Goal: Task Accomplishment & Management: Manage account settings

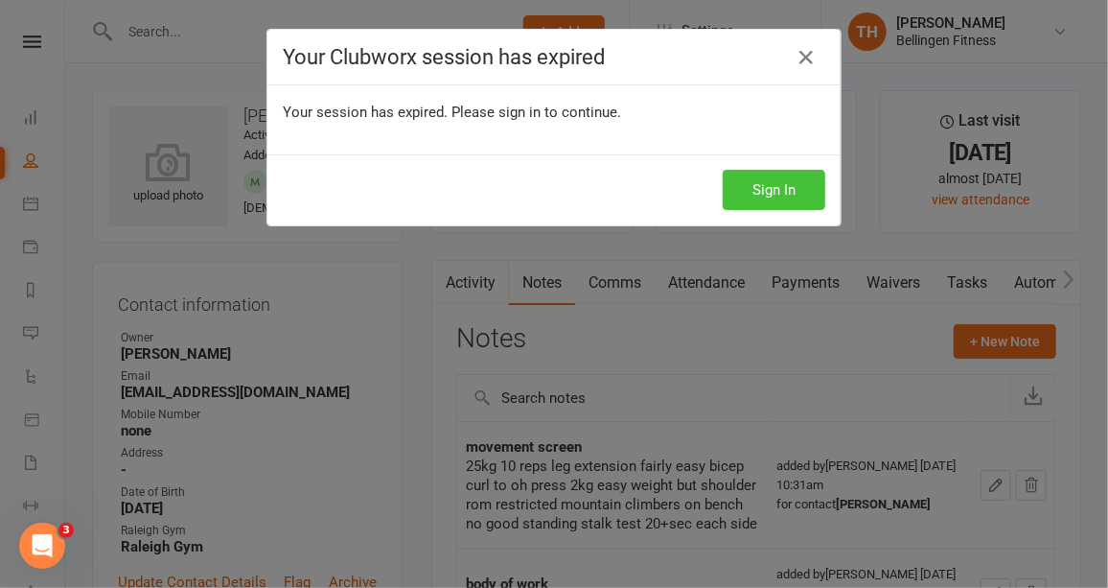
click at [768, 187] on button "Sign In" at bounding box center [774, 190] width 103 height 40
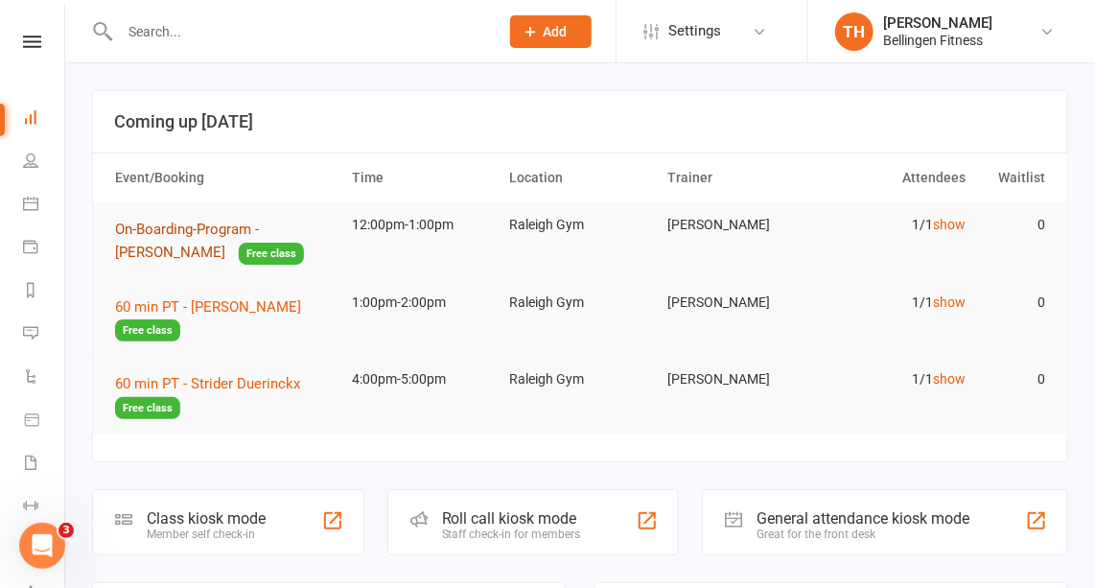
click at [259, 225] on span "On-Boarding-Program - [PERSON_NAME]" at bounding box center [187, 240] width 144 height 40
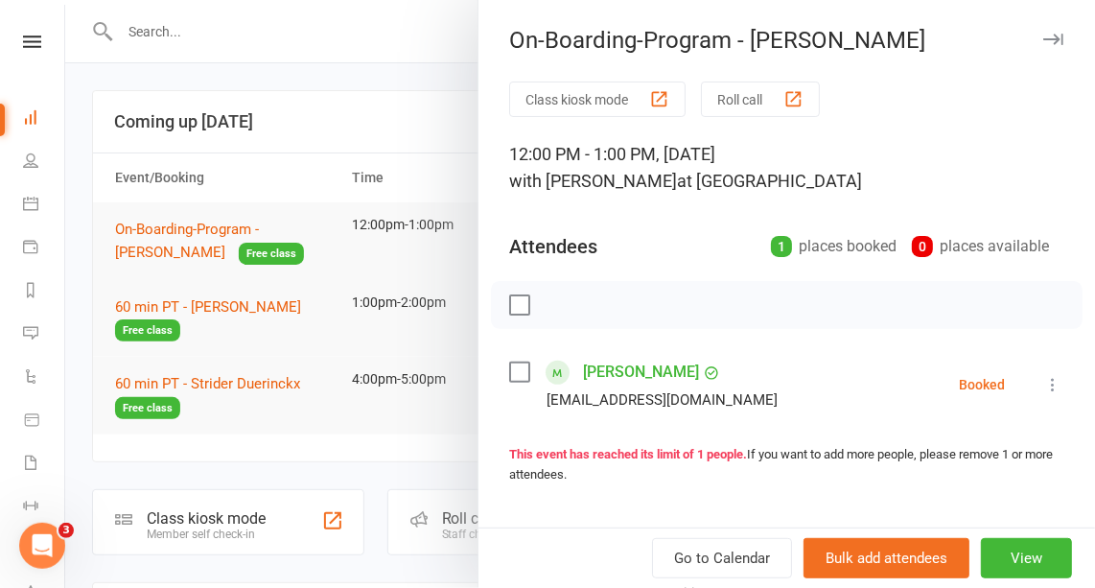
click at [619, 374] on link "[PERSON_NAME]" at bounding box center [641, 372] width 116 height 31
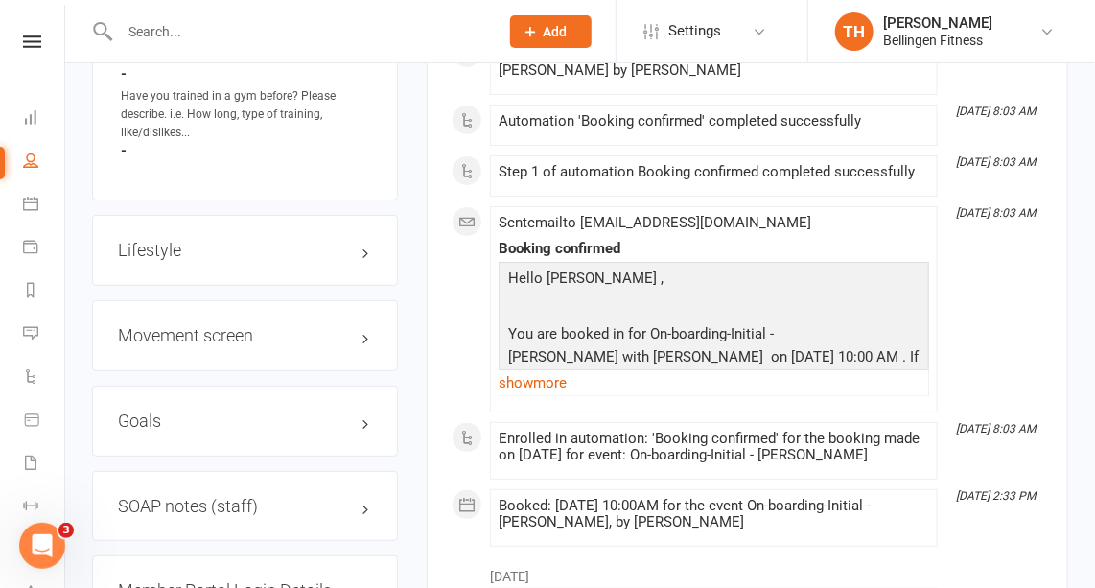
scroll to position [2635, 0]
click at [250, 325] on h3 "Movement screen edit" at bounding box center [245, 334] width 254 height 19
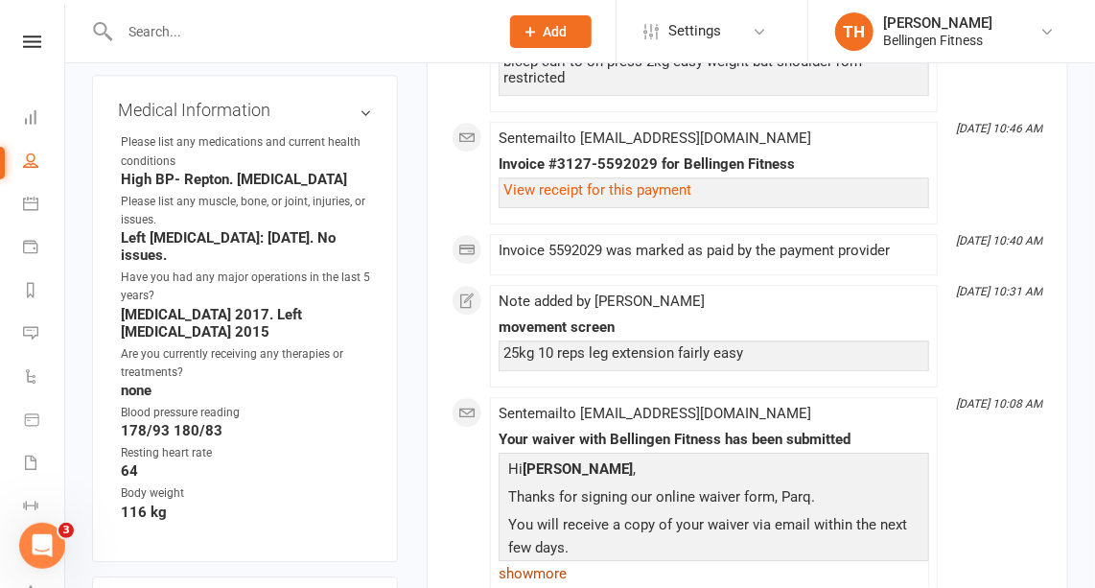
scroll to position [1808, 0]
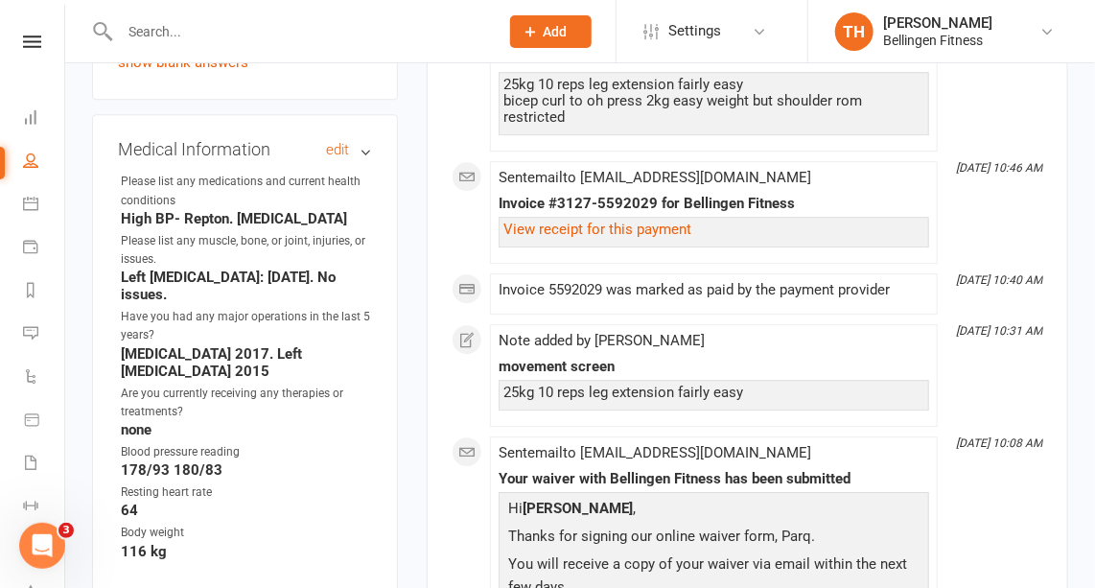
click at [365, 140] on h3 "Medical Information edit" at bounding box center [245, 149] width 254 height 19
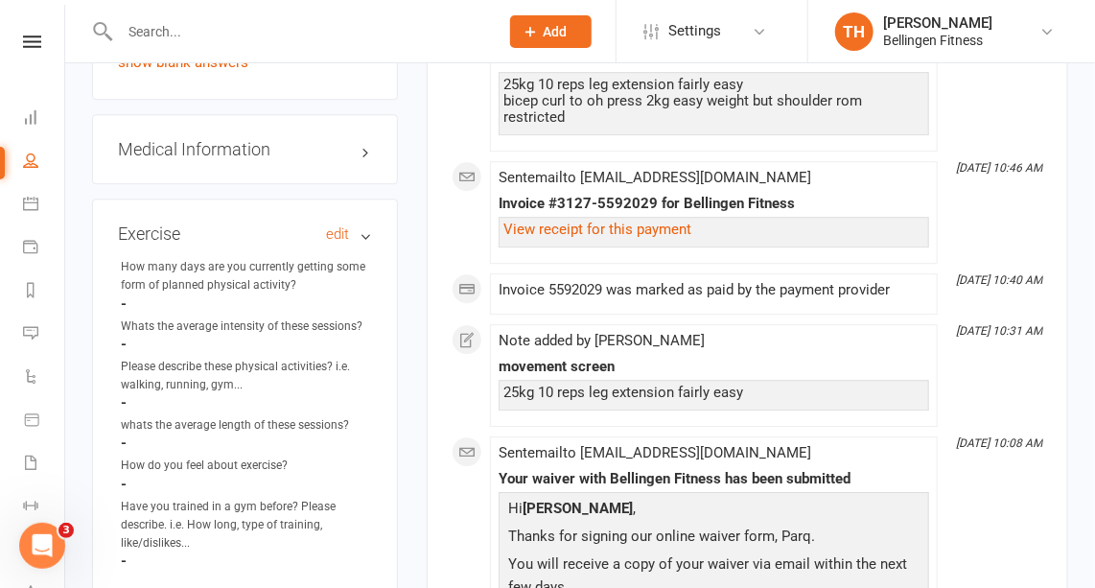
click at [364, 224] on h3 "Exercise edit" at bounding box center [245, 233] width 254 height 19
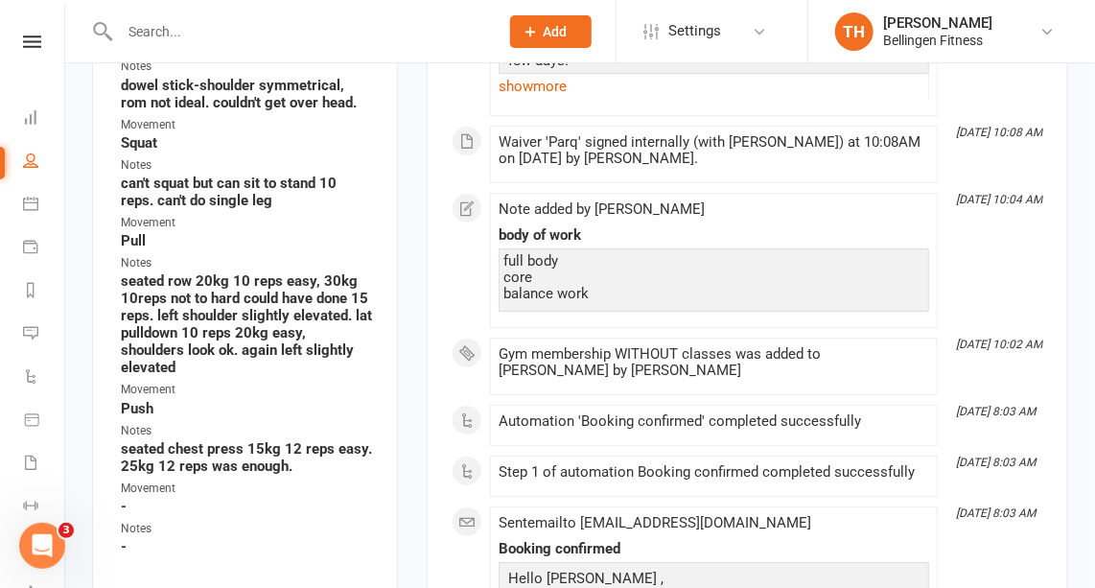
scroll to position [2333, 0]
click at [166, 13] on div at bounding box center [288, 31] width 393 height 62
click at [164, 45] on div at bounding box center [288, 31] width 393 height 62
click at [163, 36] on input "text" at bounding box center [299, 31] width 371 height 27
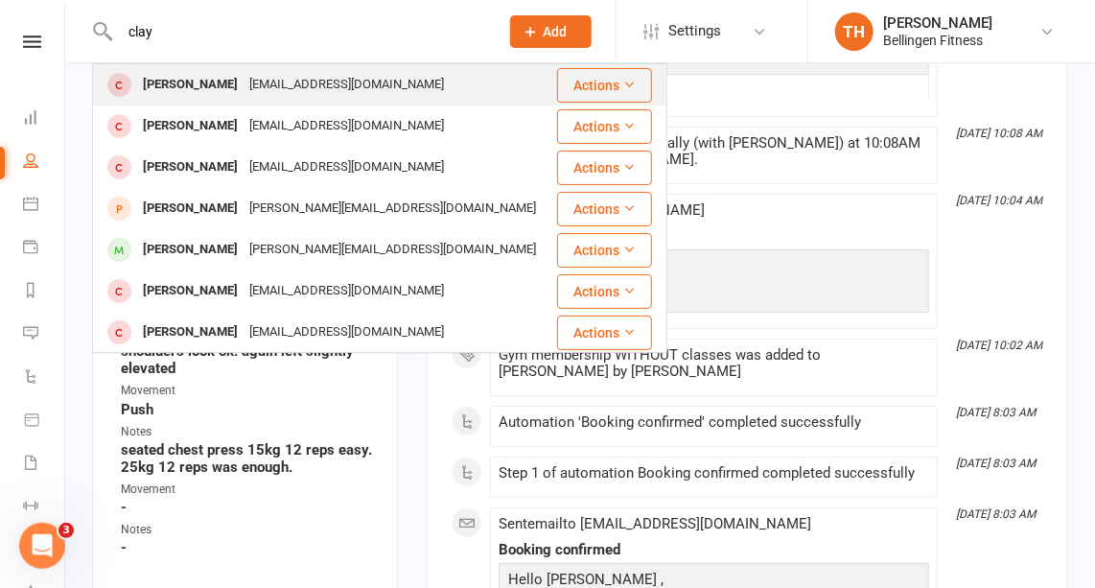
type input "clay"
click at [219, 82] on div "[PERSON_NAME]" at bounding box center [190, 85] width 106 height 28
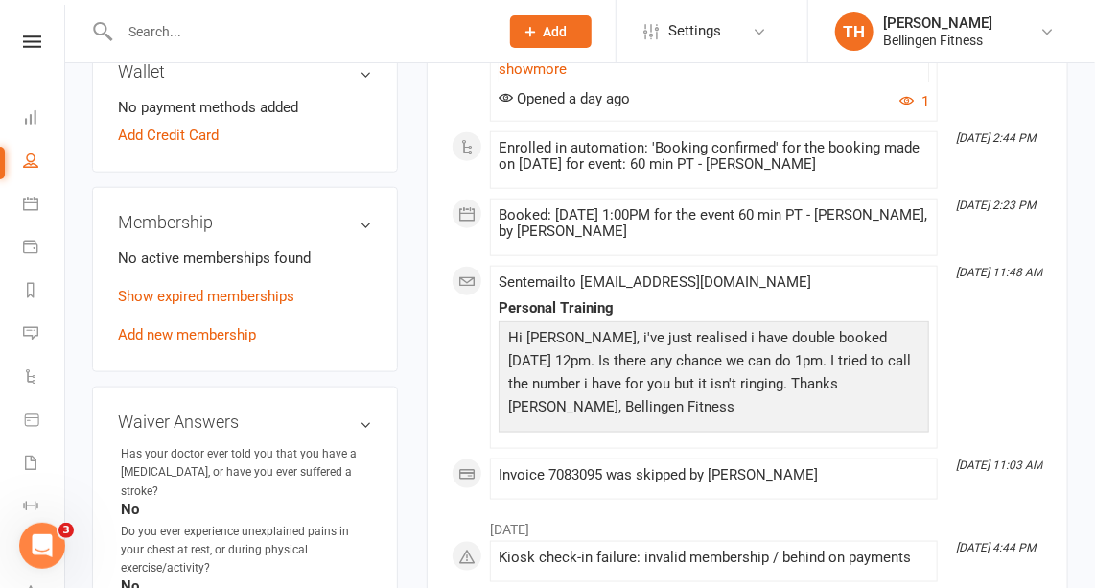
scroll to position [606, 0]
click at [363, 431] on h3 "Waiver Answers edit" at bounding box center [245, 421] width 254 height 19
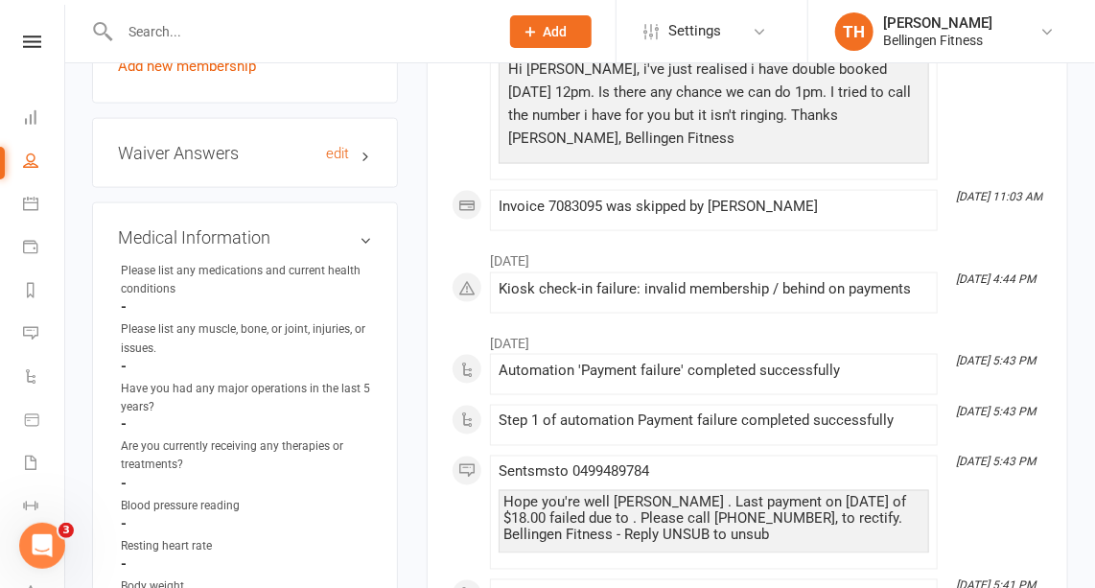
scroll to position [872, 0]
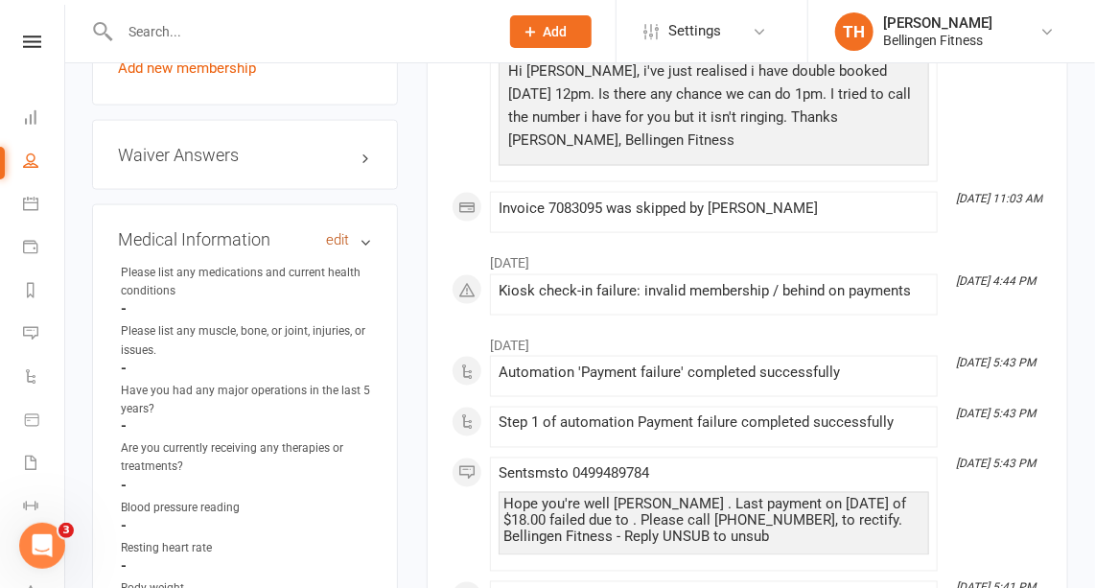
click at [341, 248] on link "edit" at bounding box center [337, 240] width 23 height 16
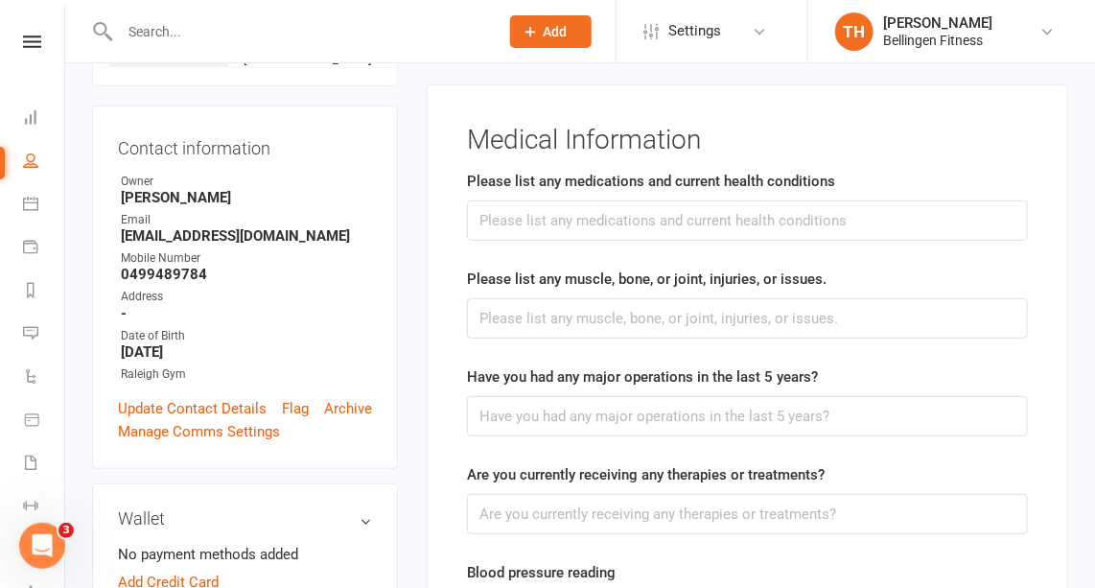
scroll to position [146, 0]
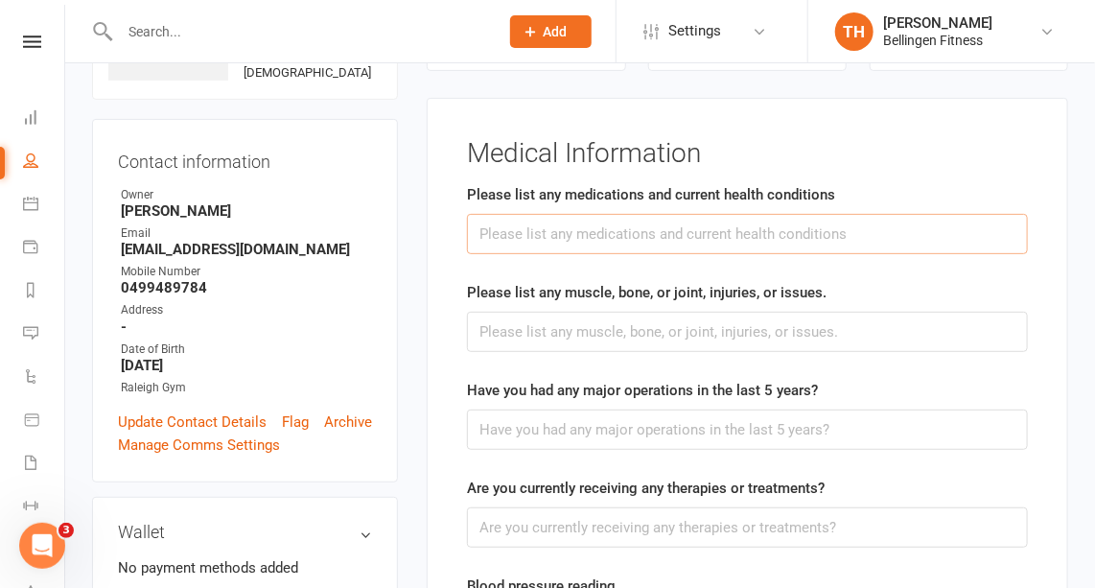
click at [720, 242] on input "text" at bounding box center [747, 234] width 561 height 40
type input "no"
click at [929, 328] on input "text" at bounding box center [747, 332] width 561 height 40
type input "no"
click at [839, 432] on input "text" at bounding box center [747, 429] width 561 height 40
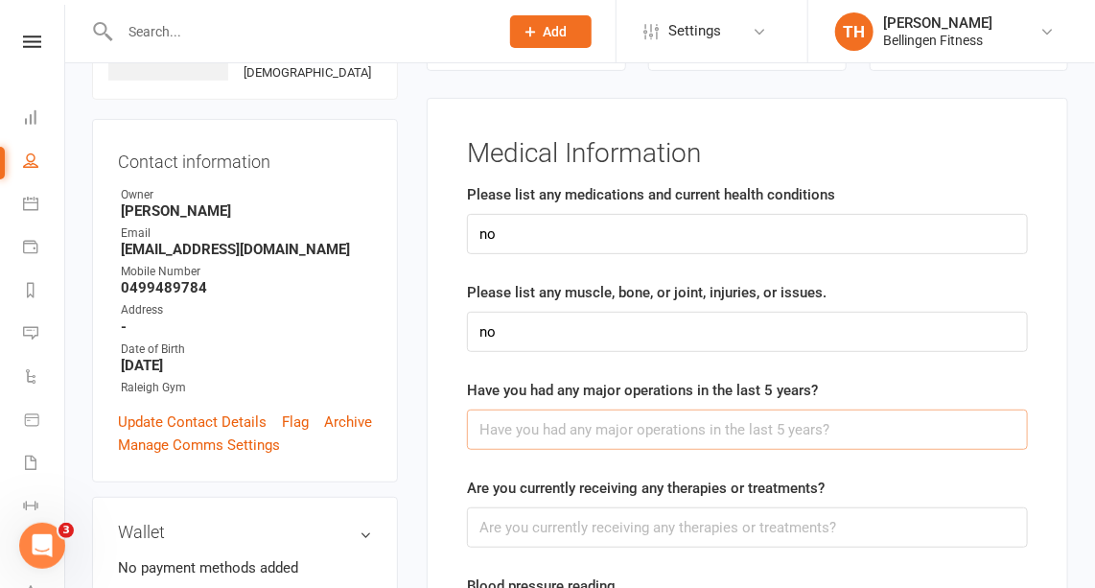
click at [839, 432] on input "text" at bounding box center [747, 429] width 561 height 40
click at [866, 428] on input "text" at bounding box center [747, 429] width 561 height 40
type input "m"
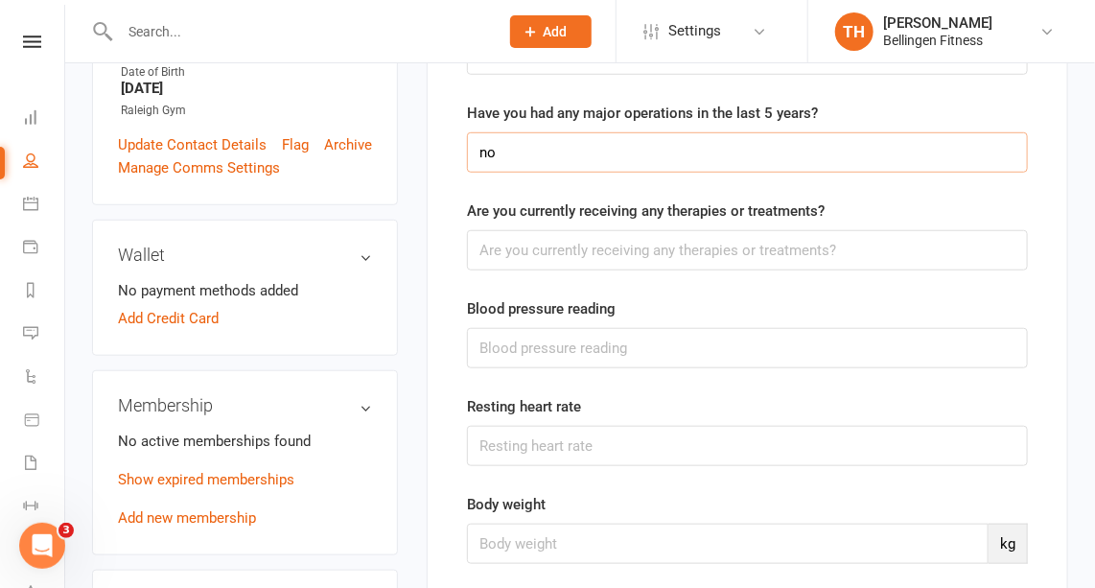
scroll to position [423, 0]
type input "no"
click at [509, 250] on input "text" at bounding box center [747, 250] width 561 height 40
type input "no"
click at [485, 516] on div "Body weight kg" at bounding box center [747, 528] width 561 height 71
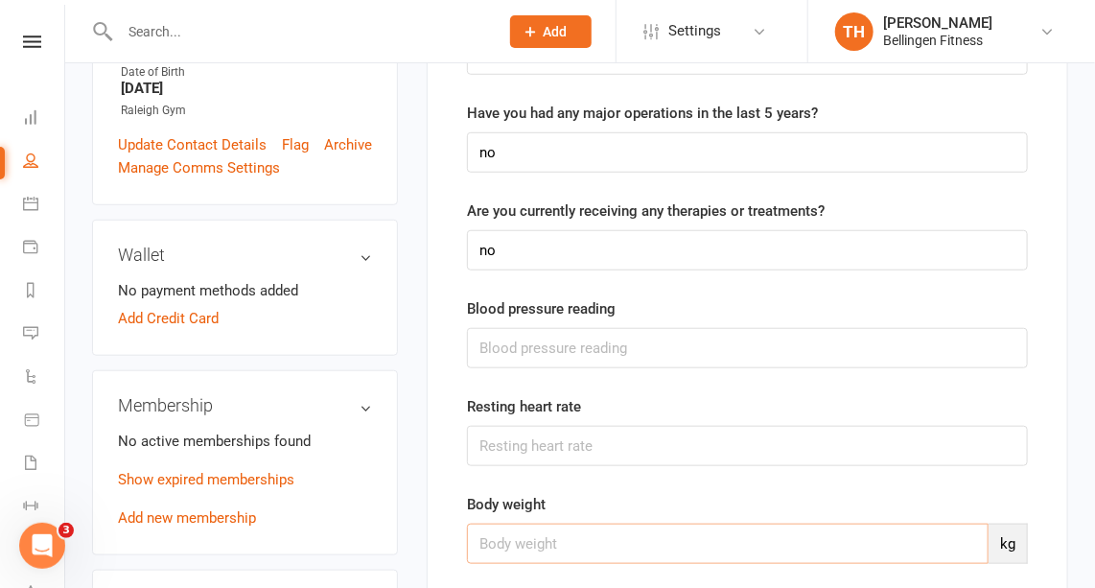
click at [567, 536] on input "number" at bounding box center [727, 543] width 521 height 40
type input "108.1"
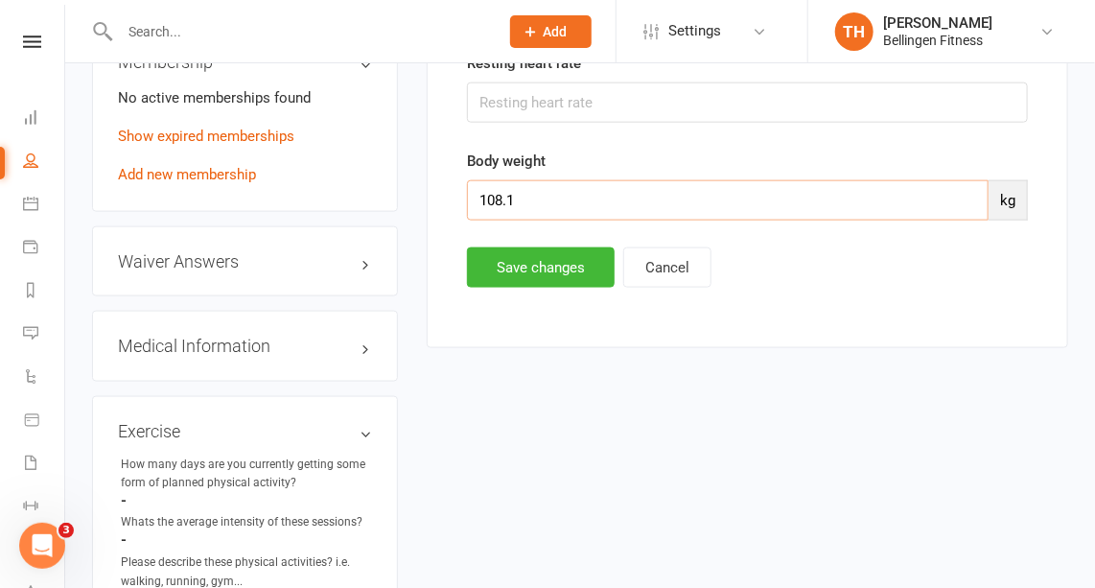
scroll to position [766, 0]
click at [537, 260] on button "Save changes" at bounding box center [541, 267] width 148 height 40
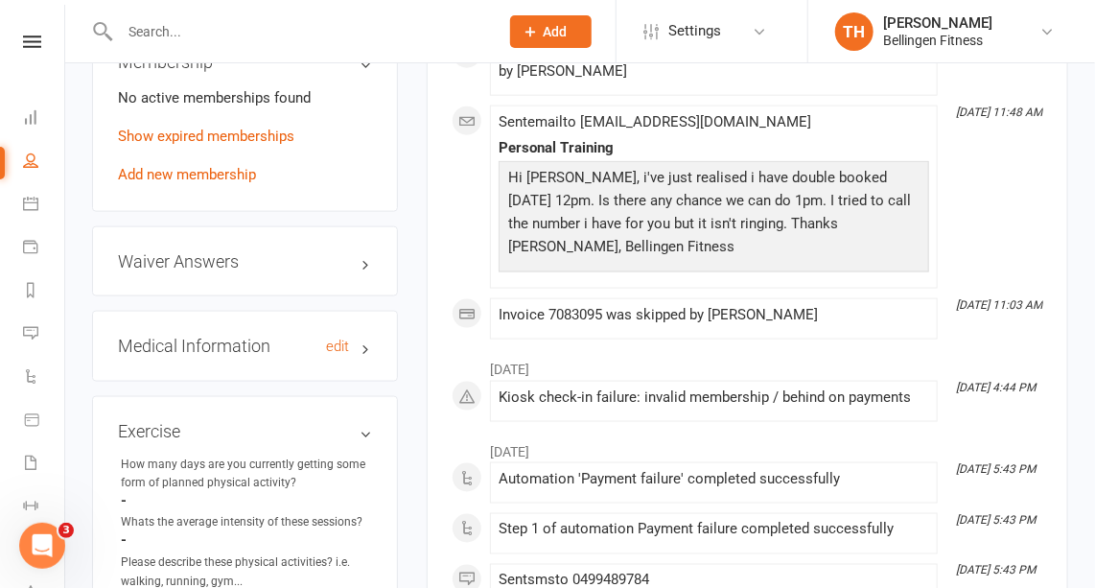
click at [264, 356] on h3 "Medical Information edit" at bounding box center [245, 345] width 254 height 19
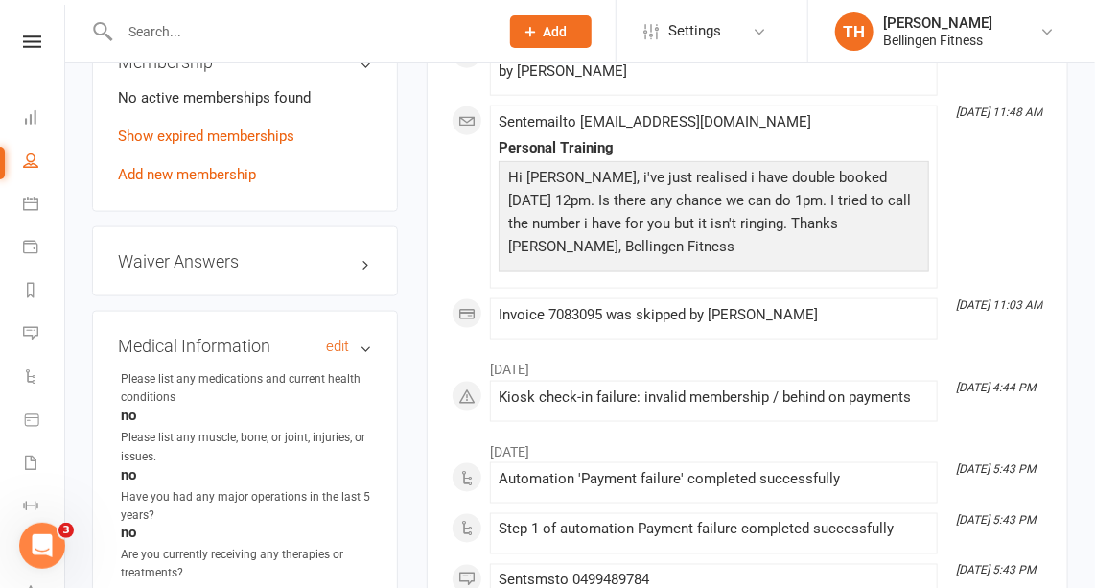
click at [264, 356] on h3 "Medical Information edit" at bounding box center [245, 345] width 254 height 19
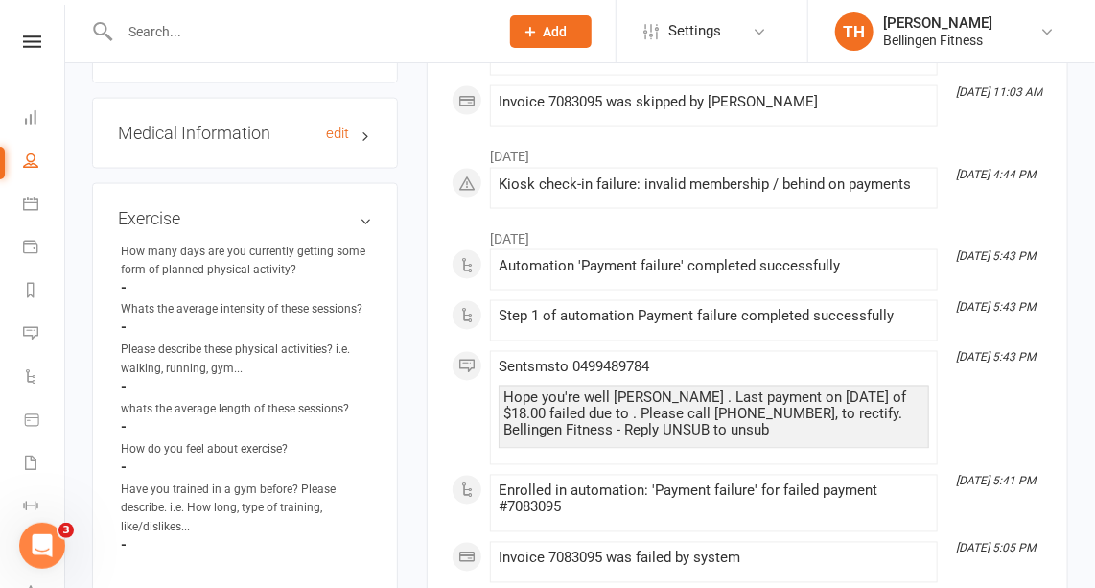
scroll to position [981, 0]
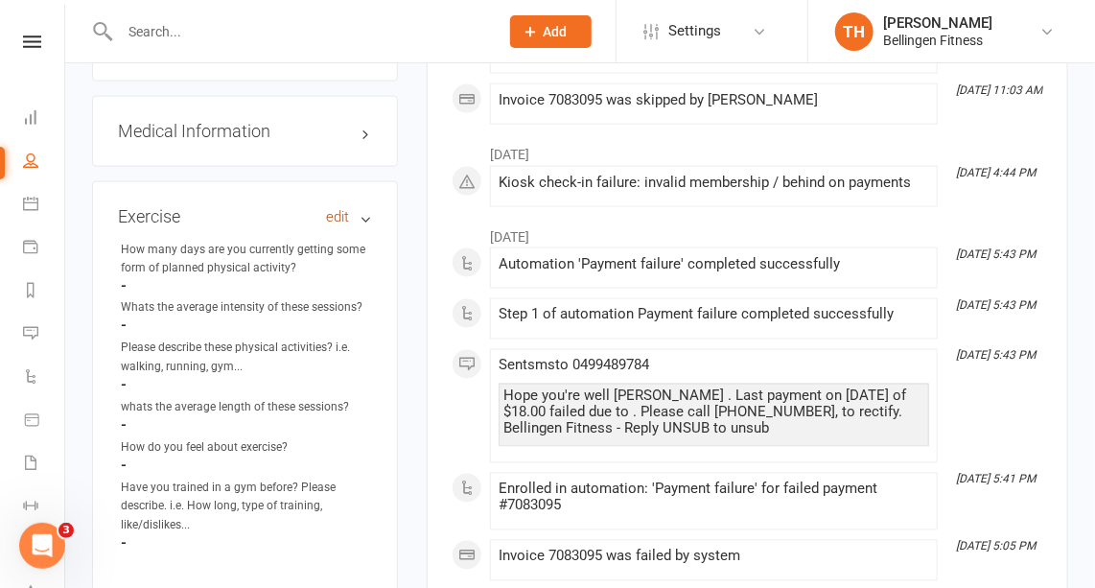
click at [341, 225] on link "edit" at bounding box center [337, 217] width 23 height 16
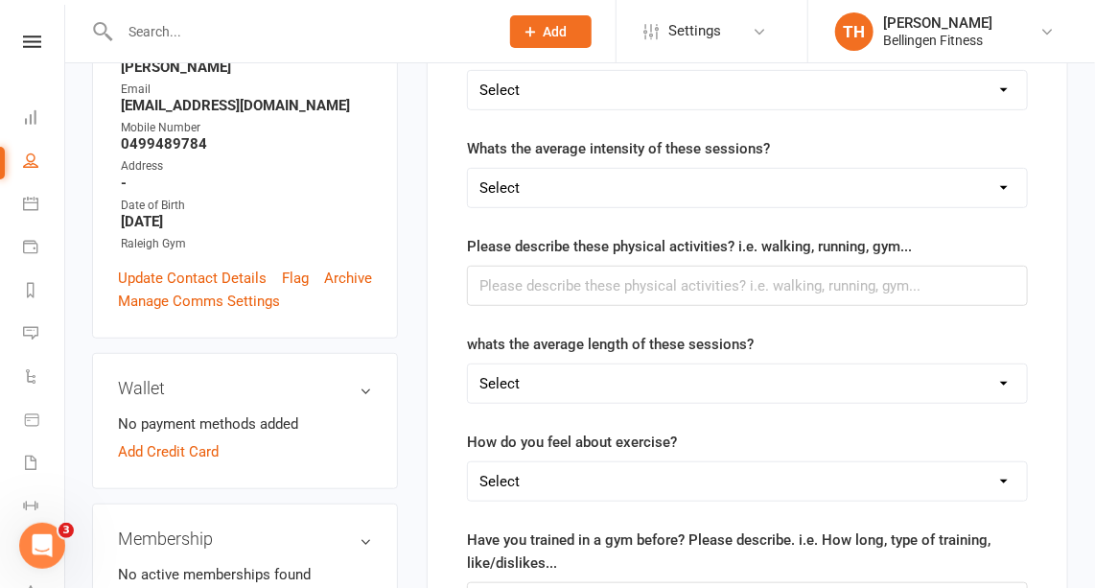
scroll to position [146, 0]
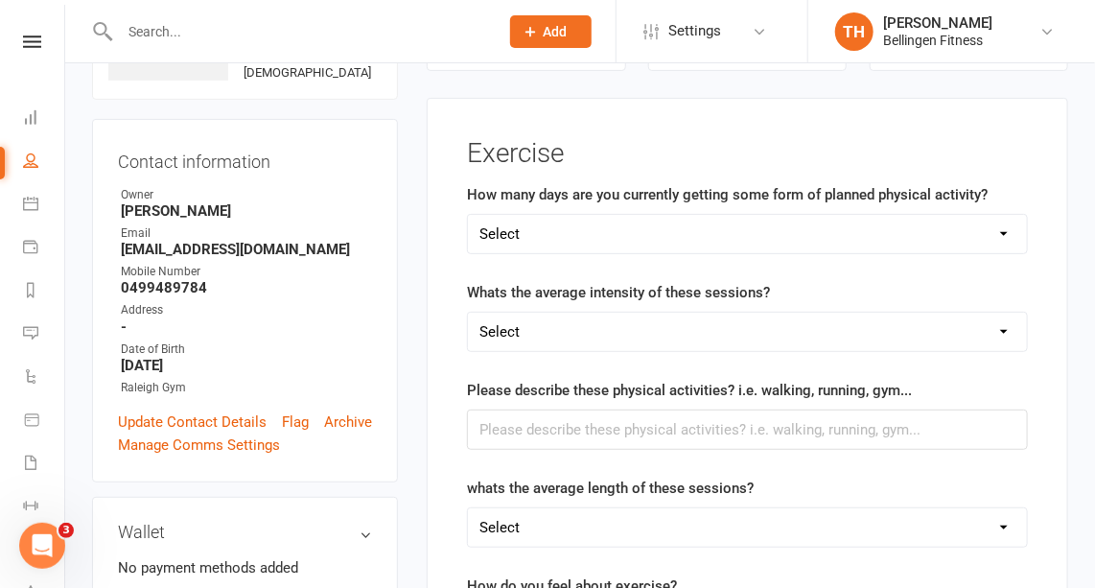
click at [565, 236] on select "Select 1 day 2 days 3 days 4 days 5 days 6 days 7 days" at bounding box center [747, 234] width 559 height 38
click at [468, 215] on select "Select 1 day 2 days 3 days 4 days 5 days 6 days 7 days" at bounding box center [747, 234] width 559 height 38
click at [530, 242] on select "Select 1 day 2 days 3 days 4 days 5 days 6 days 7 days" at bounding box center [747, 234] width 559 height 38
select select "5 days"
click at [468, 215] on select "Select 1 day 2 days 3 days 4 days 5 days 6 days 7 days" at bounding box center [747, 234] width 559 height 38
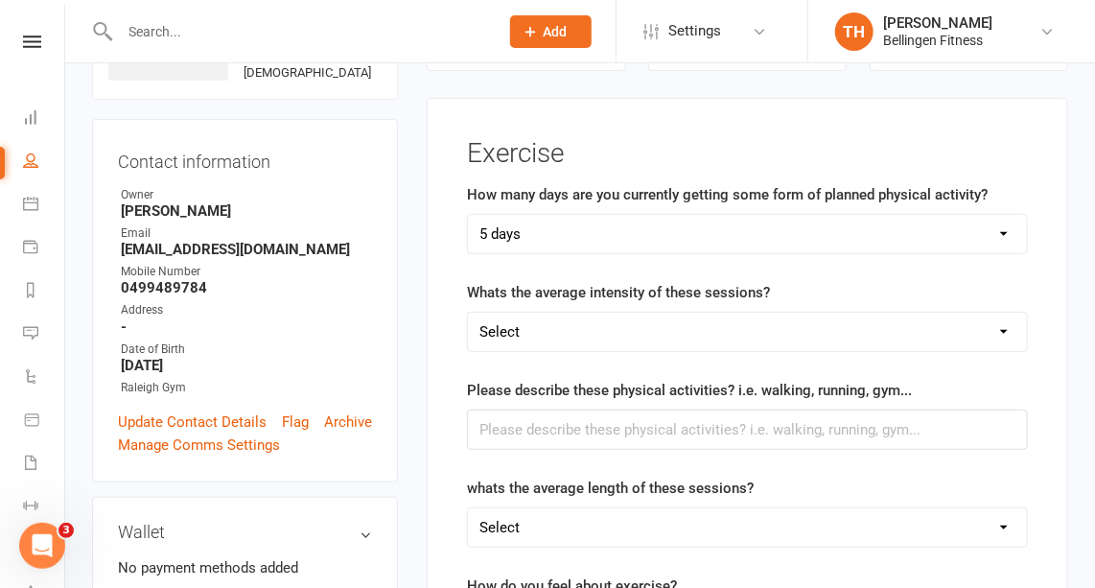
click at [552, 325] on select "Select Low- Barley break a sweat and can easily talk Moderate- Start to get hot…" at bounding box center [747, 331] width 559 height 38
select select "Low- Barley break a sweat and can easily talk"
click at [468, 312] on select "Select Low- Barley break a sweat and can easily talk Moderate- Start to get hot…" at bounding box center [747, 331] width 559 height 38
click at [562, 425] on input "text" at bounding box center [747, 429] width 561 height 40
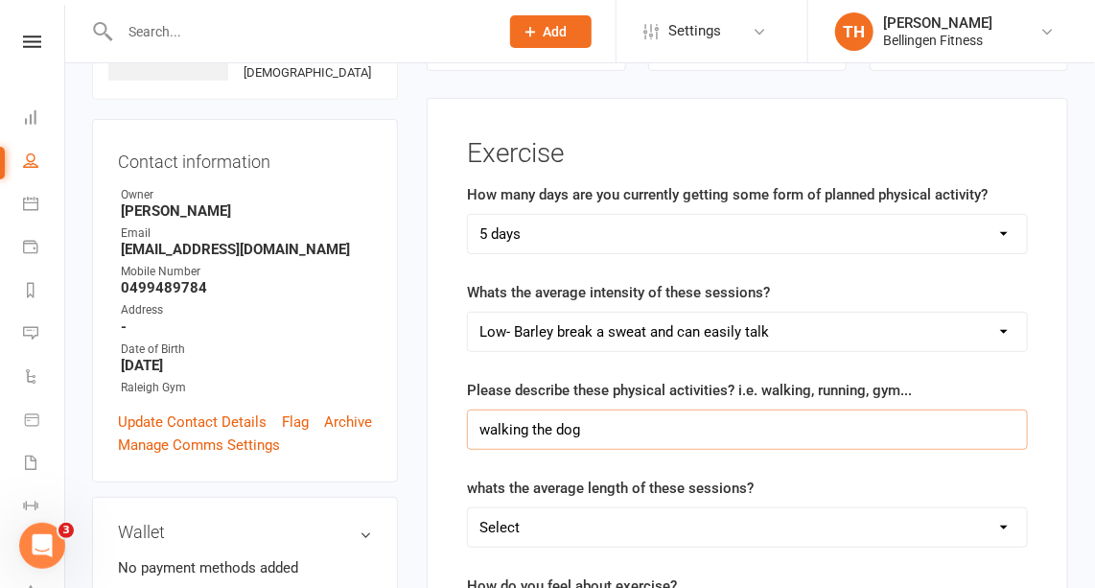
type input "walking the dog"
click at [827, 522] on select "Select 0-30mins 30-45mins 45-60mins 60mins+" at bounding box center [747, 527] width 559 height 38
select select "0-30mins"
click at [468, 508] on select "Select 0-30mins 30-45mins 45-60mins 60mins+" at bounding box center [747, 527] width 559 height 38
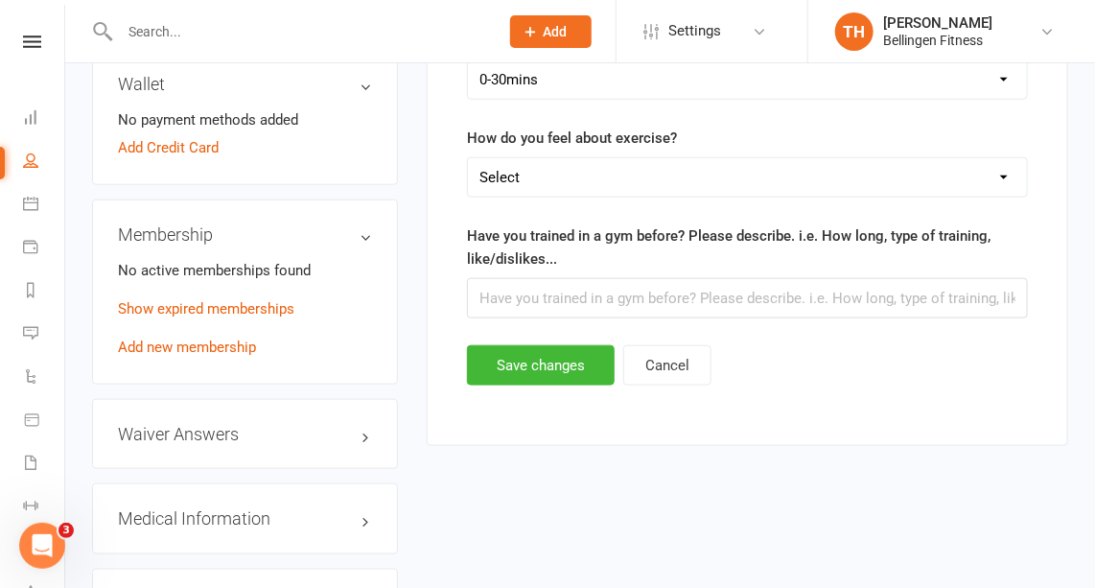
scroll to position [595, 0]
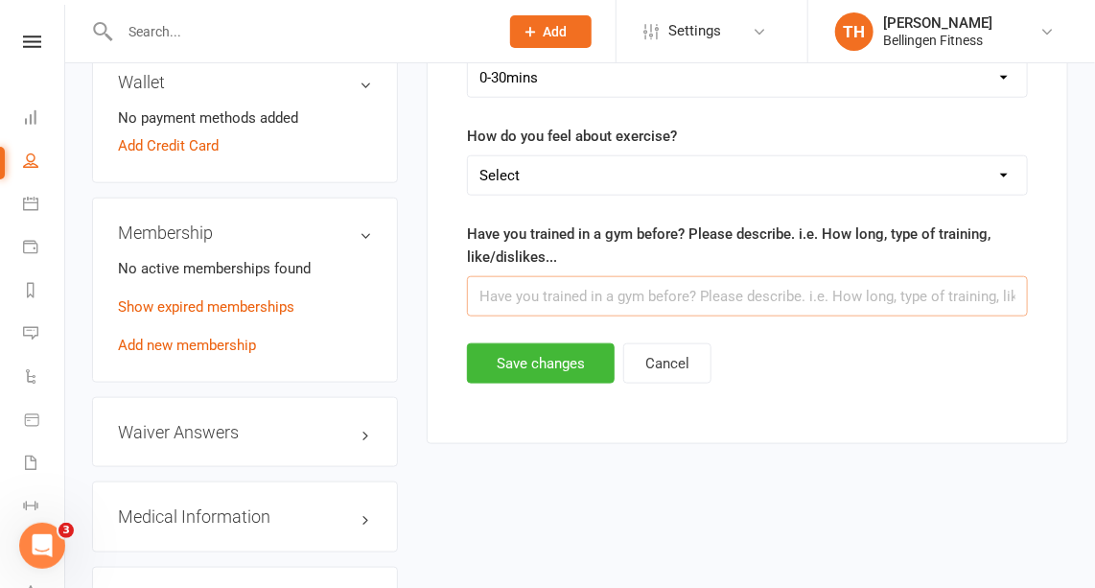
click at [538, 289] on input "text" at bounding box center [747, 296] width 561 height 40
type input "yes"
click at [489, 355] on button "Save changes" at bounding box center [541, 363] width 148 height 40
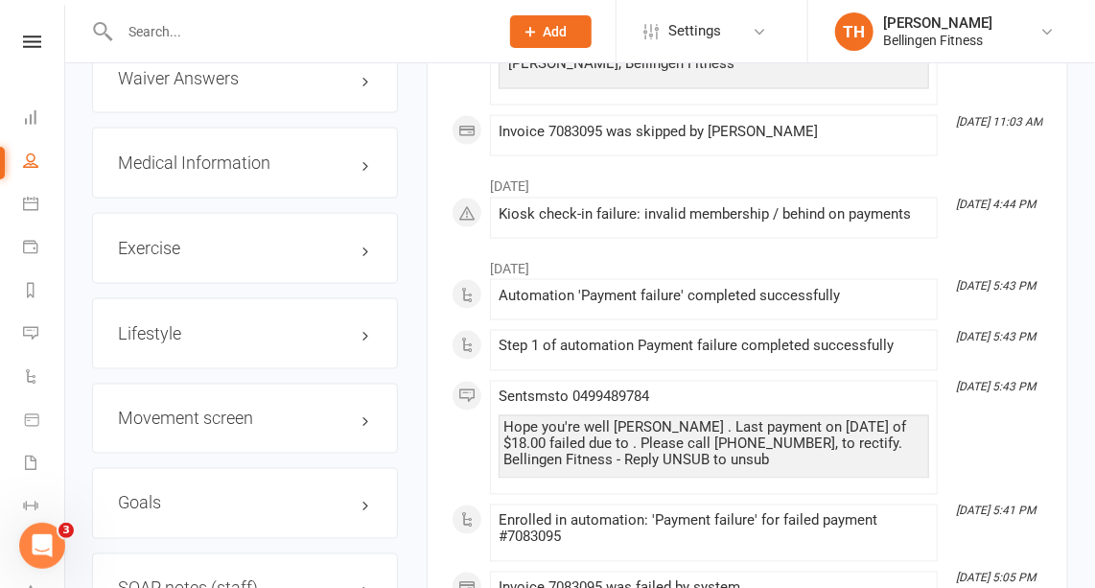
scroll to position [951, 0]
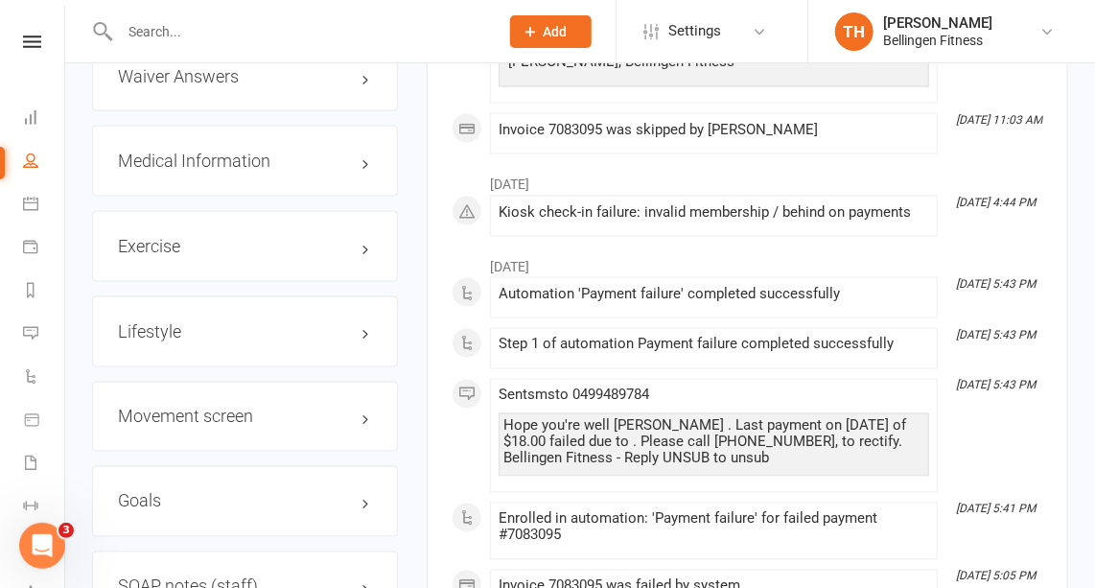
click at [351, 332] on div "Lifestyle edit" at bounding box center [245, 331] width 306 height 71
click at [352, 341] on h3 "Lifestyle edit" at bounding box center [245, 331] width 254 height 19
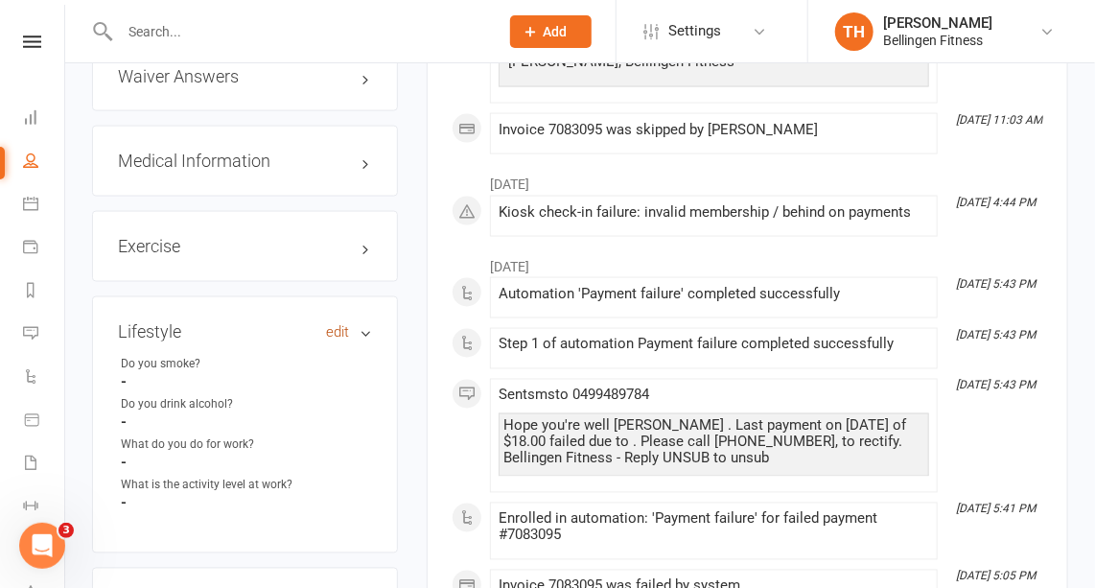
click at [344, 340] on link "edit" at bounding box center [337, 332] width 23 height 16
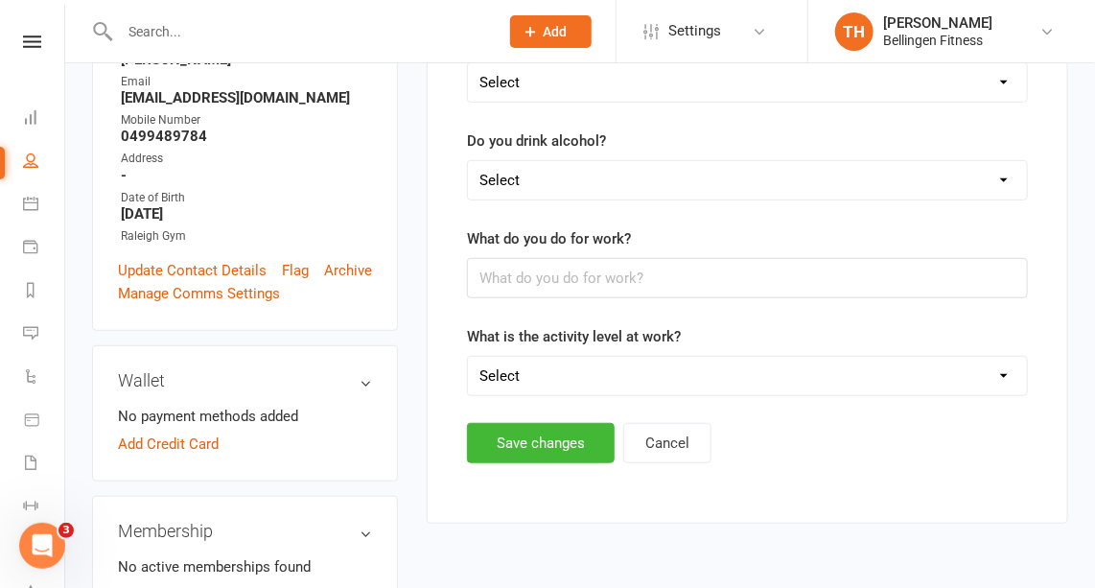
scroll to position [146, 0]
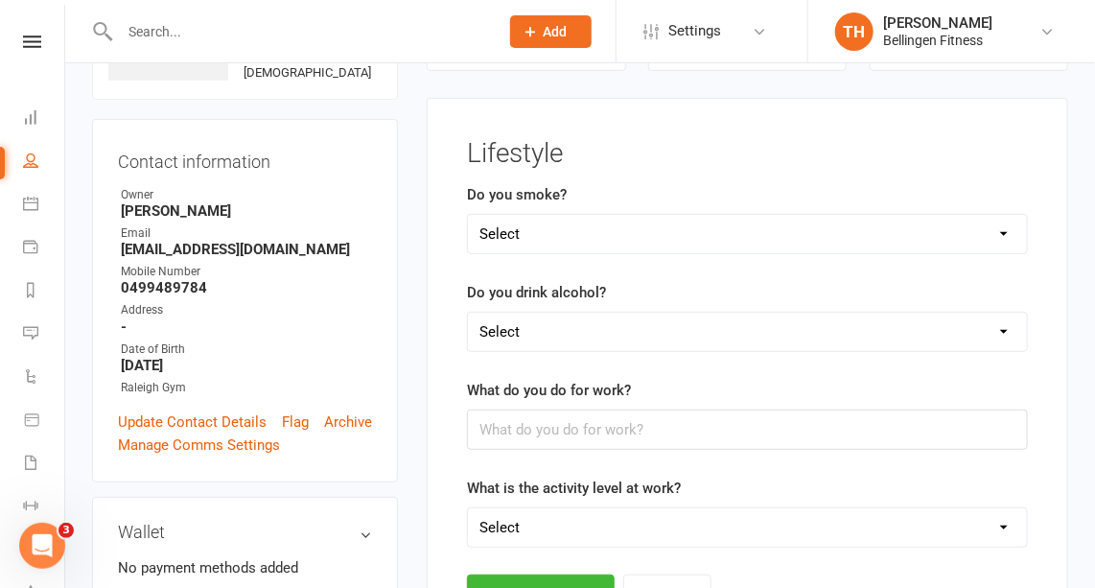
click at [577, 241] on select "Select No 1-5 per day 5-10 per day 10+ per day" at bounding box center [747, 234] width 559 height 38
select select "No"
click at [468, 215] on select "Select No 1-5 per day 5-10 per day 10+ per day" at bounding box center [747, 234] width 559 height 38
click at [559, 324] on select "Select None 1 or 2 per week 3-5 per week 5-7 per week 7 or more per week" at bounding box center [747, 331] width 559 height 38
select select "1 or 2 per week"
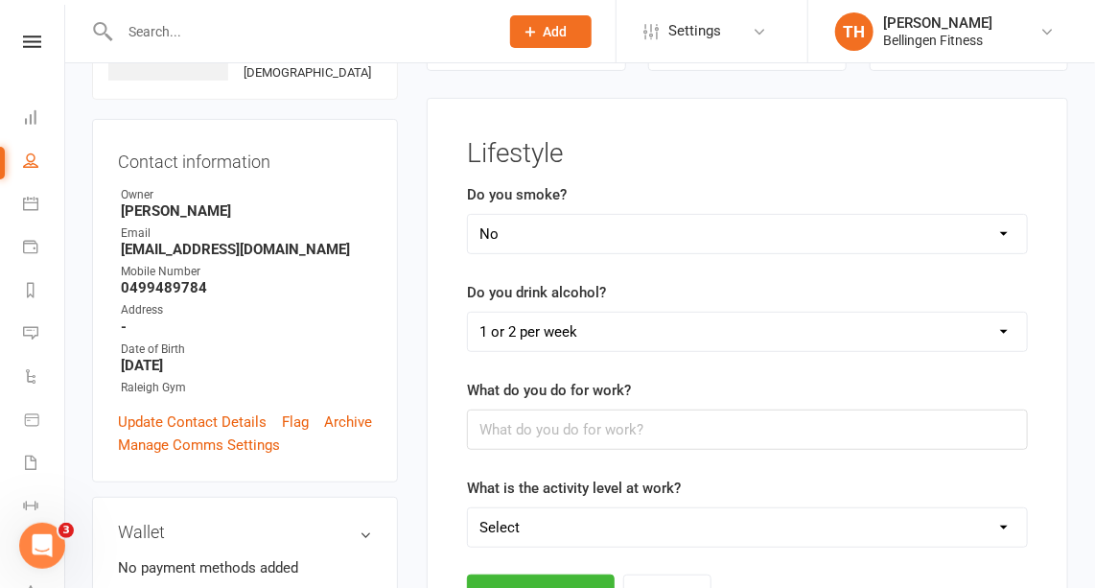
click at [468, 312] on select "Select None 1 or 2 per week 3-5 per week 5-7 per week 7 or more per week" at bounding box center [747, 331] width 559 height 38
click at [551, 423] on input "text" at bounding box center [747, 429] width 561 height 40
type input "study"
click at [498, 536] on select "Select Low (mainly sitting) Moderate (light activity such as walking) Active (w…" at bounding box center [747, 527] width 559 height 38
select select "Low (mainly sitting)"
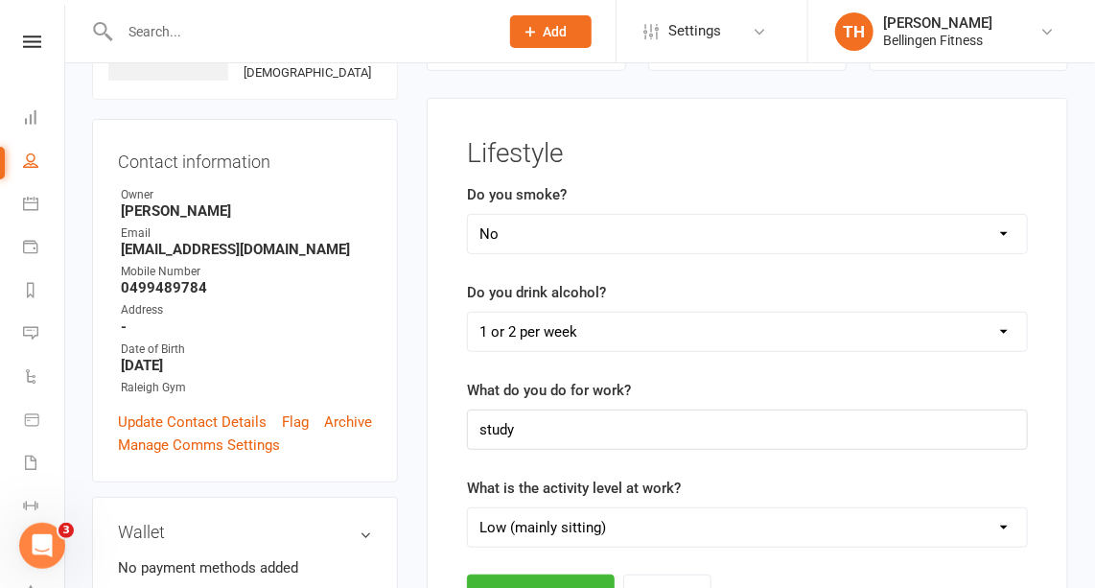
click at [468, 508] on select "Select Low (mainly sitting) Moderate (light activity such as walking) Active (w…" at bounding box center [747, 527] width 559 height 38
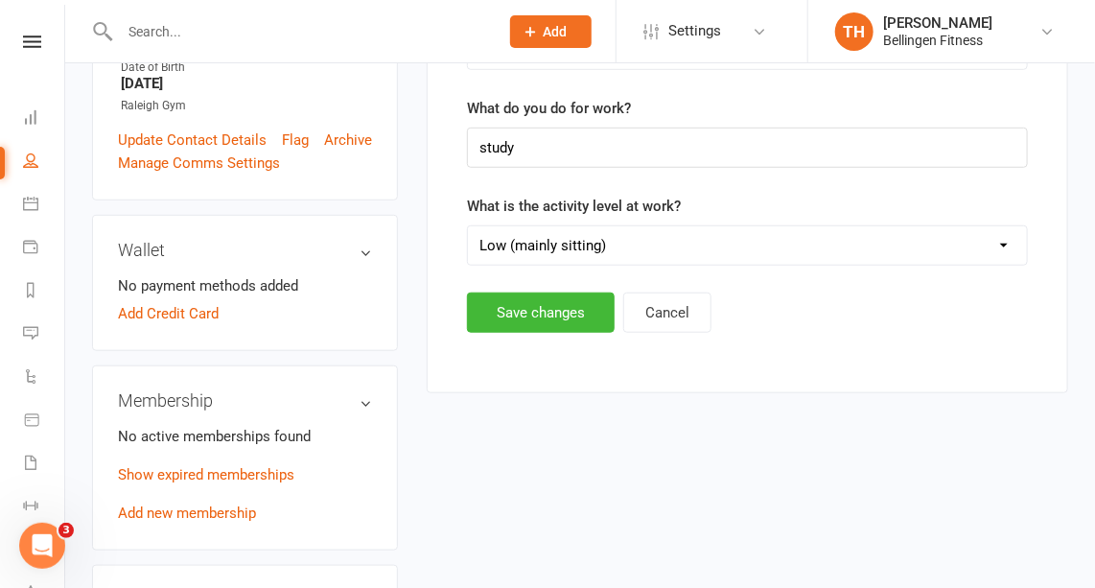
scroll to position [428, 0]
click at [575, 315] on button "Save changes" at bounding box center [541, 311] width 148 height 40
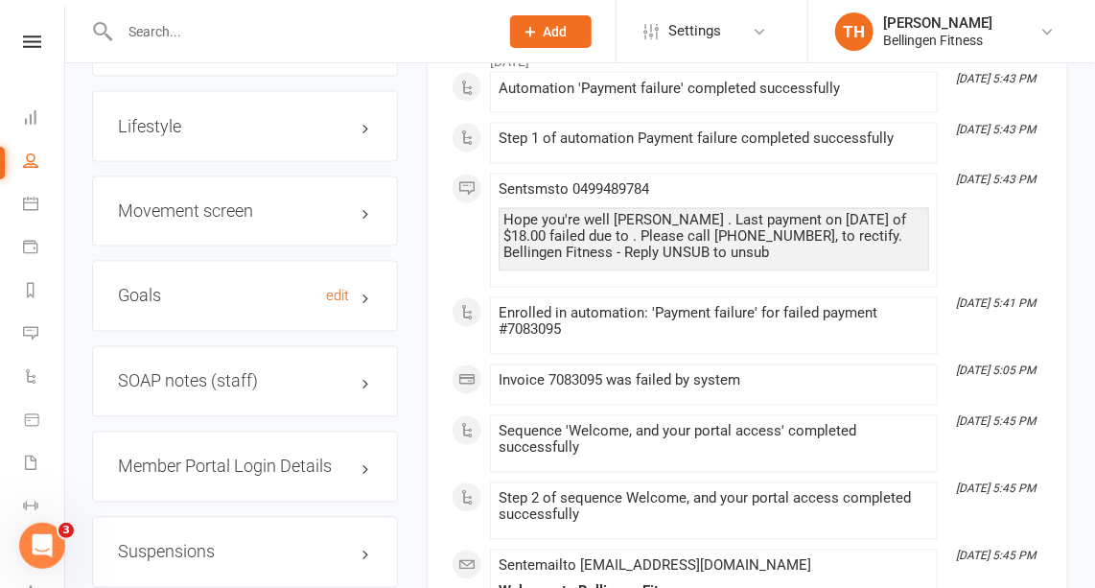
scroll to position [1157, 0]
click at [340, 304] on link "edit" at bounding box center [337, 296] width 23 height 16
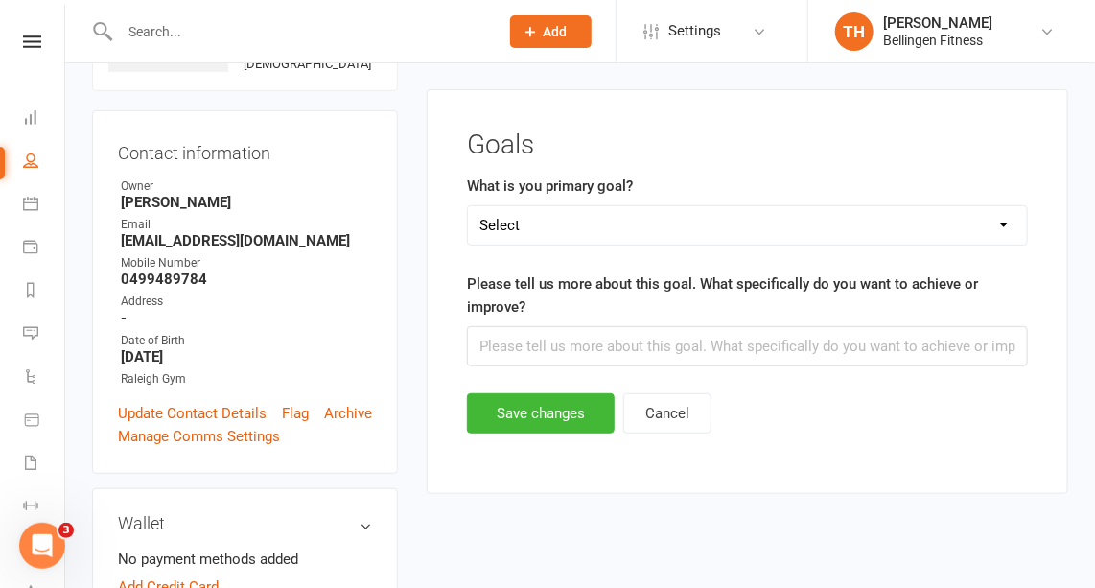
scroll to position [146, 0]
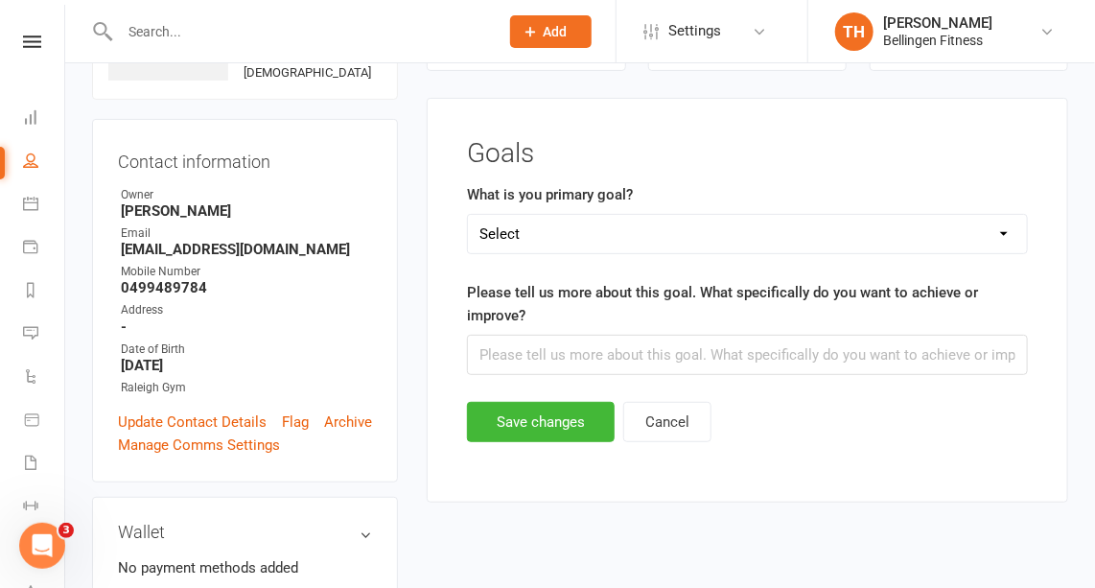
click at [531, 229] on select "Select Weight loss / weight gain Getting strong for [MEDICAL_DATA] Improve card…" at bounding box center [747, 234] width 559 height 38
select select "Other"
click at [468, 215] on select "Select Weight loss / weight gain Getting strong for [MEDICAL_DATA] Improve card…" at bounding box center [747, 234] width 559 height 38
click at [530, 348] on input "text" at bounding box center [747, 355] width 561 height 40
type input "get fit and strong, get excepted for navy, lose weight"
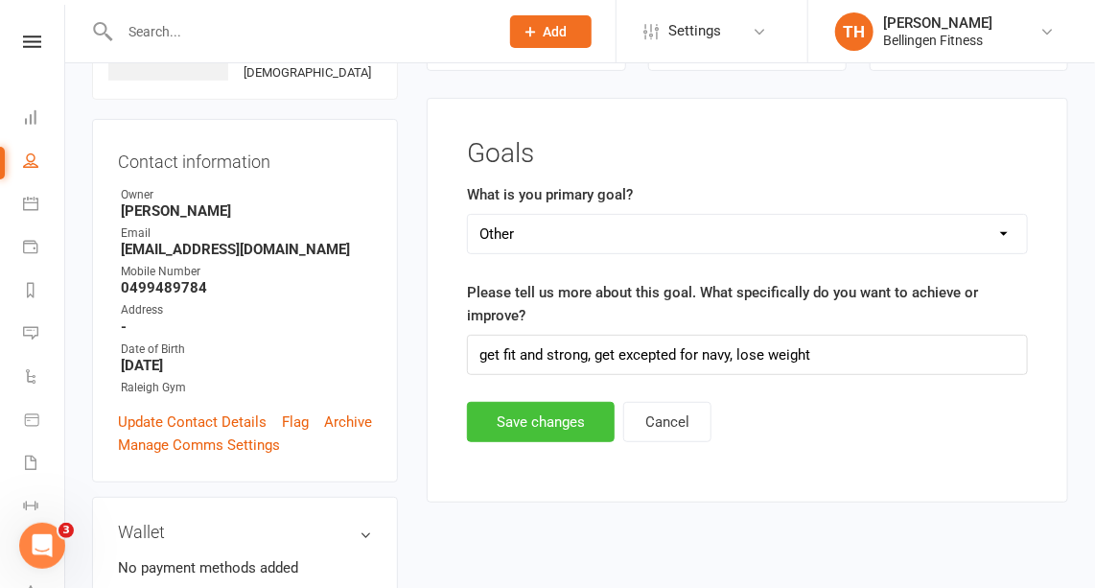
click at [528, 416] on button "Save changes" at bounding box center [541, 422] width 148 height 40
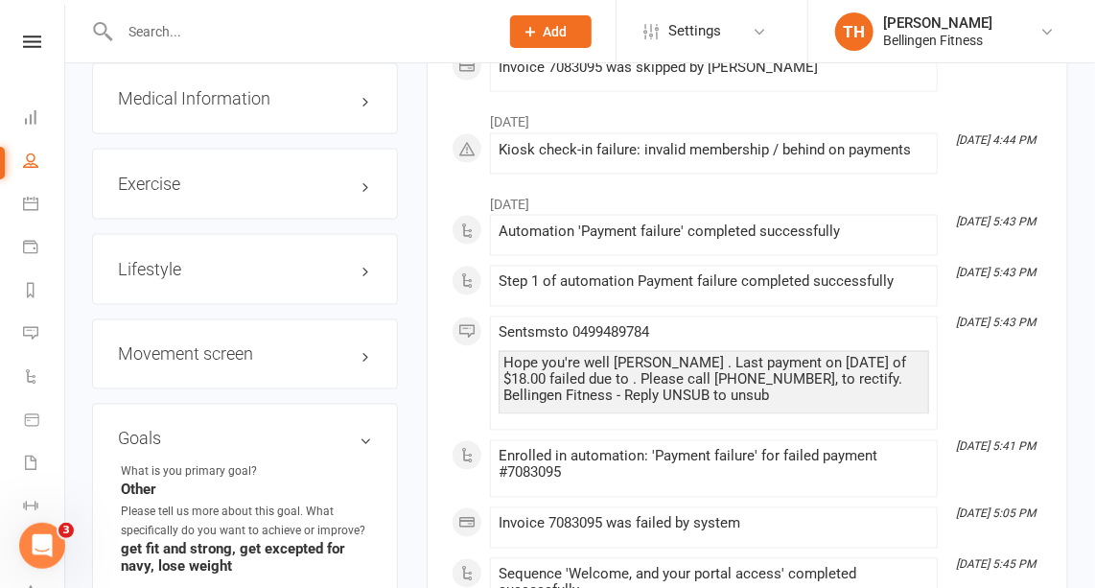
scroll to position [1006, 0]
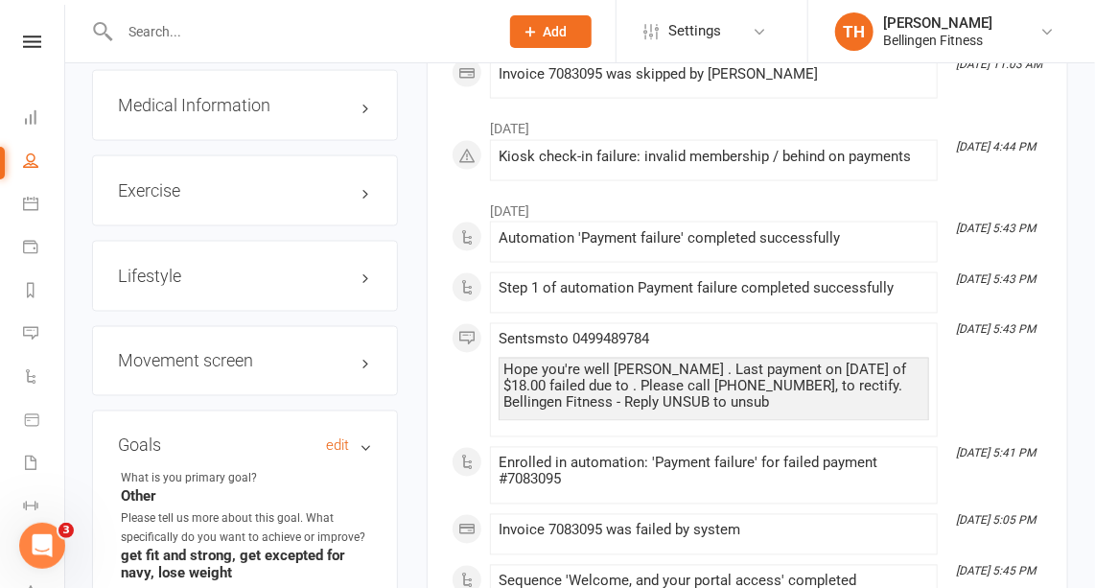
click at [363, 455] on h3 "Goals edit" at bounding box center [245, 445] width 254 height 19
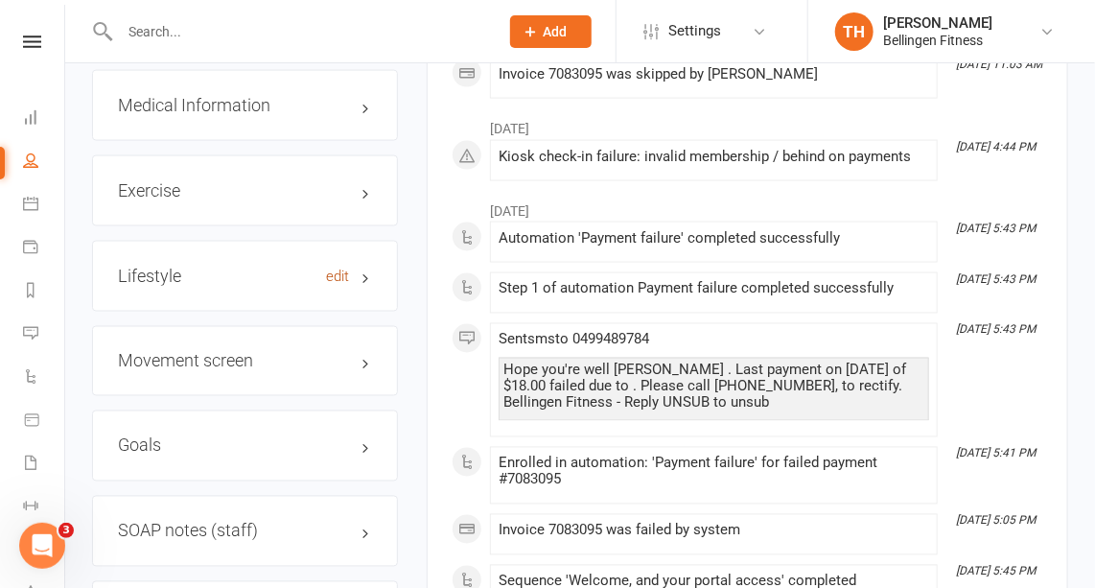
click at [332, 285] on link "edit" at bounding box center [337, 276] width 23 height 16
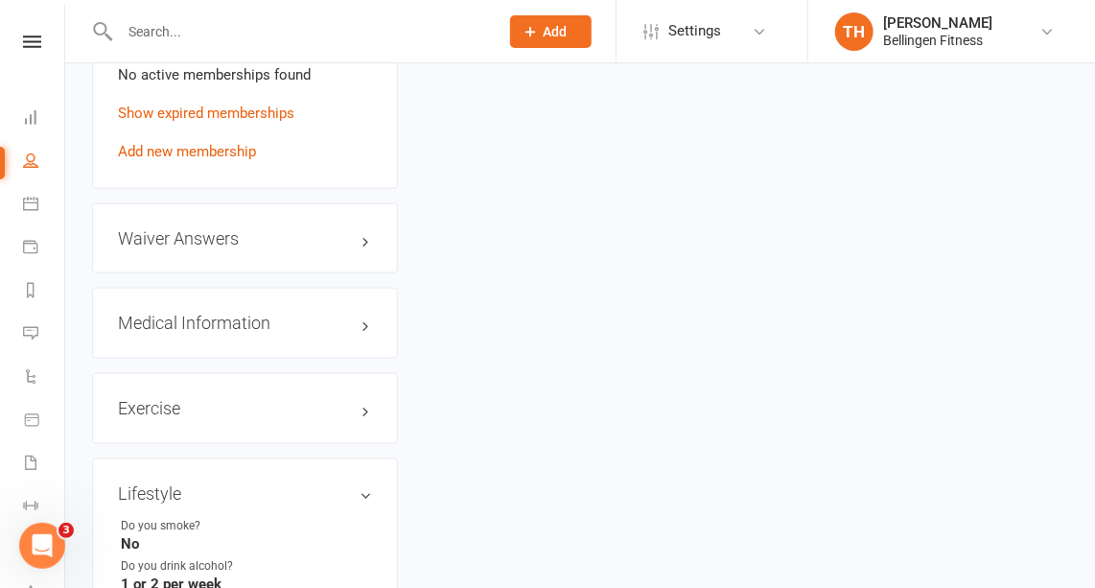
scroll to position [804, 0]
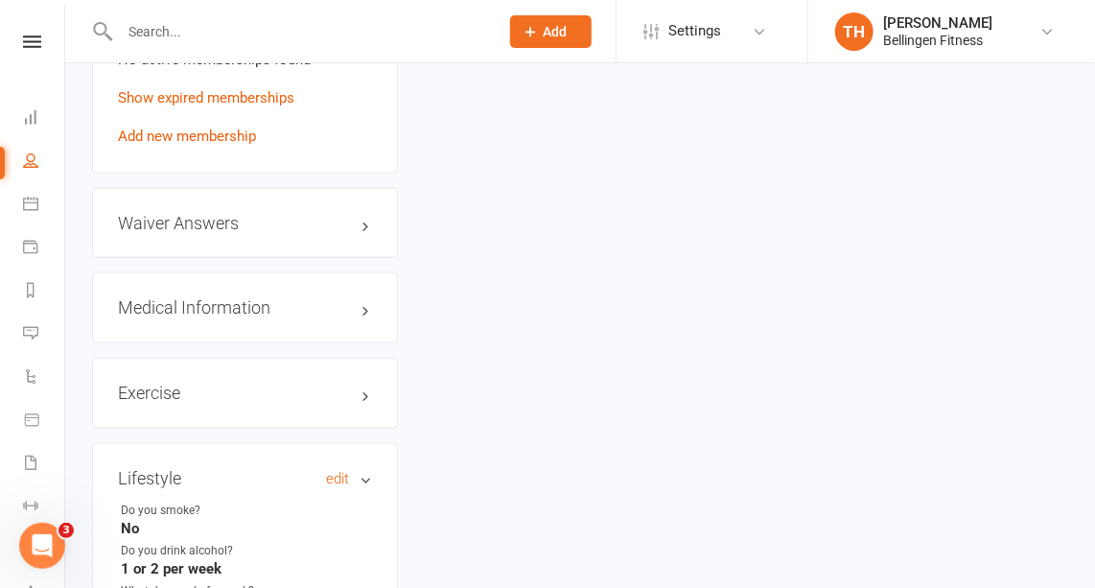
click at [358, 488] on h3 "Lifestyle edit" at bounding box center [245, 478] width 254 height 19
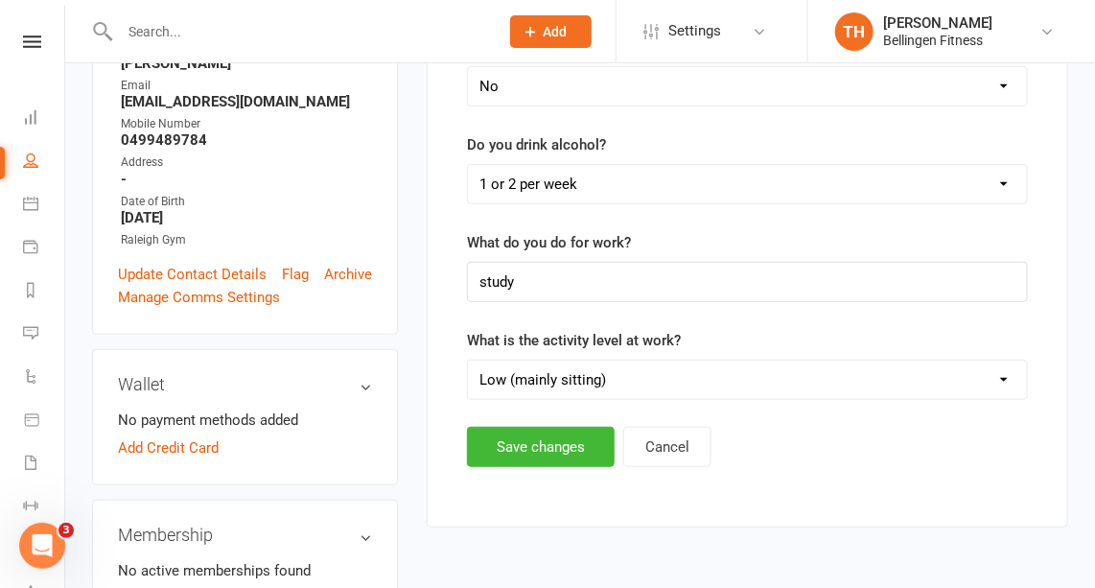
scroll to position [294, 0]
click at [673, 440] on button "Cancel" at bounding box center [667, 446] width 88 height 40
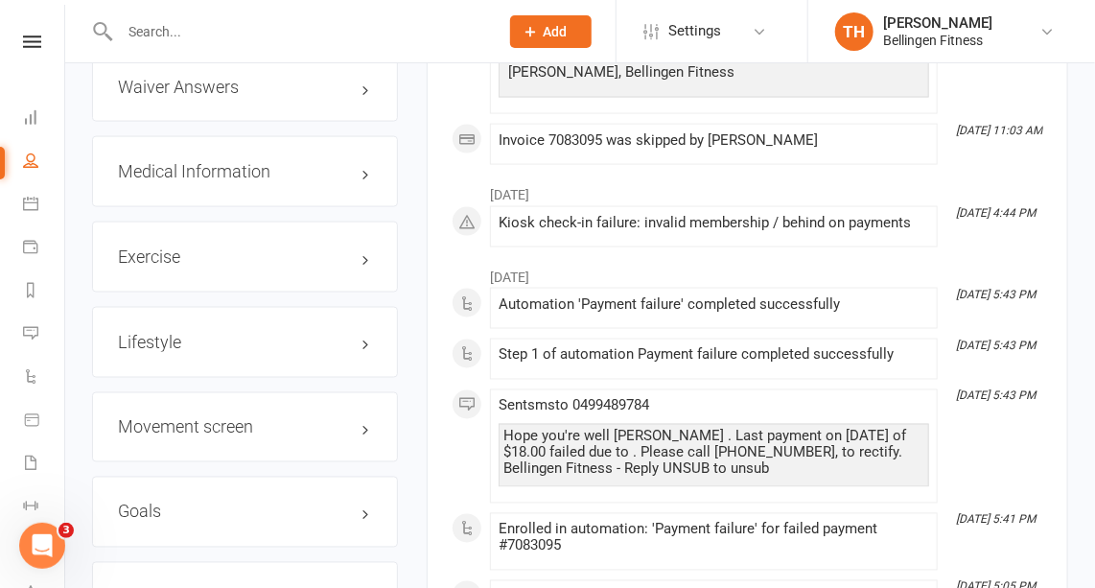
scroll to position [989, 0]
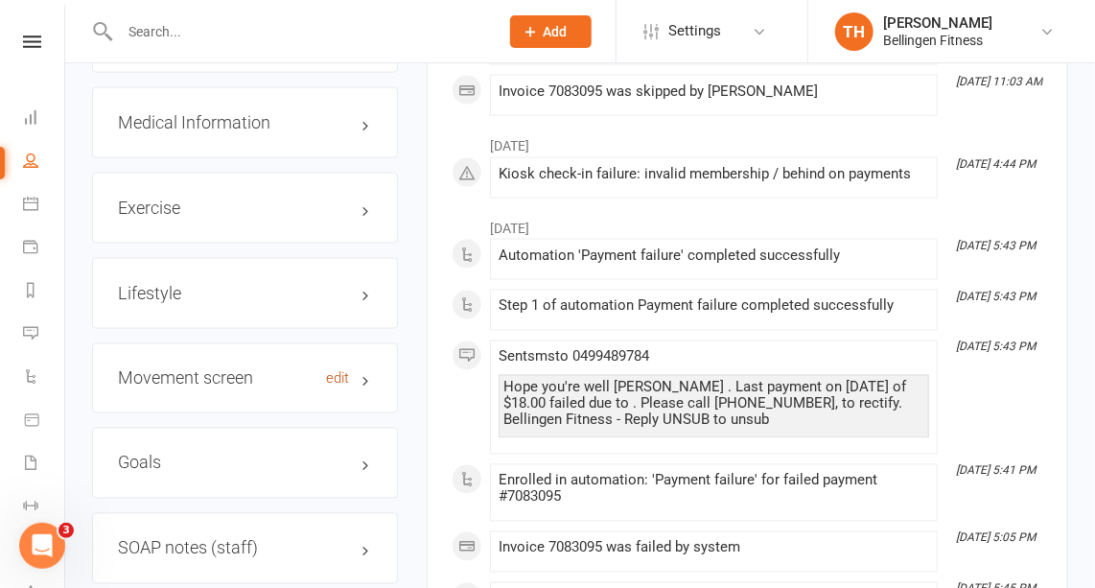
click at [341, 387] on link "edit" at bounding box center [337, 379] width 23 height 16
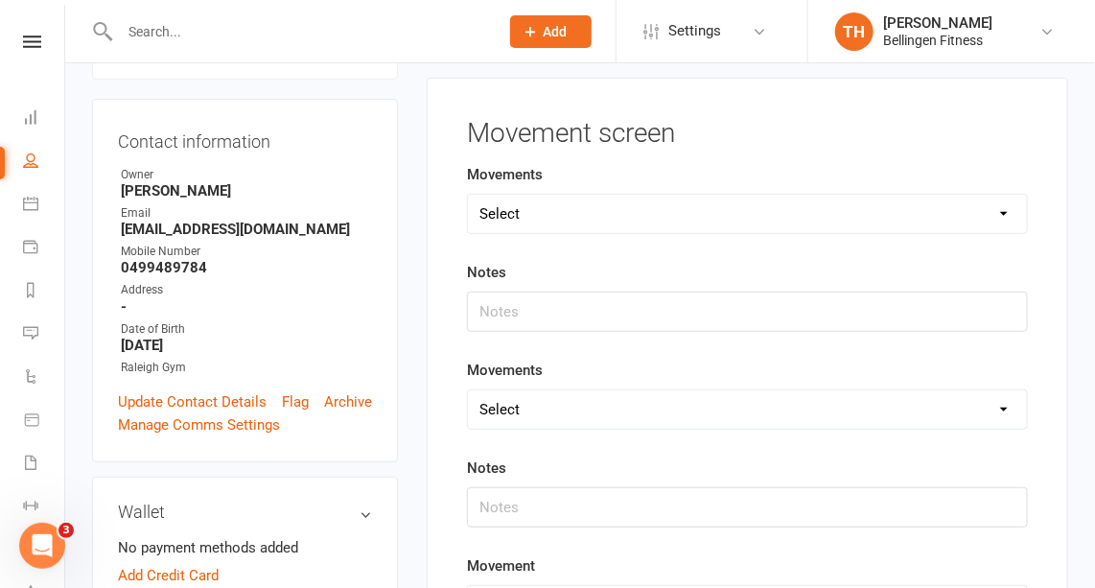
scroll to position [146, 0]
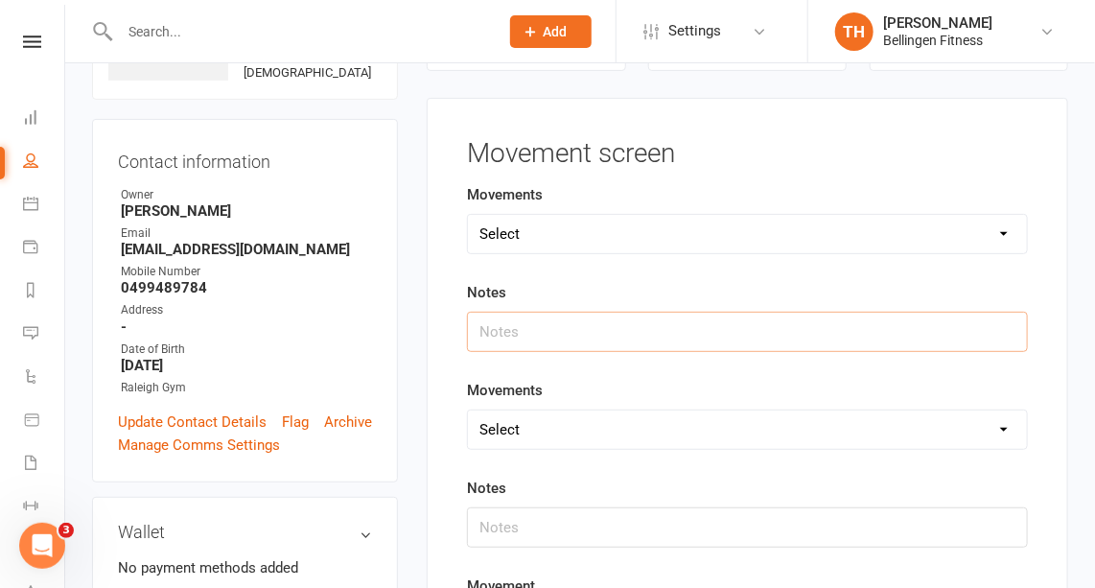
click at [543, 330] on input "text" at bounding box center [747, 332] width 561 height 40
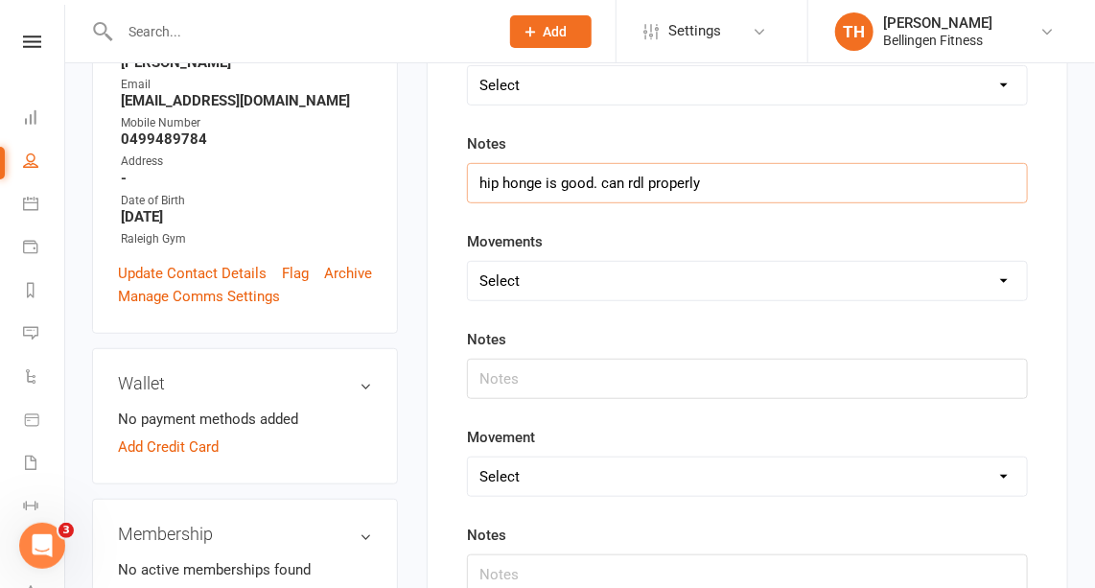
scroll to position [291, 0]
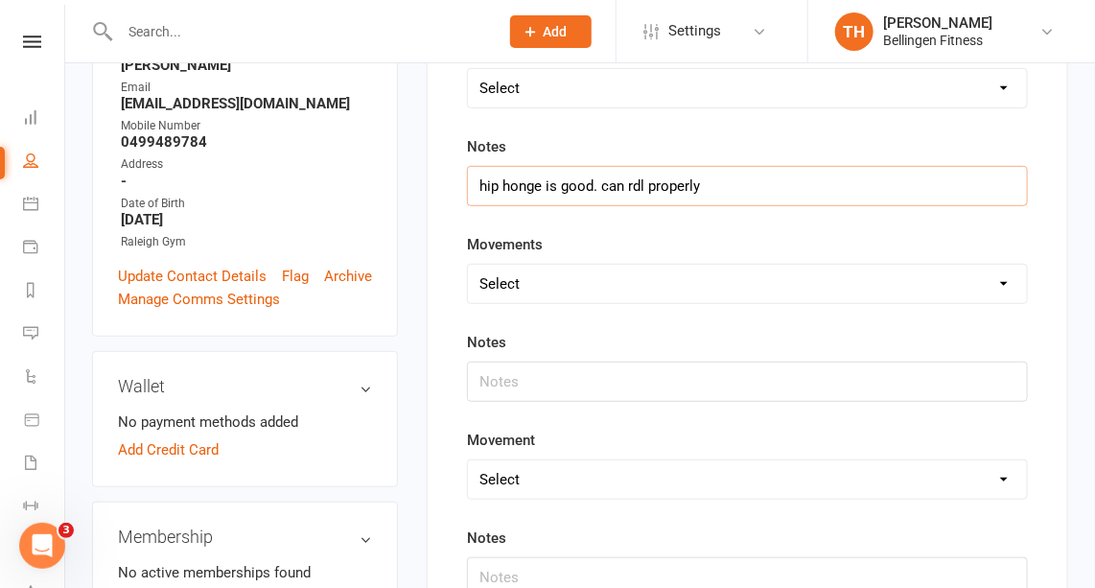
type input "hip honge is good. can rdl properly"
click at [547, 275] on select "Select Deadlift Squat Overhead press Push Pull Problem areas" at bounding box center [747, 284] width 559 height 38
select select "Overhead press"
click at [468, 265] on select "Select Deadlift Squat Overhead press Push Pull Problem areas" at bounding box center [747, 284] width 559 height 38
click at [514, 366] on input "text" at bounding box center [747, 381] width 561 height 40
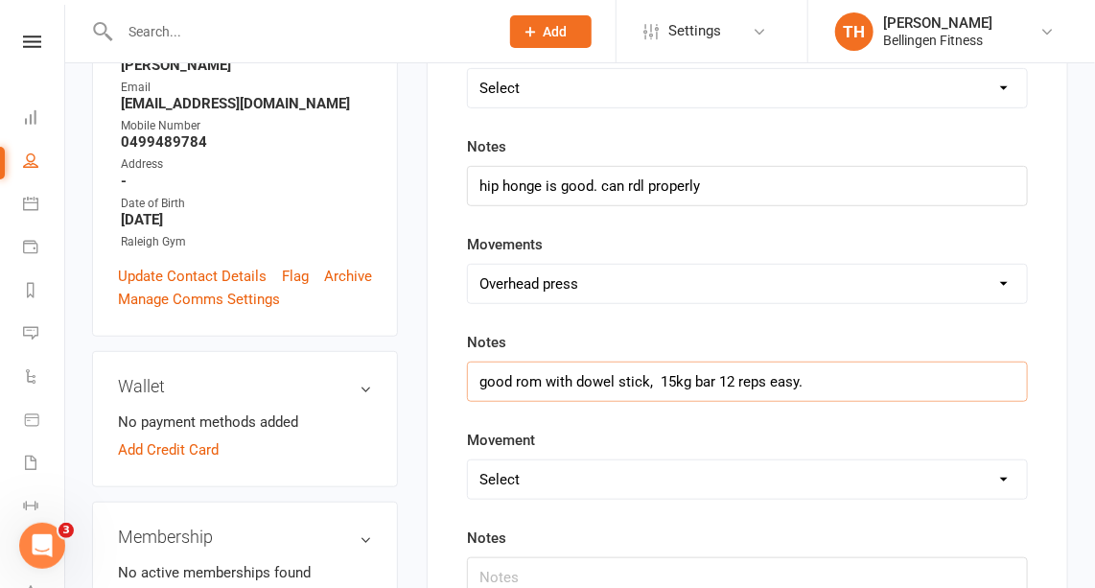
type input "good rom with dowel stick, 15kg bar 12 reps easy."
click at [535, 468] on select "Select Deadlift Squat Overhead press Push Pull Problem areas" at bounding box center [747, 479] width 559 height 38
select select "Squat"
click at [468, 460] on select "Select Deadlift Squat Overhead press Push Pull Problem areas" at bounding box center [747, 479] width 559 height 38
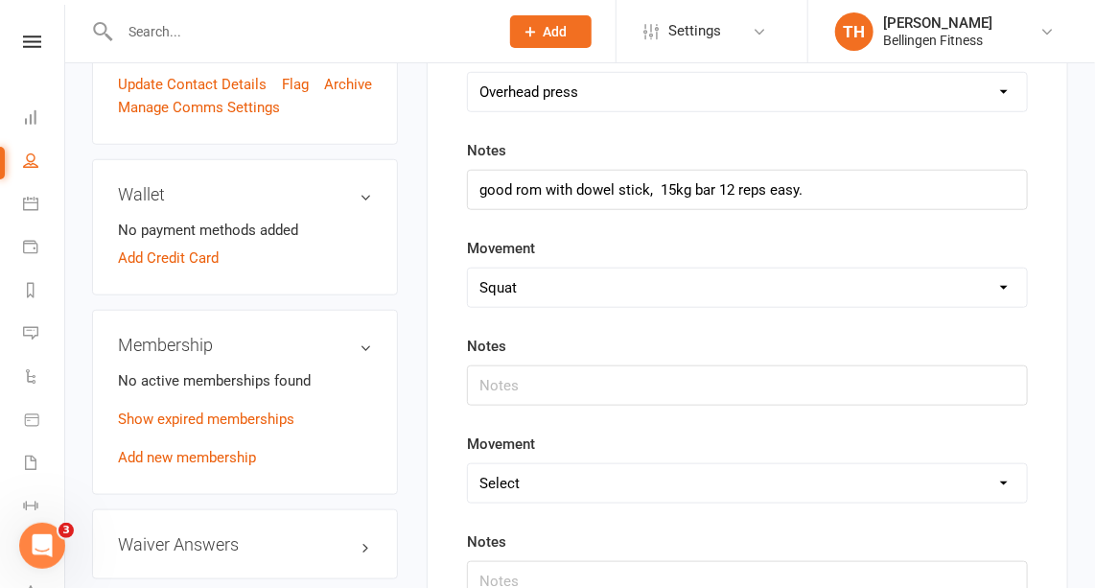
scroll to position [486, 0]
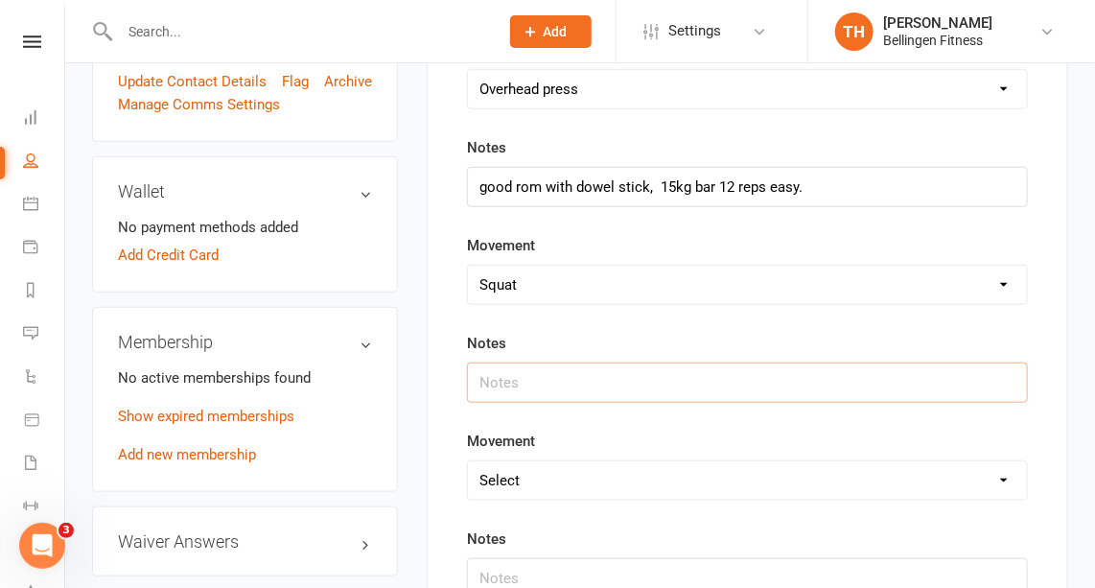
click at [510, 382] on input "text" at bounding box center [747, 382] width 561 height 40
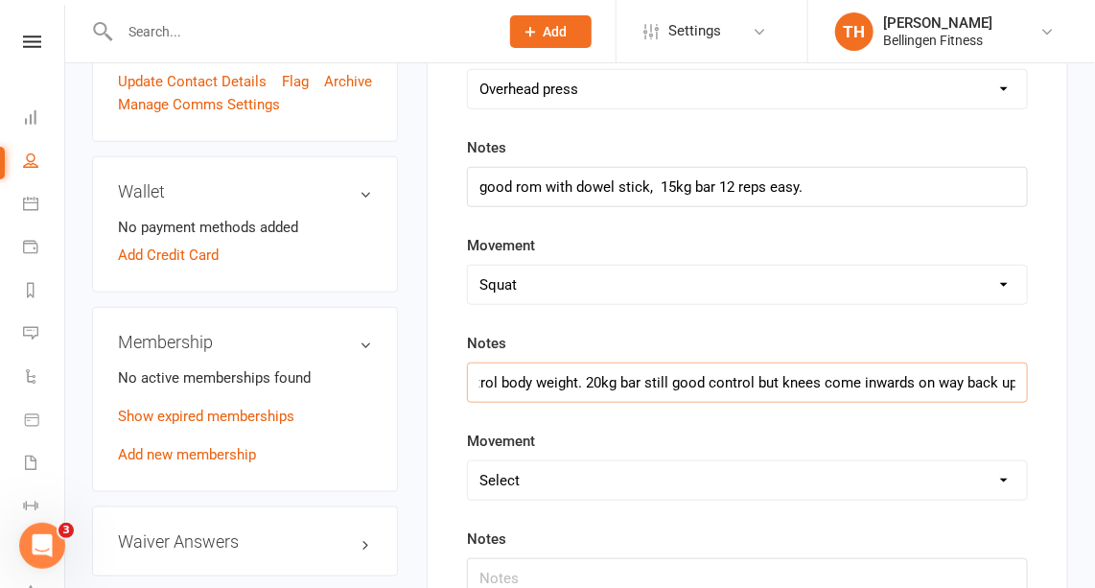
scroll to position [0, 134]
type input "good depth and control body weight. 20kg bar still good control but knees come …"
click at [588, 477] on select "Select Deadlift Squat Overhead press Push Pull Problem areas" at bounding box center [747, 480] width 559 height 38
select select "Push"
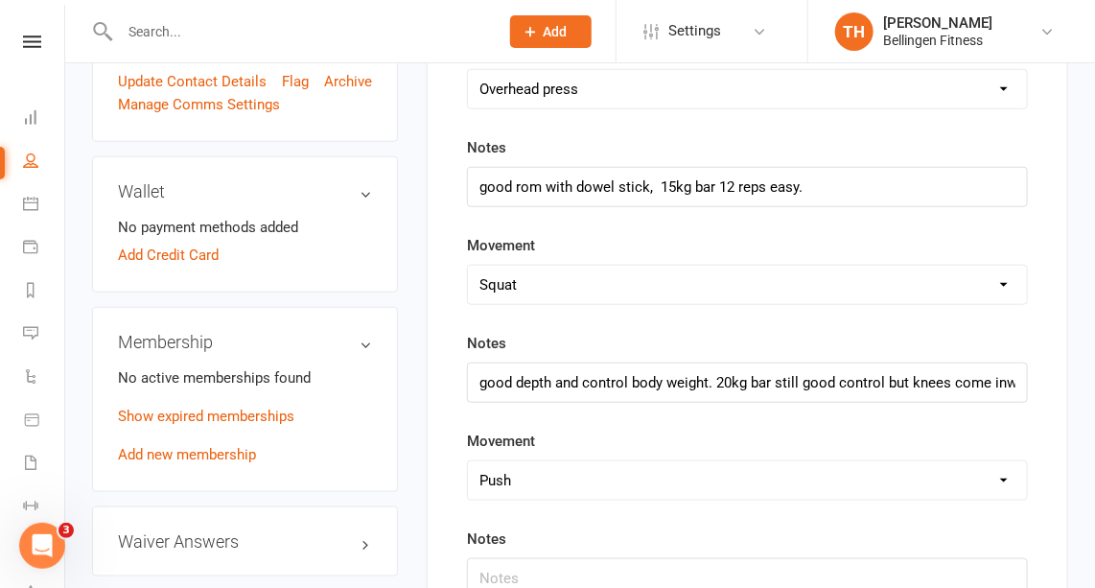
click at [468, 461] on select "Select Deadlift Squat Overhead press Push Pull Problem areas" at bounding box center [747, 480] width 559 height 38
click at [576, 585] on input "text" at bounding box center [747, 578] width 561 height 40
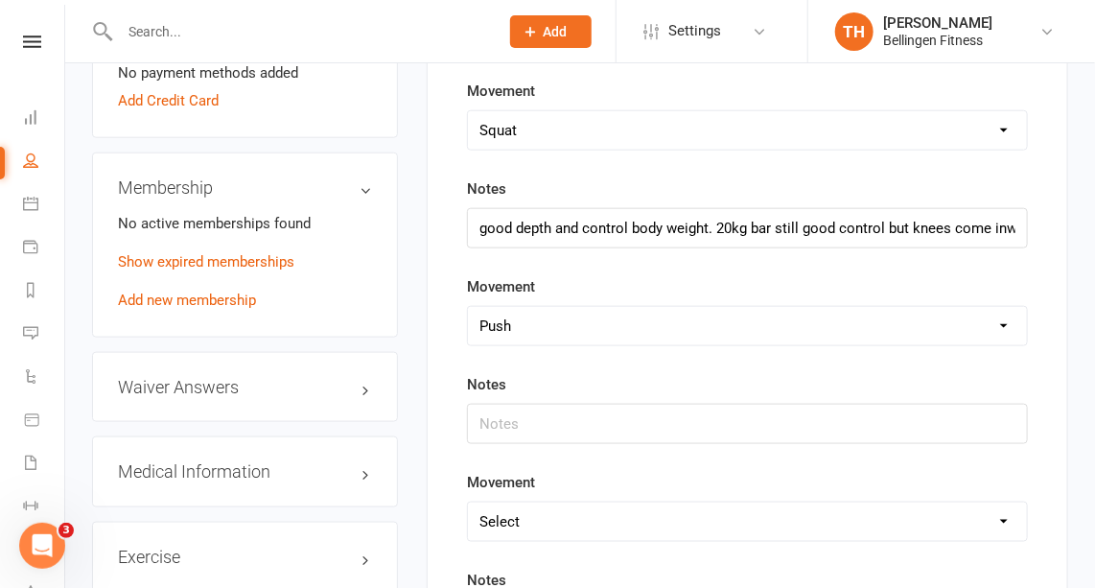
scroll to position [644, 0]
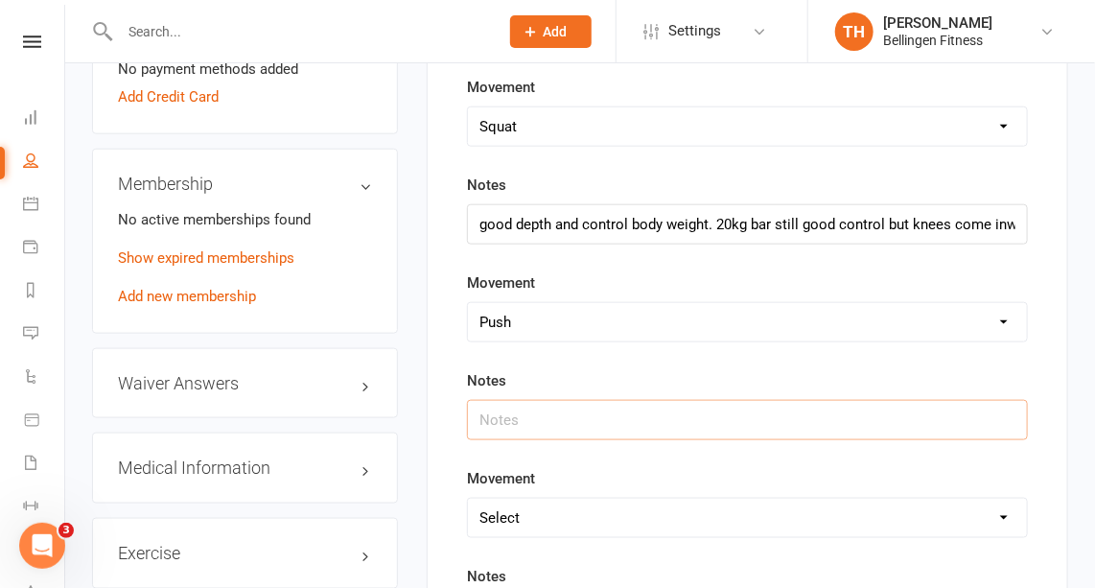
click at [540, 407] on input "text" at bounding box center [747, 420] width 561 height 40
click at [475, 409] on input "bench press" at bounding box center [747, 420] width 561 height 40
click at [600, 408] on input "flat bench press" at bounding box center [747, 420] width 561 height 40
click at [696, 412] on input "flat bench press is ok 15 reps with bar easy" at bounding box center [747, 420] width 561 height 40
click at [813, 400] on input "flat bench press is ok 15 reps with 20kg bar easy" at bounding box center [747, 420] width 561 height 40
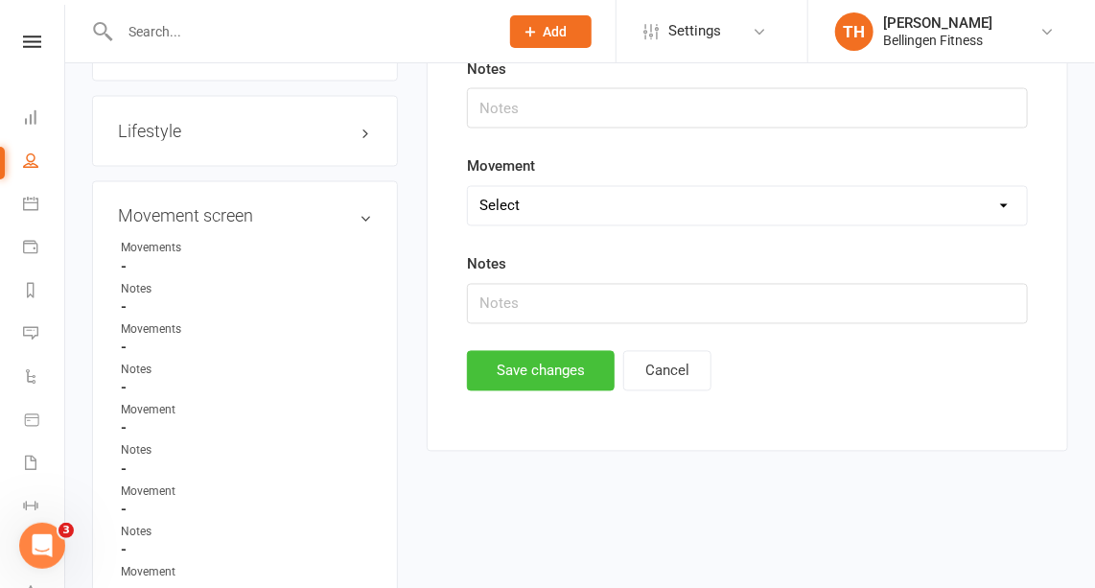
scroll to position [1157, 0]
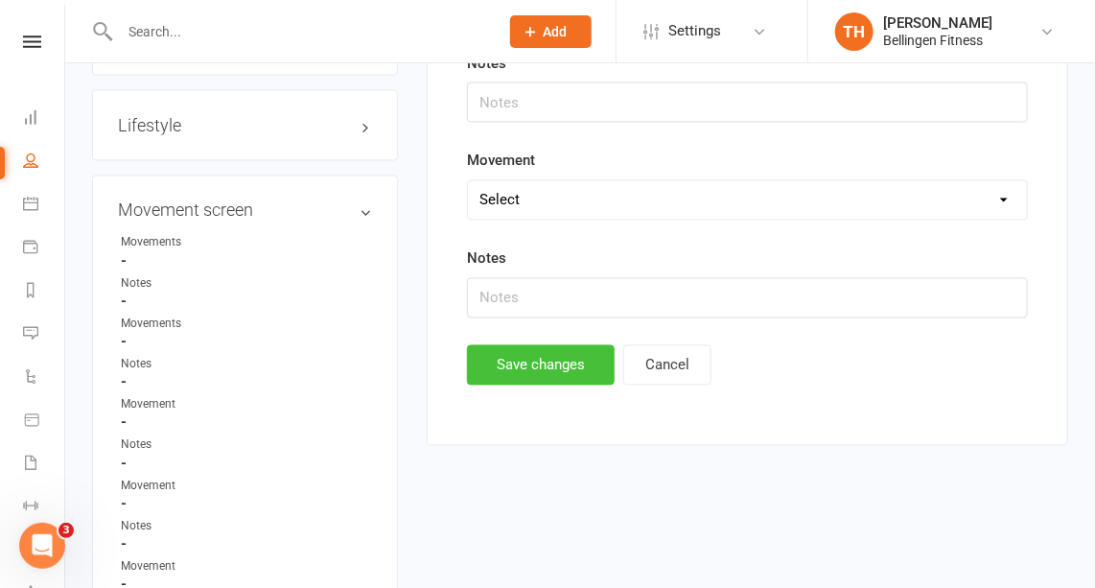
type input "flat bench press is ok 15 reps with 20kg bar easy, 40kg 12 reps started to fati…"
click at [565, 349] on button "Save changes" at bounding box center [541, 365] width 148 height 40
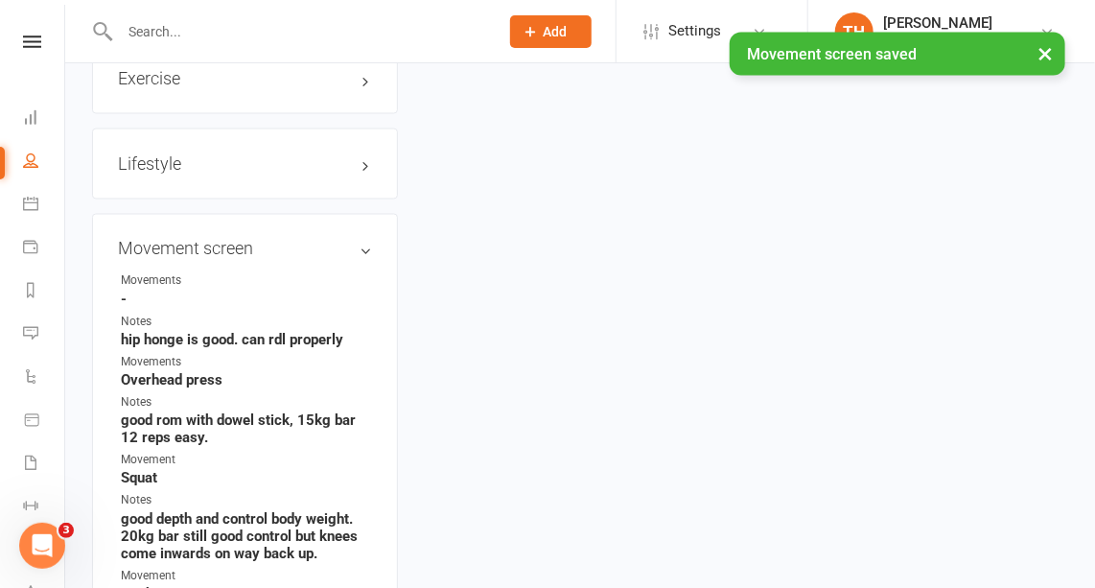
scroll to position [1157, 0]
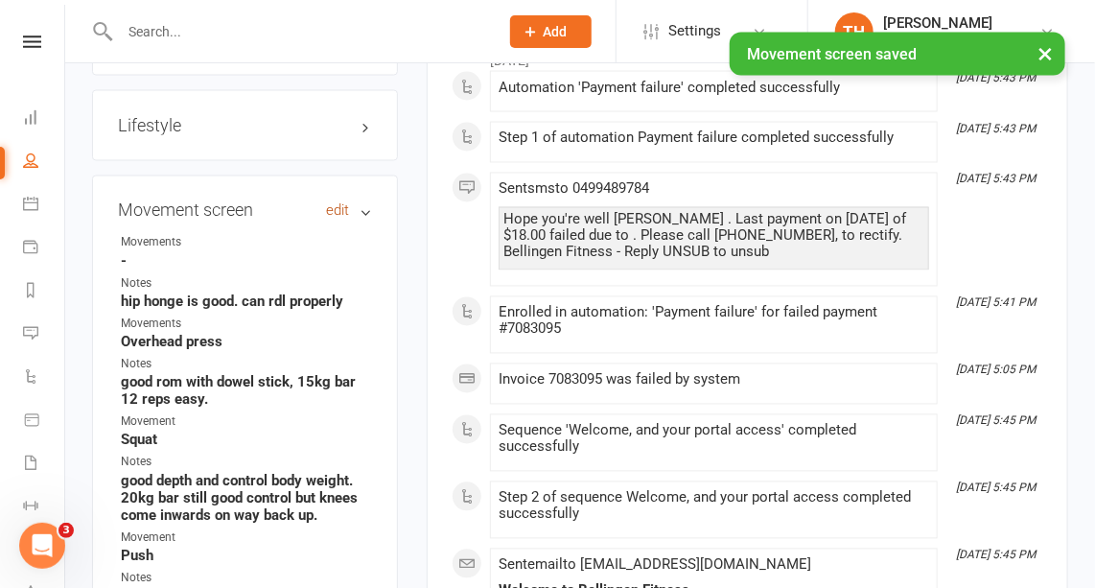
click at [337, 219] on link "edit" at bounding box center [337, 211] width 23 height 16
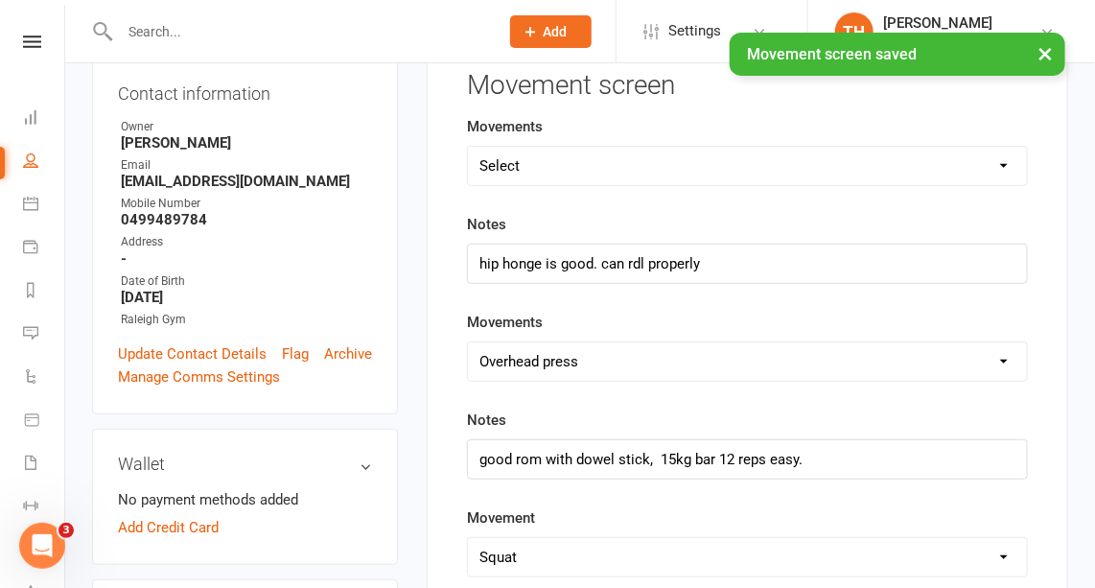
scroll to position [207, 0]
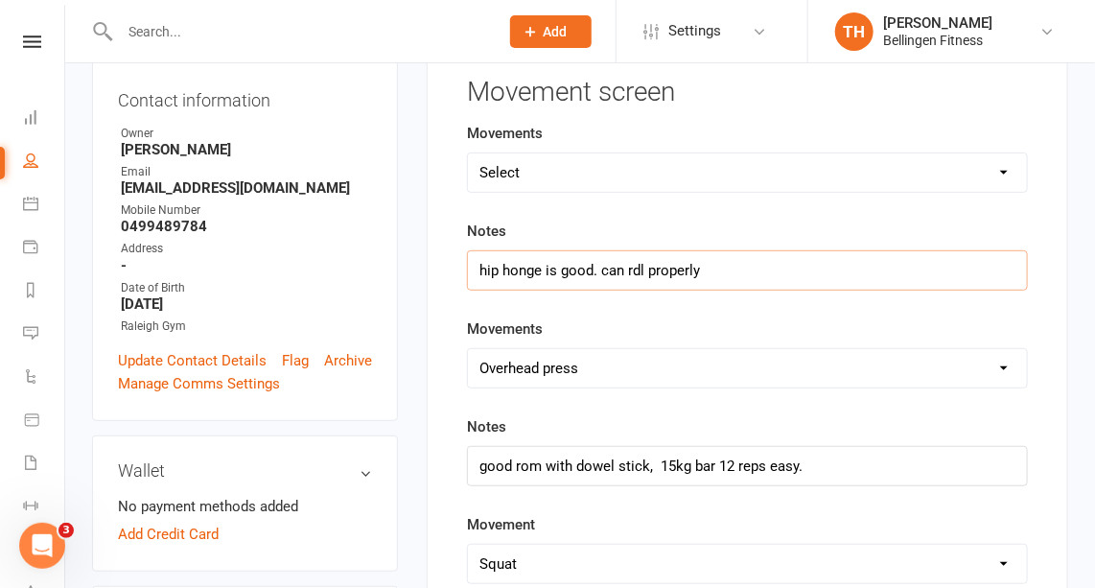
click at [519, 265] on input "hip honge is good. can rdl properly" at bounding box center [747, 270] width 561 height 40
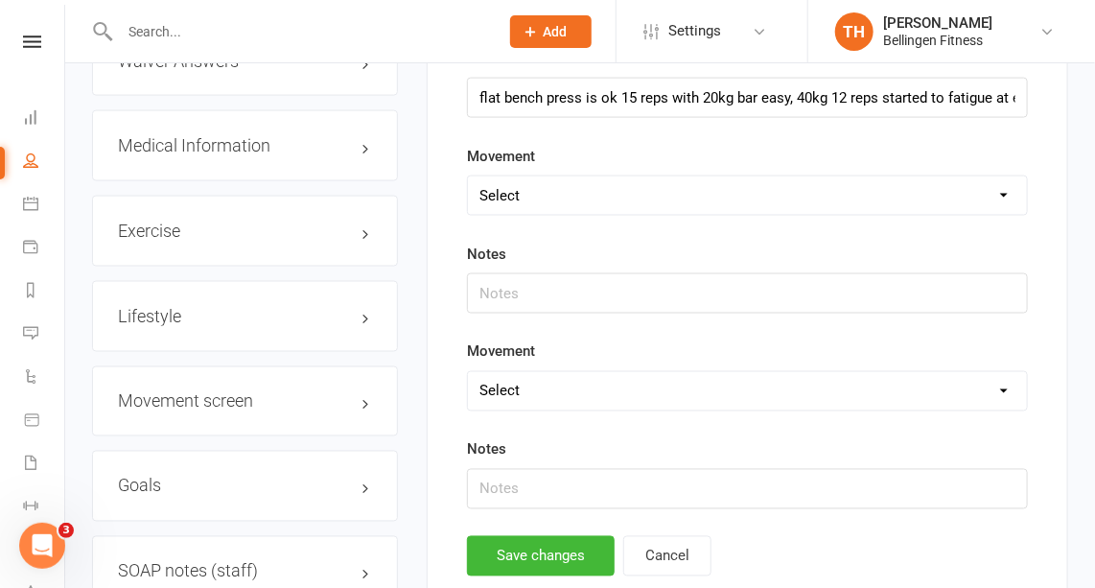
scroll to position [961, 0]
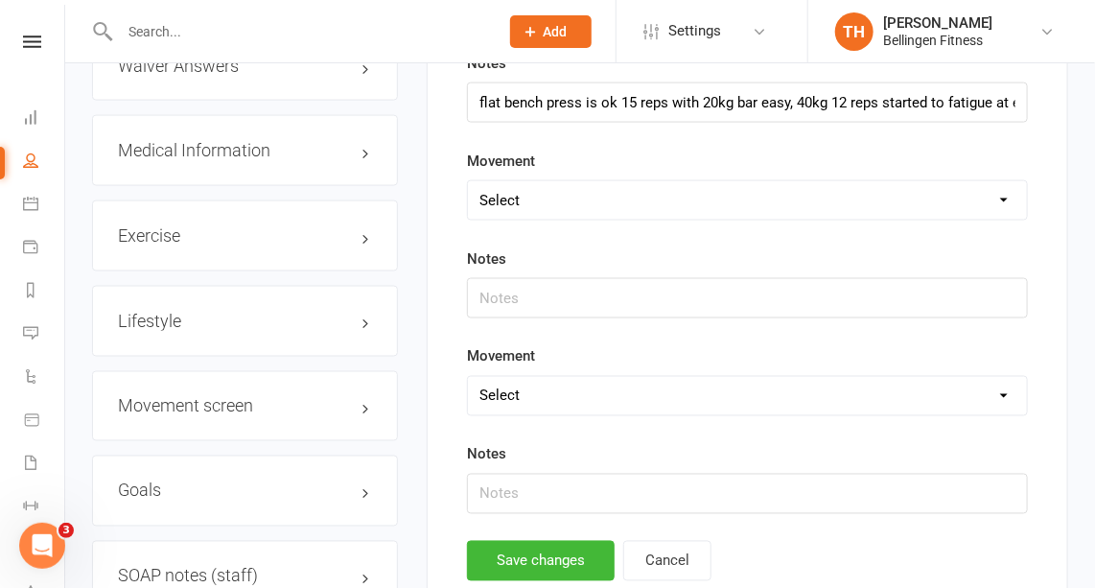
type input "hip hinge is good. can rdl properly"
click at [508, 181] on select "Select Deadlift Squat Overhead press Push Pull Problem areas" at bounding box center [747, 200] width 559 height 38
select select "Pull"
click at [468, 181] on select "Select Deadlift Squat Overhead press Push Pull Problem areas" at bounding box center [747, 200] width 559 height 38
click at [513, 287] on input "text" at bounding box center [747, 298] width 561 height 40
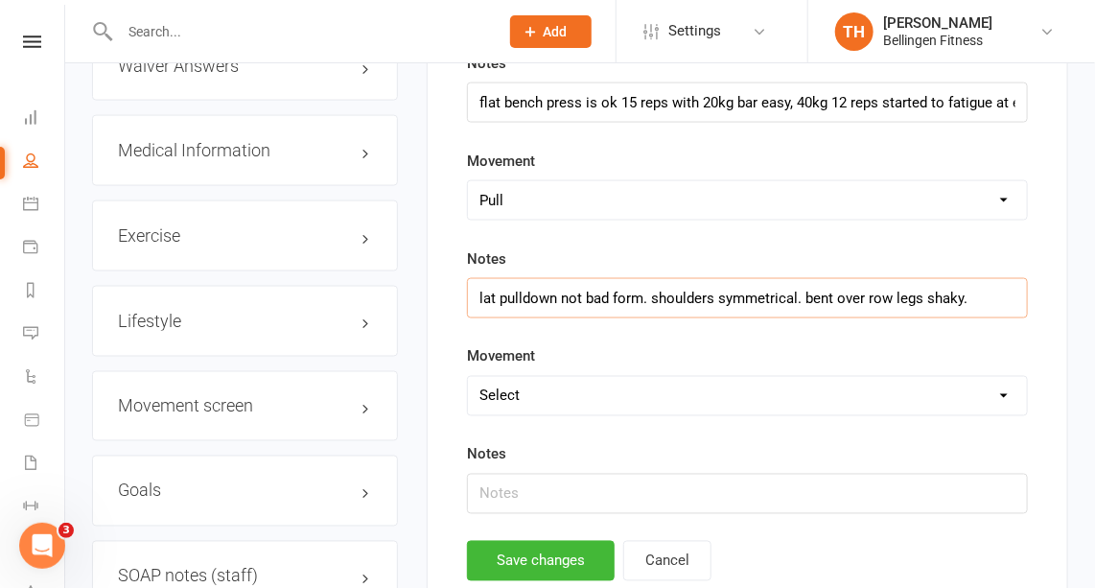
click at [798, 285] on input "lat pulldown not bad form. shoulders symmetrical. bent over row legs shaky." at bounding box center [747, 298] width 561 height 40
click at [1019, 287] on input "lat pulldown not bad form. shoulders symmetrical.40kg 12 reps easy, could have …" at bounding box center [747, 298] width 561 height 40
click at [1014, 290] on input "lat pulldown not bad form. shoulders symmetrical.40kg 12 reps easy, could have …" at bounding box center [747, 298] width 561 height 40
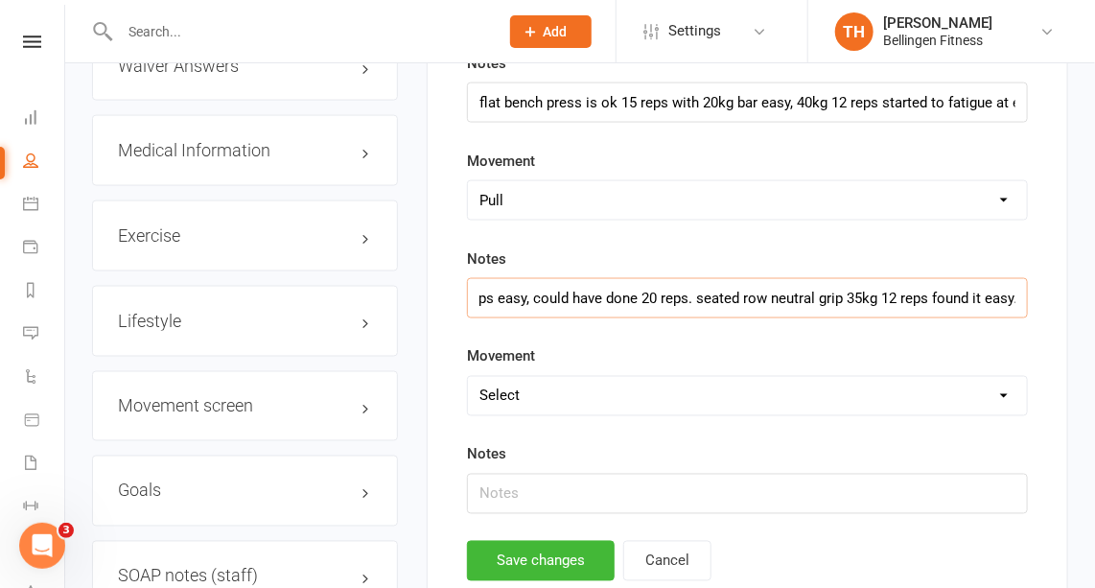
scroll to position [0, 393]
drag, startPoint x: 1014, startPoint y: 290, endPoint x: 984, endPoint y: 272, distance: 34.8
click at [984, 278] on input "lat pulldown not bad form. shoulders symmetrical.40kg 12 reps easy, could have …" at bounding box center [747, 298] width 561 height 40
type input "lat pulldown not bad form. shoulders symmetrical.40kg 12 reps easy, could have …"
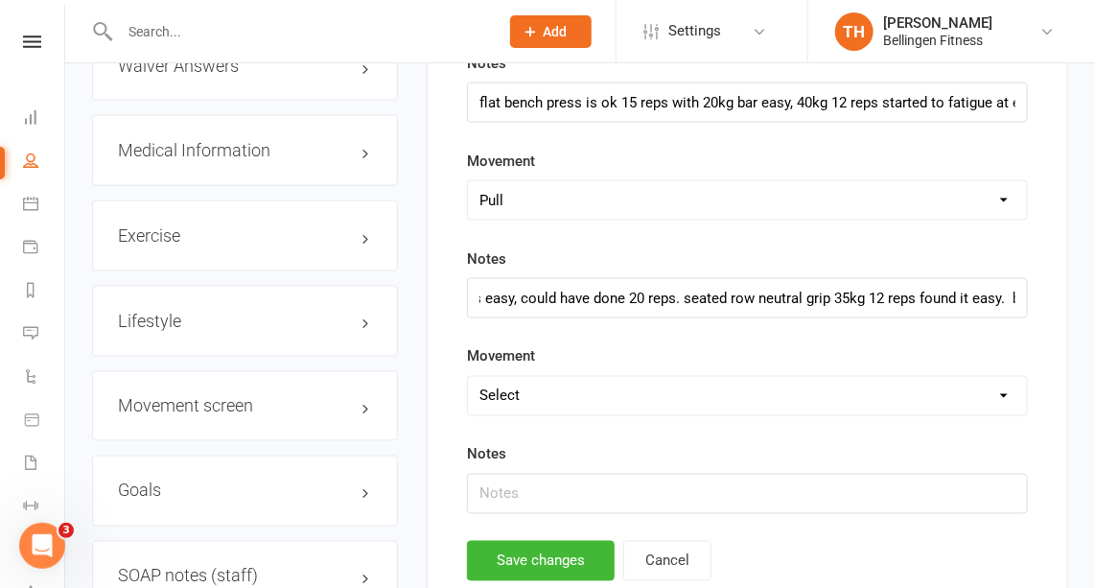
scroll to position [0, 0]
click at [976, 261] on div "Notes lat pulldown not bad form. shoulders symmetrical.40kg 12 reps easy, could…" at bounding box center [747, 282] width 561 height 71
click at [550, 485] on input "text" at bounding box center [747, 493] width 561 height 40
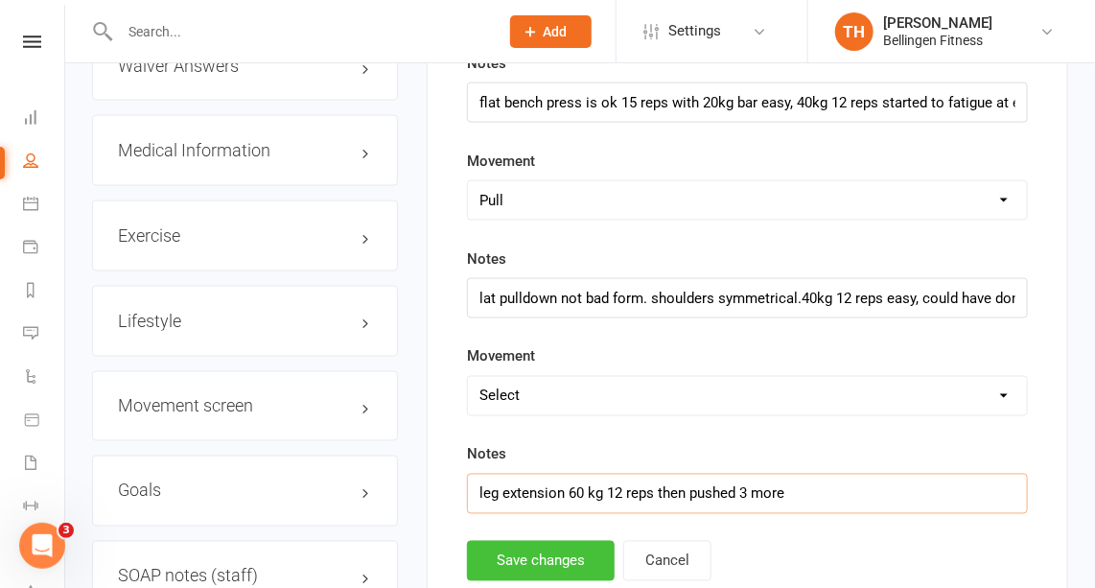
type input "leg extension 60 kg 12 reps then pushed 3 more"
click at [550, 541] on button "Save changes" at bounding box center [541, 561] width 148 height 40
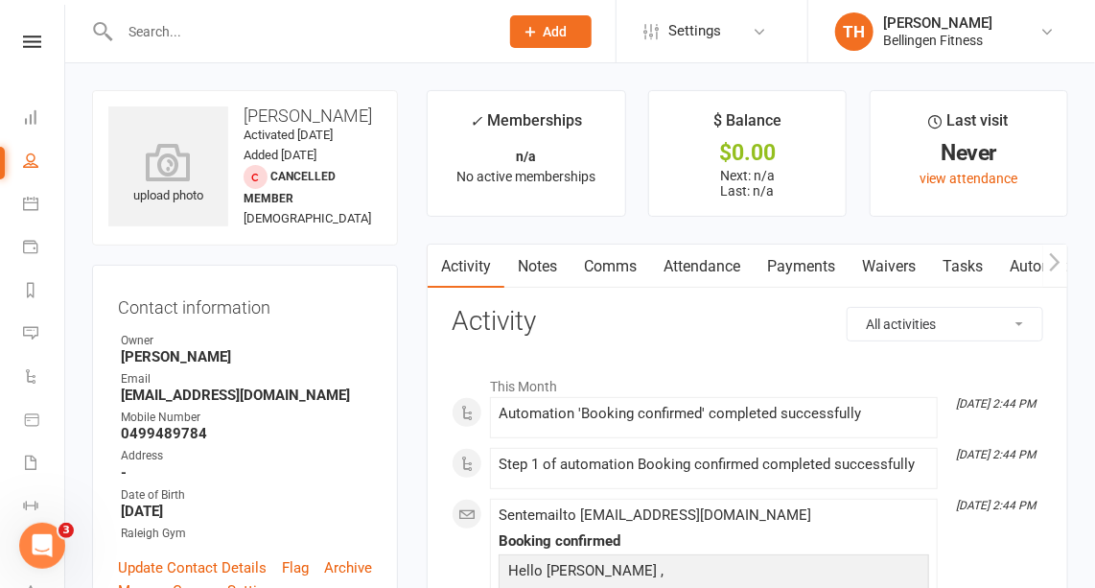
click at [545, 262] on link "Notes" at bounding box center [537, 266] width 66 height 44
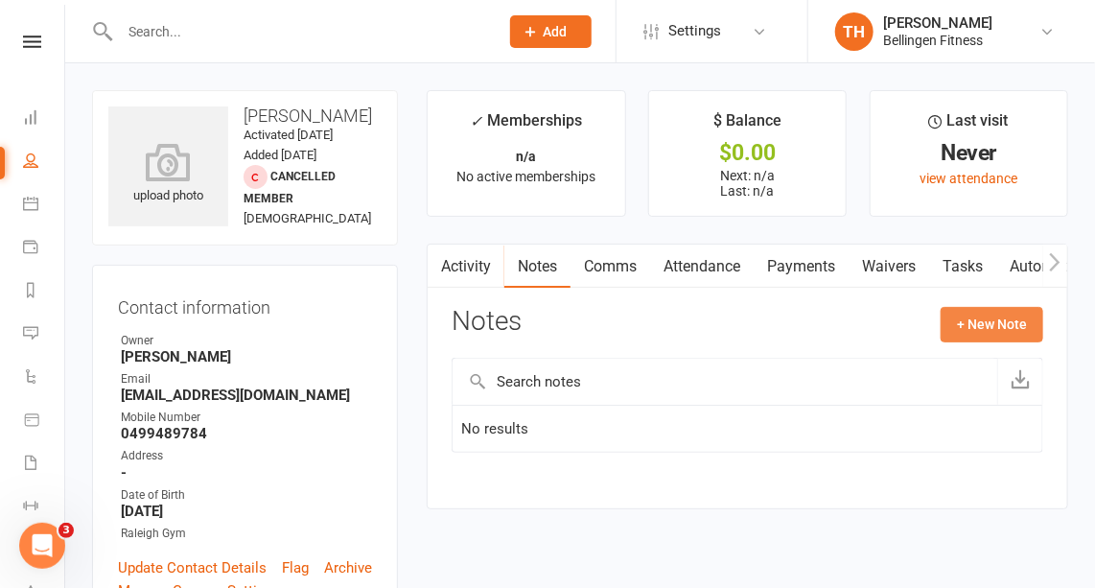
click at [1008, 318] on button "+ New Note" at bounding box center [991, 324] width 103 height 35
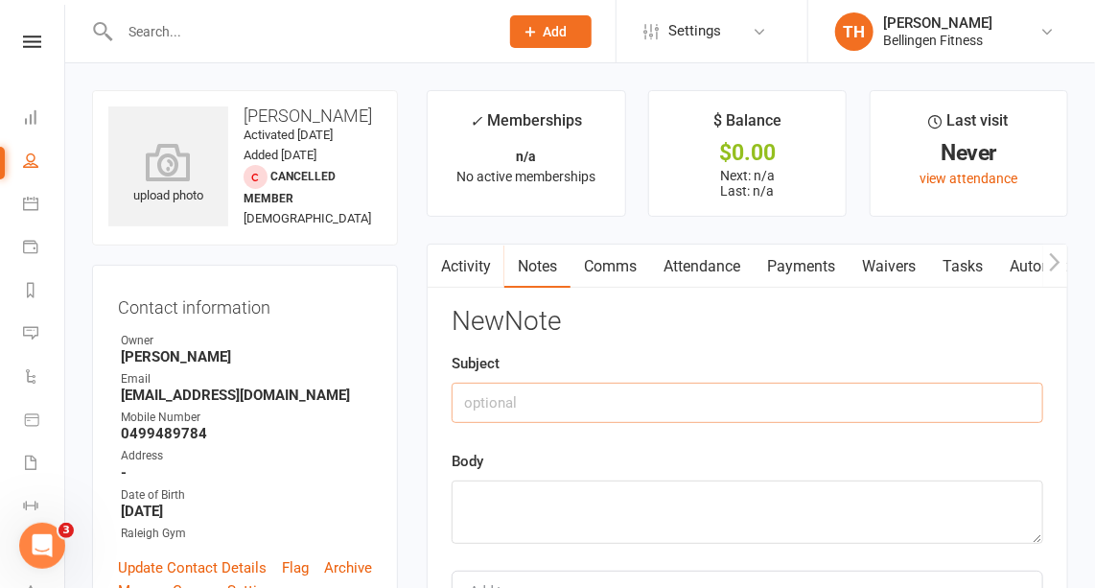
click at [606, 404] on input "text" at bounding box center [746, 402] width 591 height 40
type input "fitness tests"
click at [531, 489] on textarea at bounding box center [746, 511] width 591 height 63
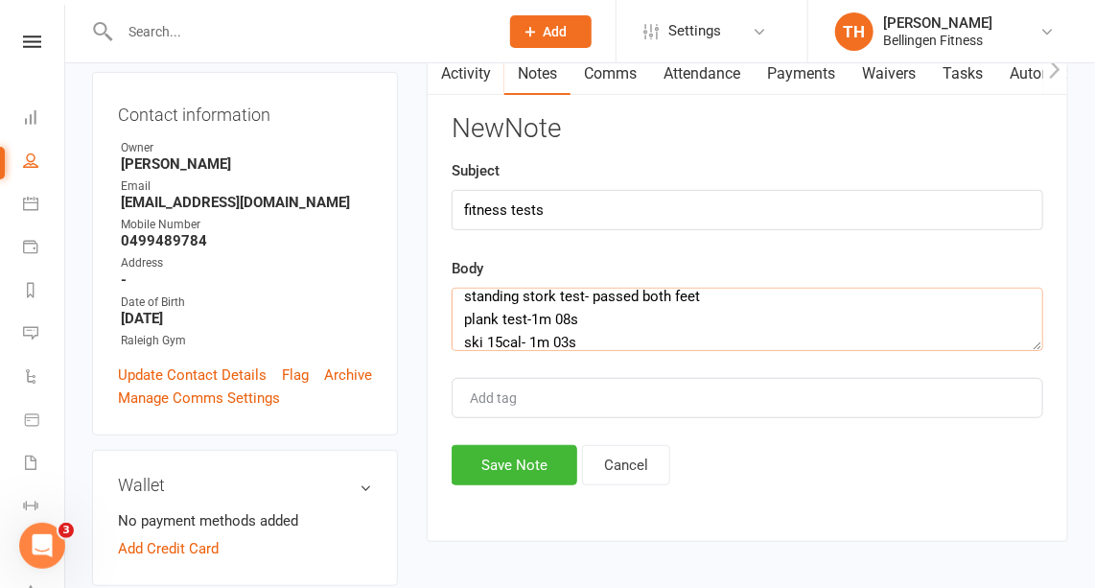
scroll to position [35, 0]
click at [549, 335] on textarea "standing stork test- passed both feet plank test-1m 08s ski 15cal- 1m 03s row 5…" at bounding box center [746, 319] width 591 height 63
type textarea "standing stork test- passed both feet plank test-1m 08s ski 15cal- 1m 03s row 5…"
click at [502, 470] on button "Save Note" at bounding box center [514, 465] width 126 height 40
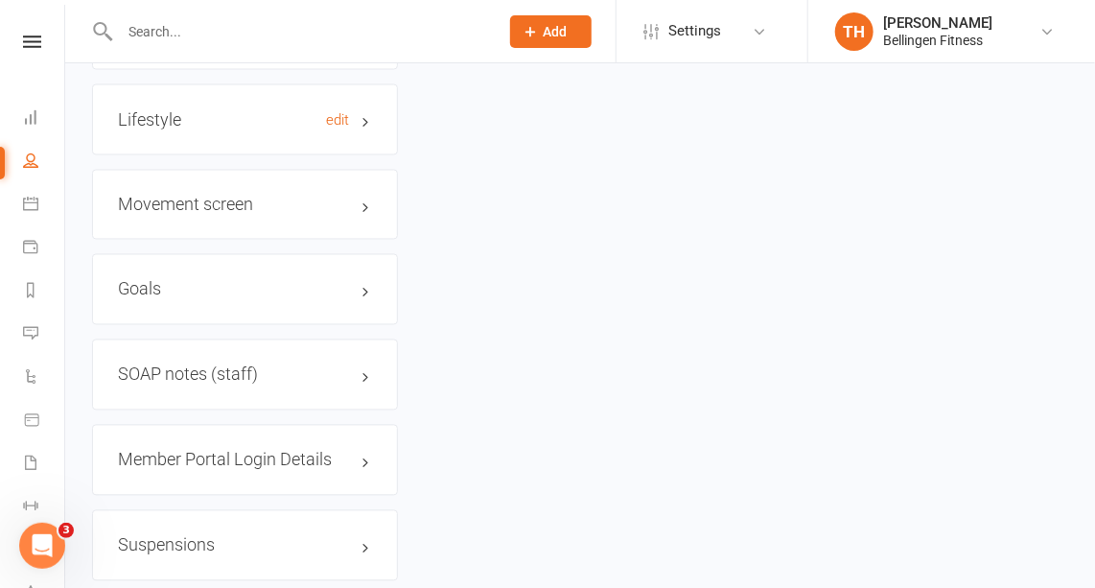
scroll to position [1162, 0]
click at [335, 384] on link "edit" at bounding box center [337, 376] width 23 height 16
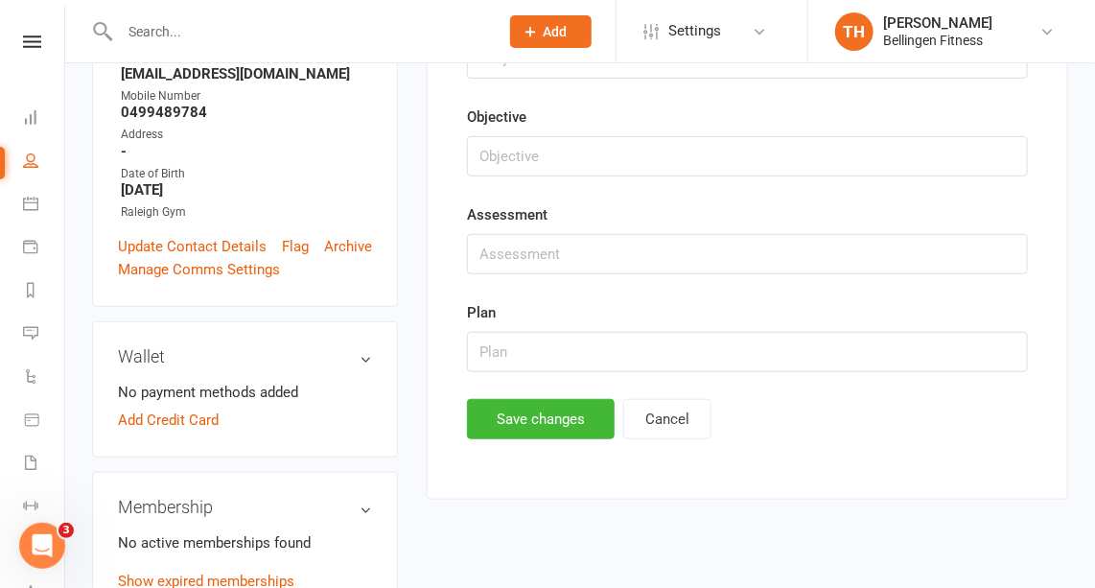
scroll to position [322, 0]
click at [681, 414] on button "Cancel" at bounding box center [667, 418] width 88 height 40
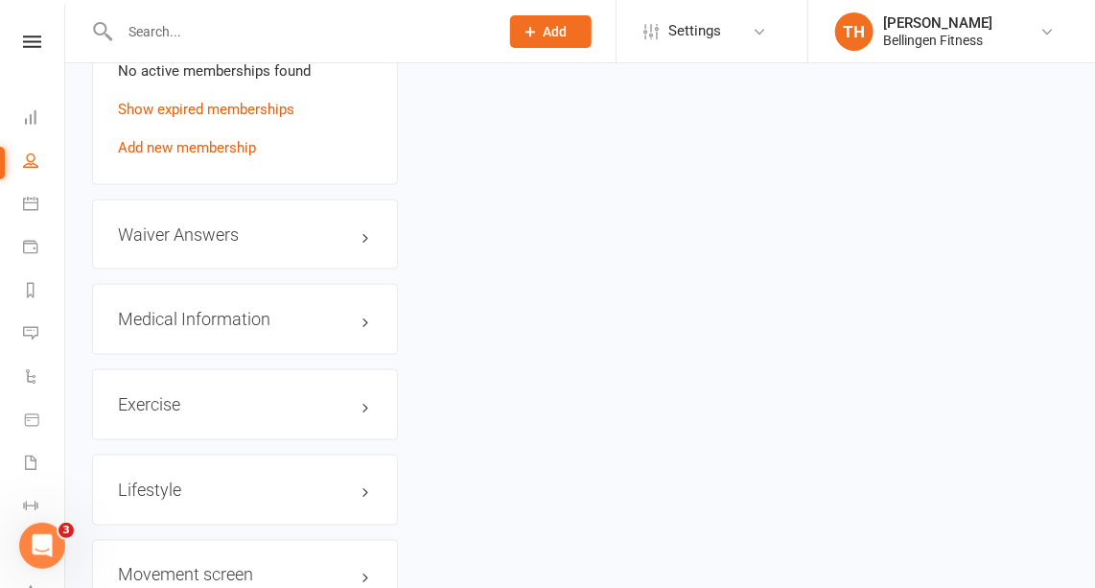
scroll to position [795, 0]
click at [333, 326] on link "edit" at bounding box center [337, 318] width 23 height 16
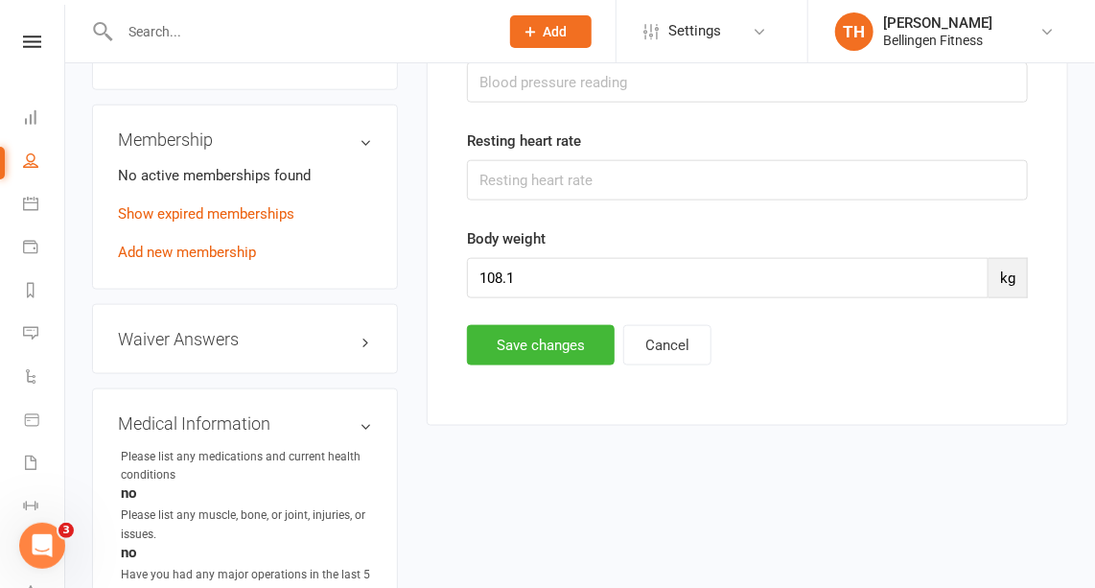
scroll to position [689, 0]
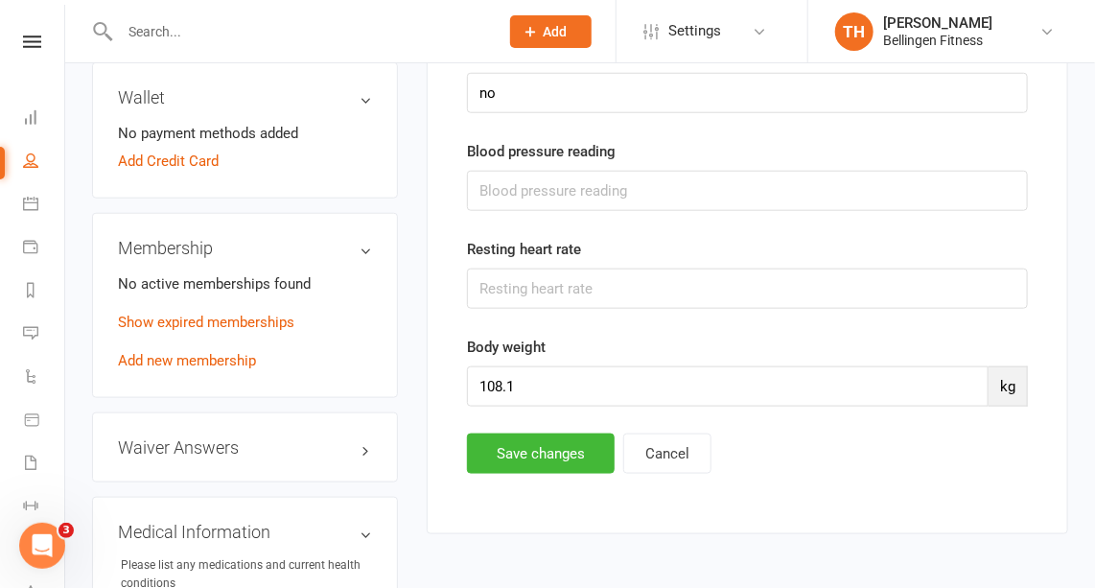
scroll to position [566, 0]
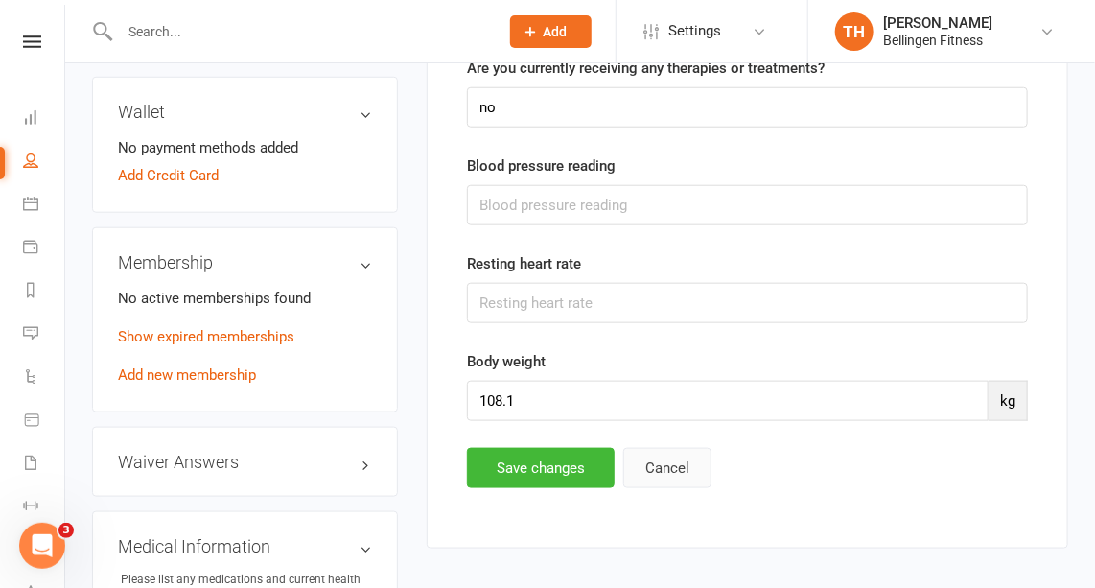
click at [666, 451] on button "Cancel" at bounding box center [667, 468] width 88 height 40
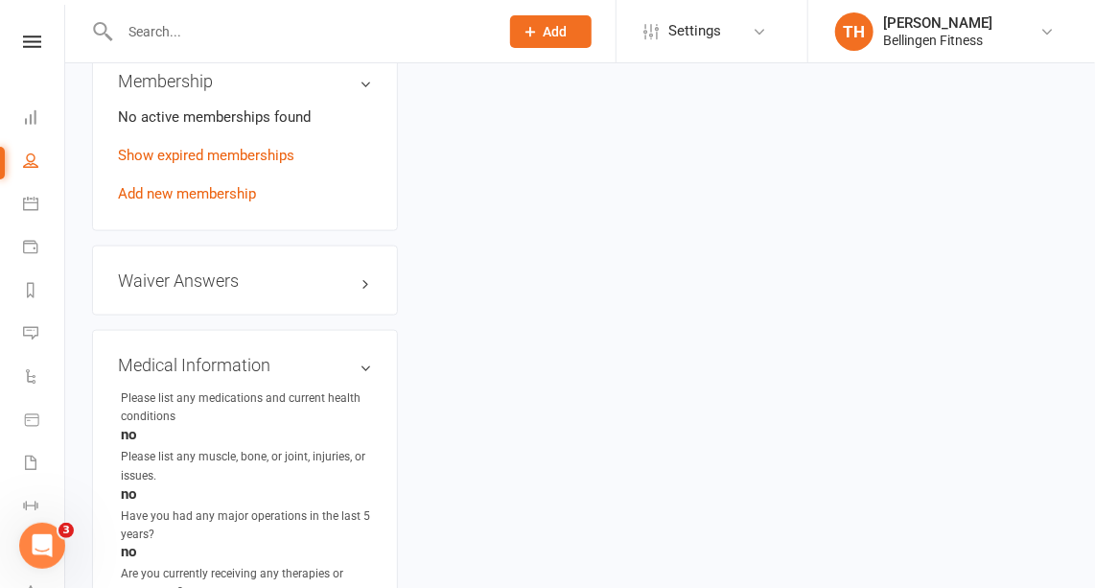
scroll to position [738, 0]
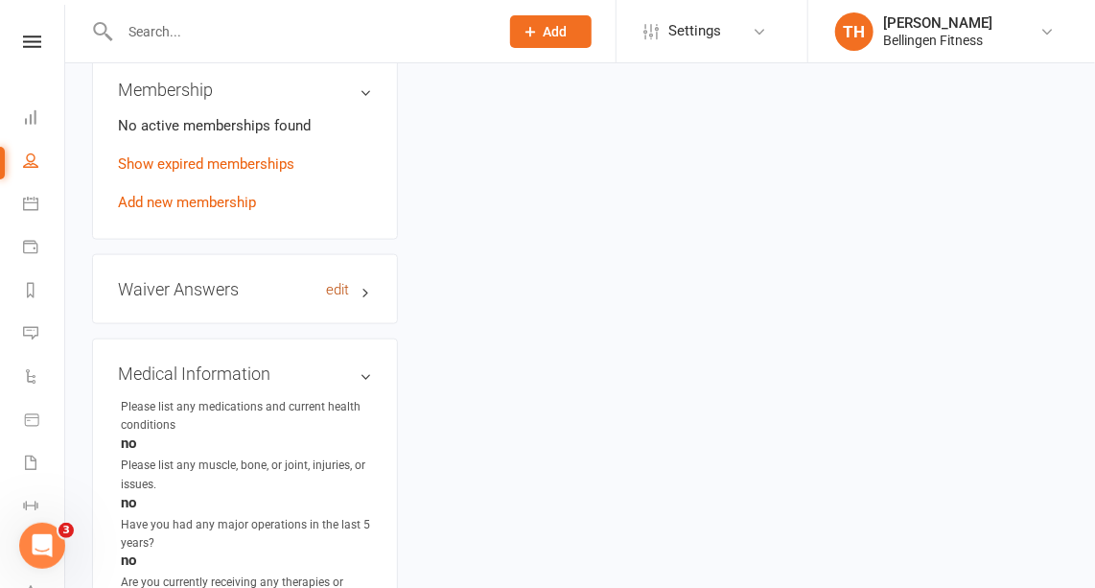
click at [338, 298] on link "edit" at bounding box center [337, 290] width 23 height 16
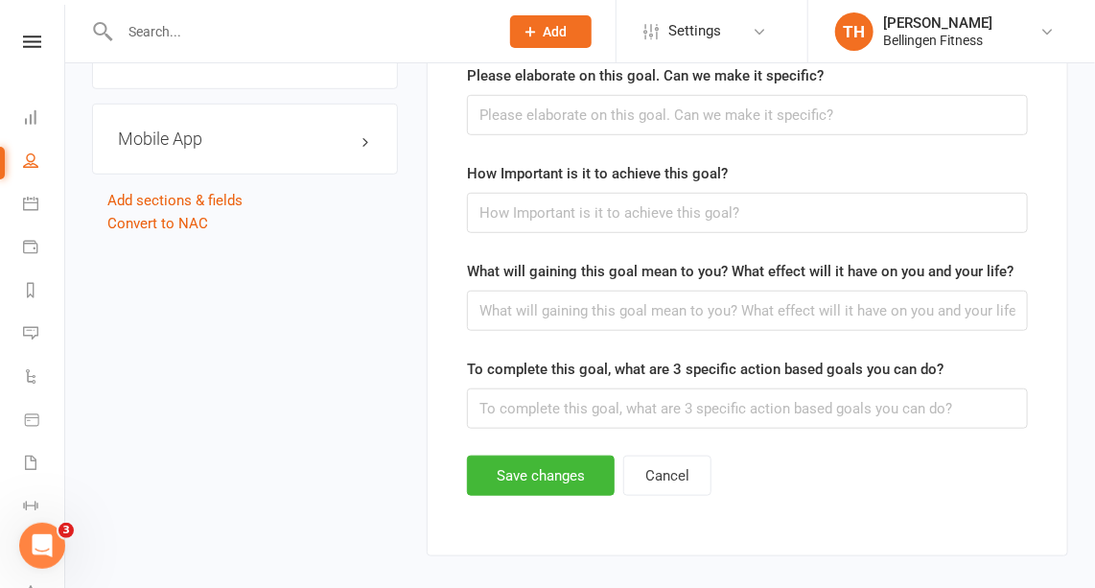
scroll to position [3058, 0]
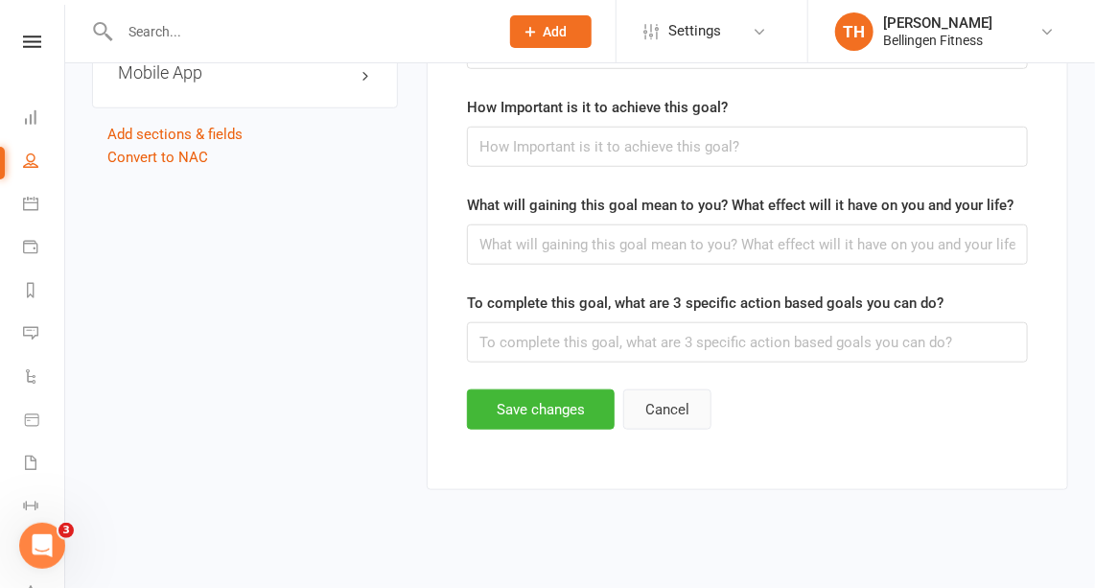
click at [659, 389] on button "Cancel" at bounding box center [667, 409] width 88 height 40
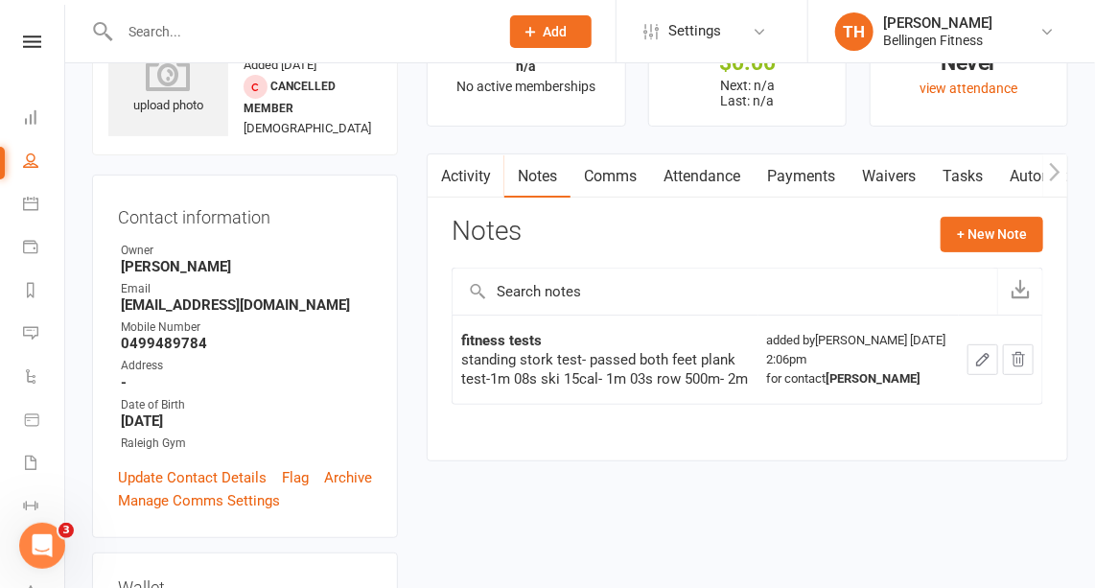
scroll to position [0, 0]
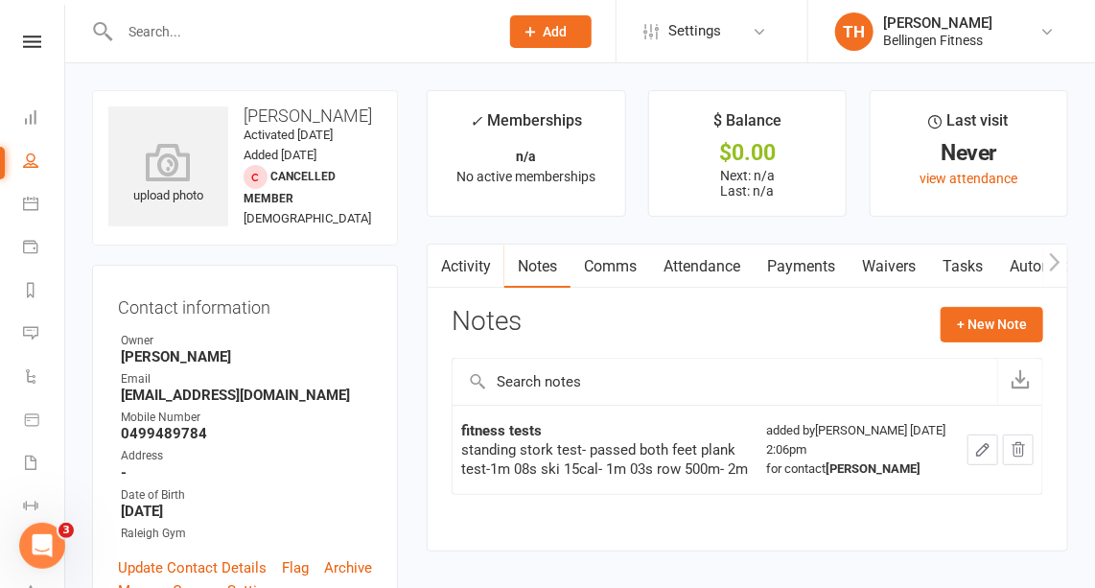
click at [988, 450] on icon "button" at bounding box center [982, 449] width 17 height 17
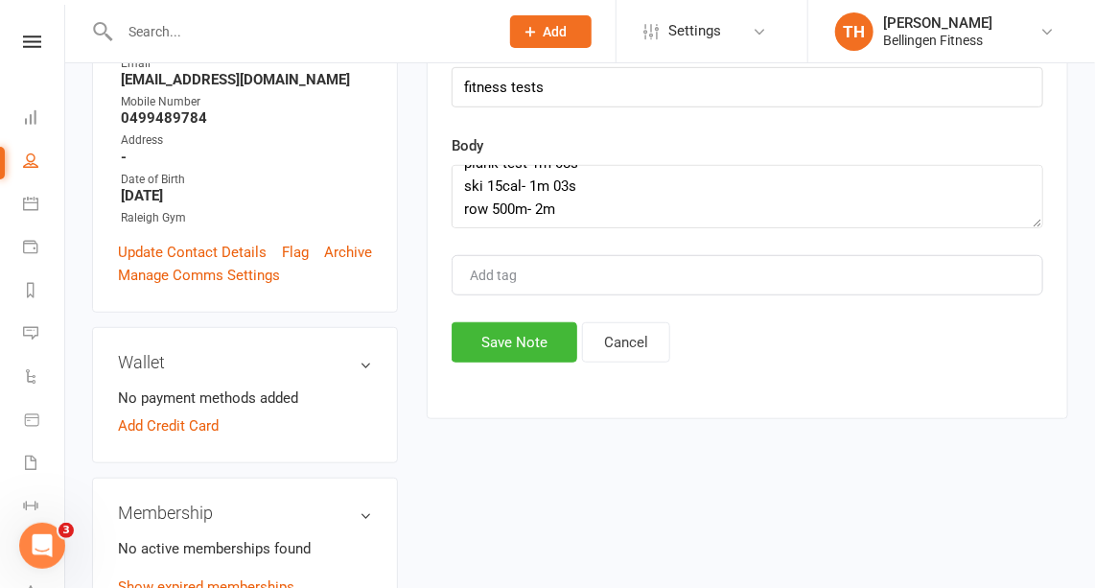
scroll to position [323, 0]
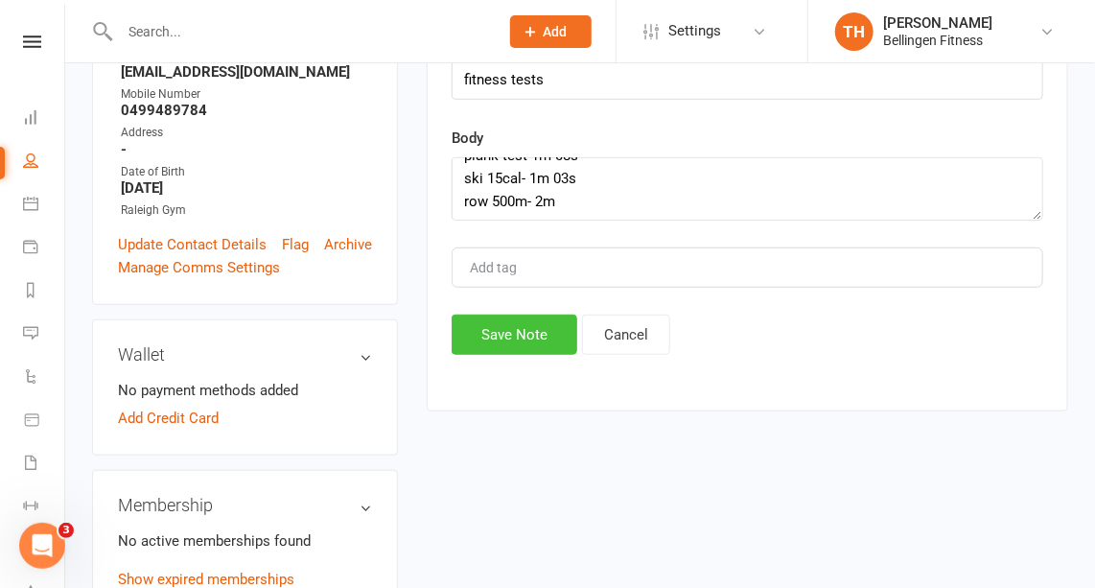
click at [519, 327] on button "Save Note" at bounding box center [514, 334] width 126 height 40
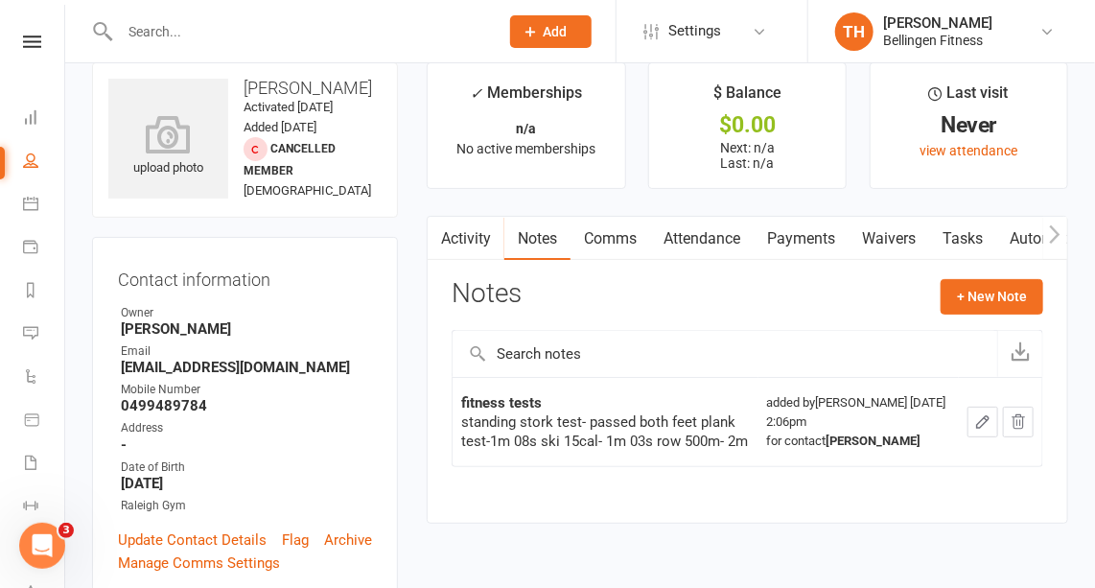
scroll to position [24, 0]
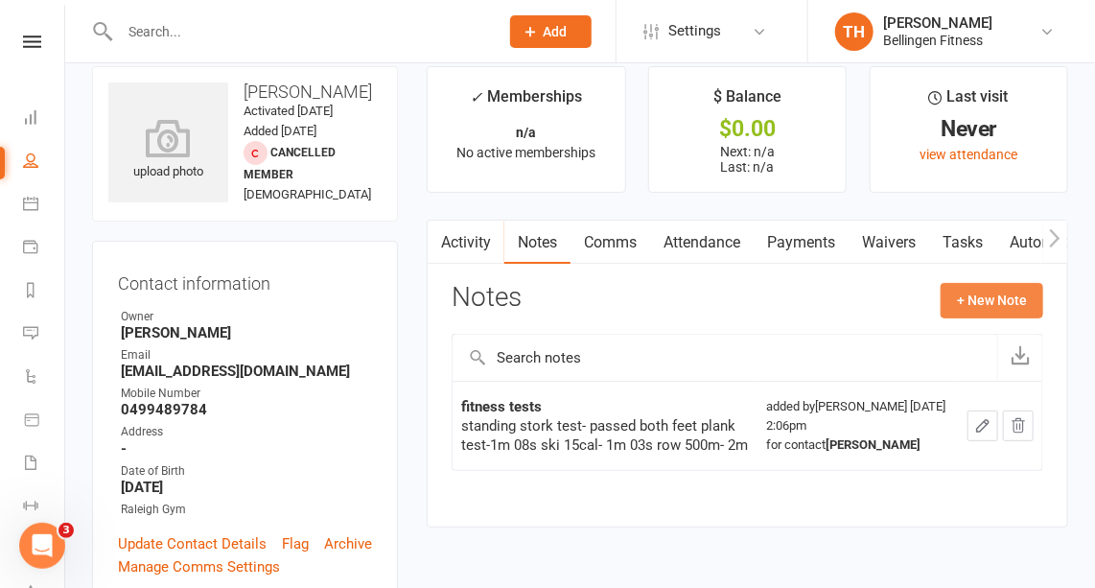
click at [984, 295] on button "+ New Note" at bounding box center [991, 300] width 103 height 35
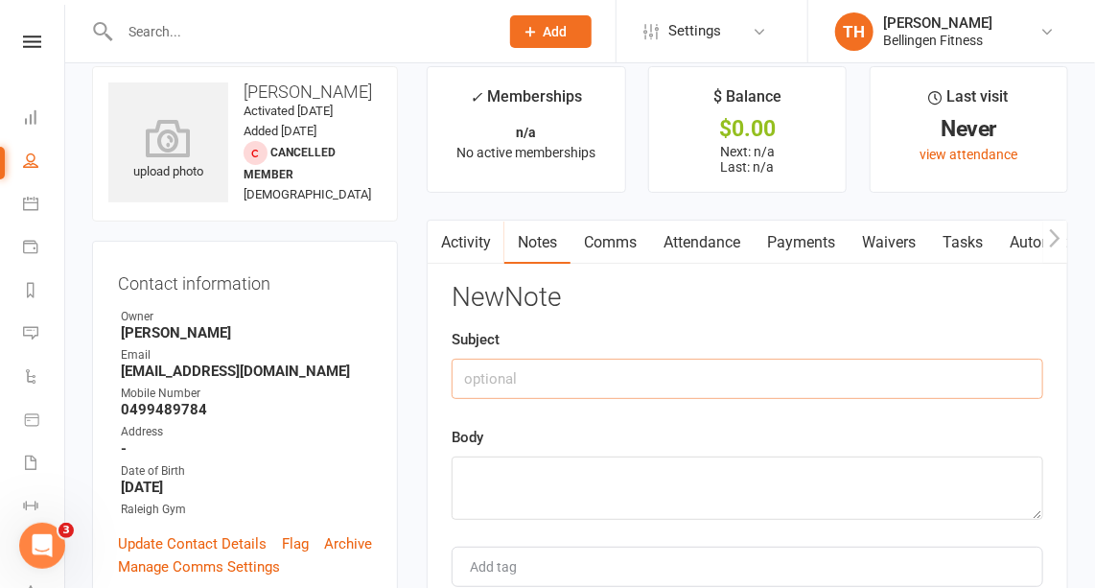
click at [490, 377] on input "text" at bounding box center [746, 378] width 591 height 40
type input "height"
click at [483, 503] on textarea at bounding box center [746, 487] width 591 height 63
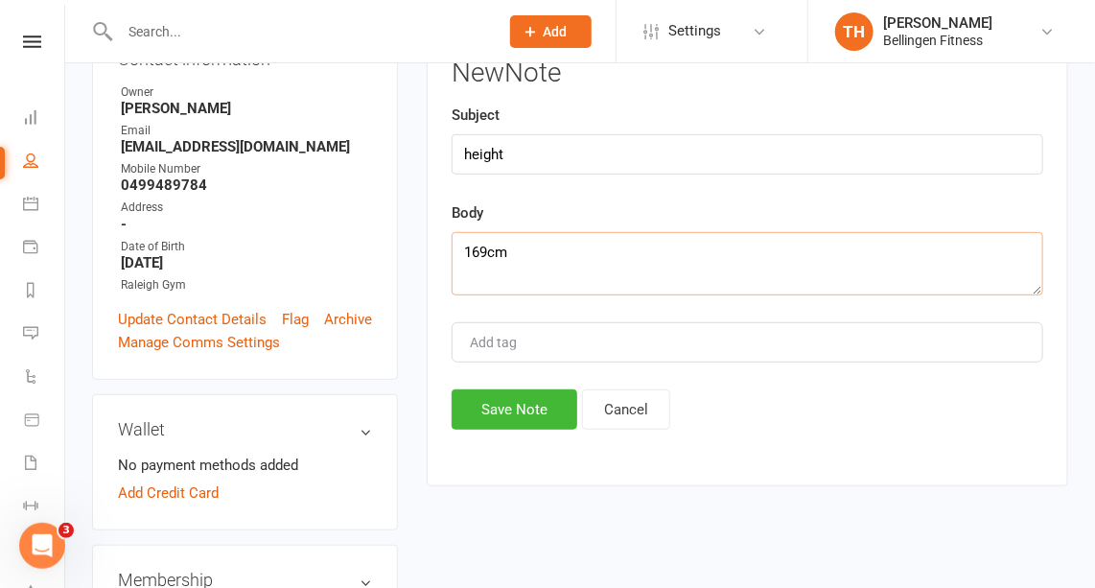
scroll to position [249, 0]
type textarea "169cm"
click at [499, 401] on button "Save Note" at bounding box center [514, 408] width 126 height 40
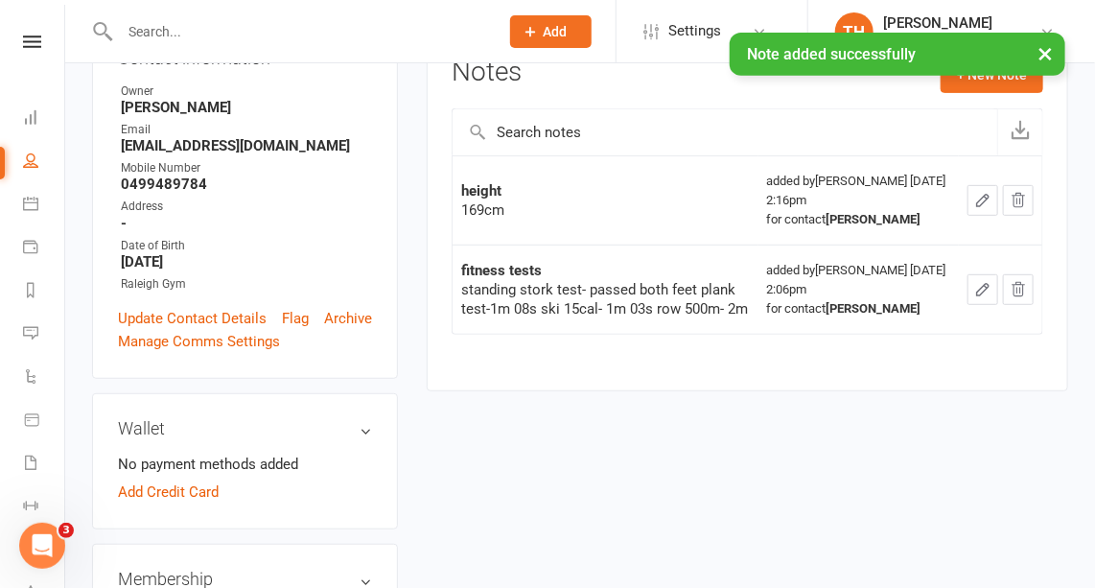
scroll to position [0, 0]
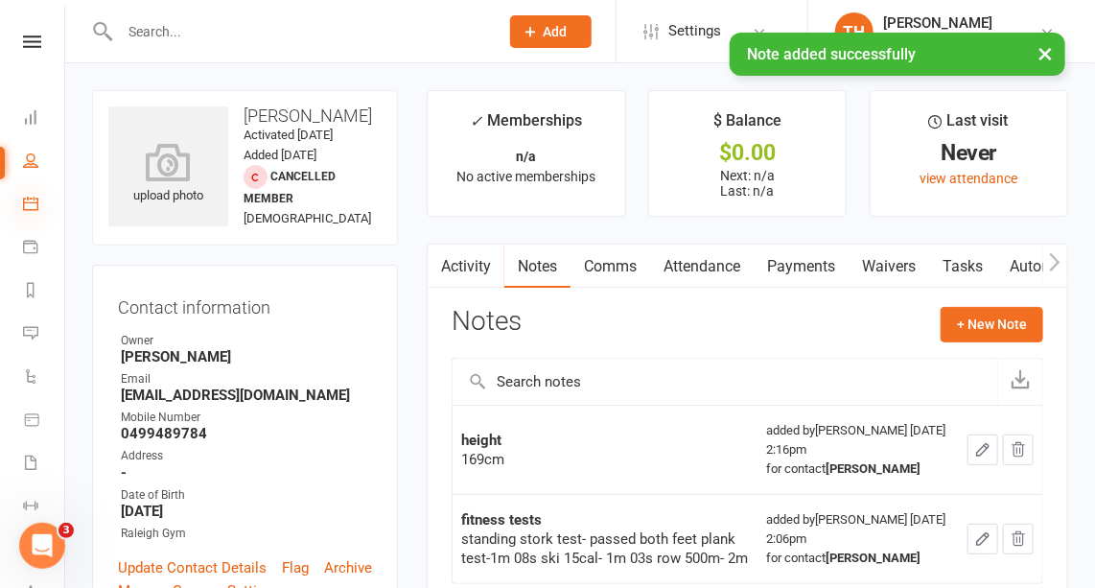
click at [29, 206] on icon at bounding box center [30, 203] width 15 height 15
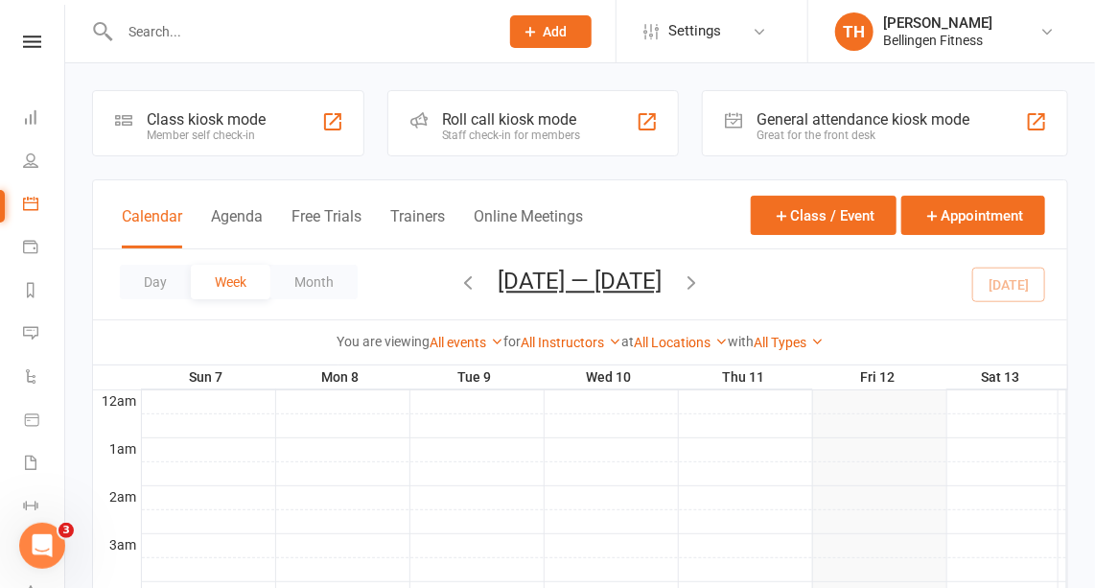
click at [694, 277] on icon "button" at bounding box center [691, 281] width 21 height 21
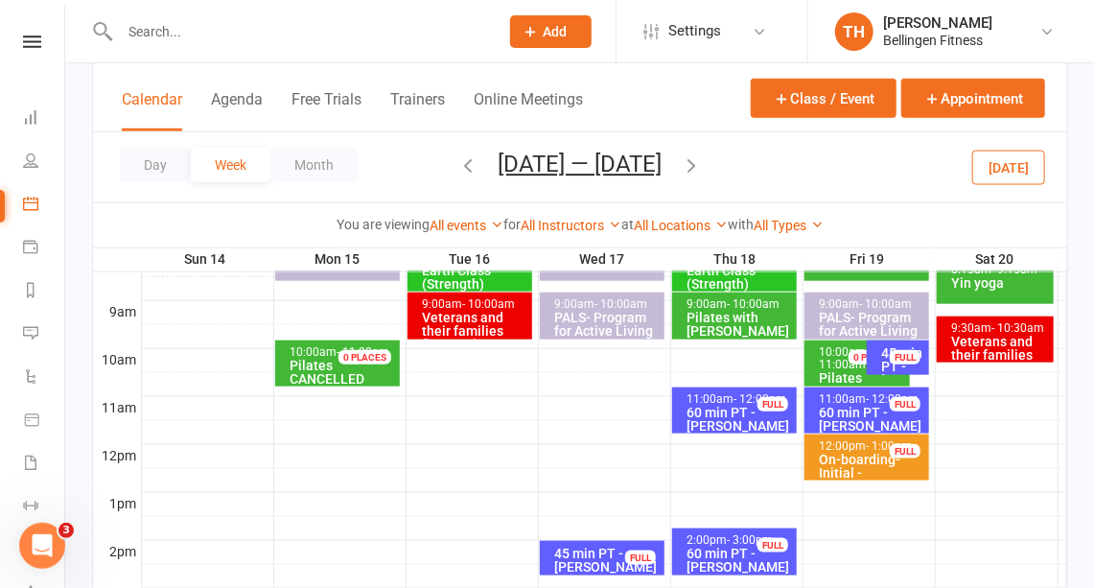
scroll to position [521, 0]
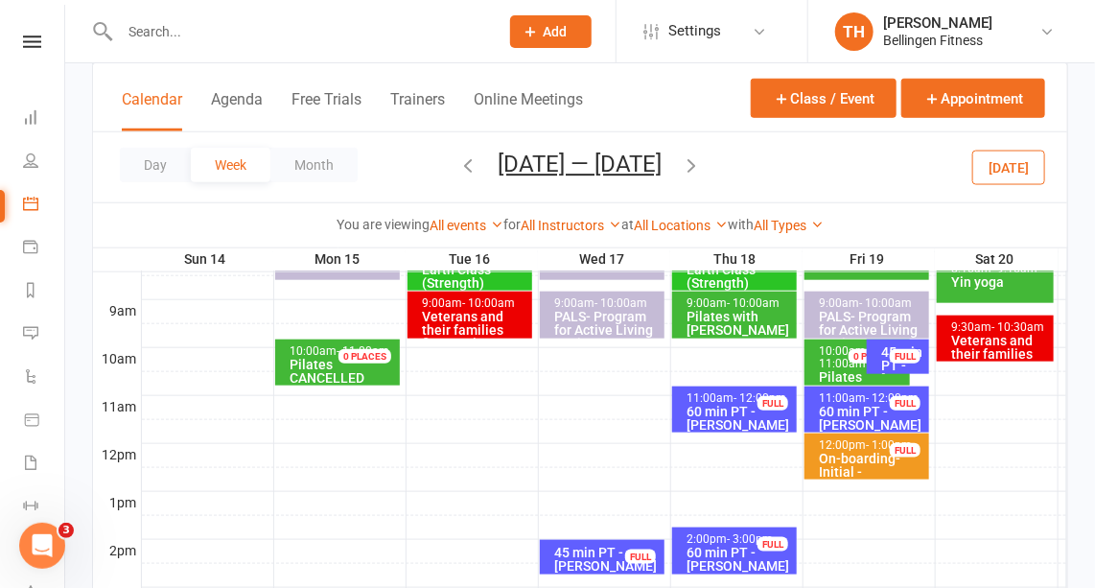
click at [170, 444] on div at bounding box center [604, 455] width 925 height 23
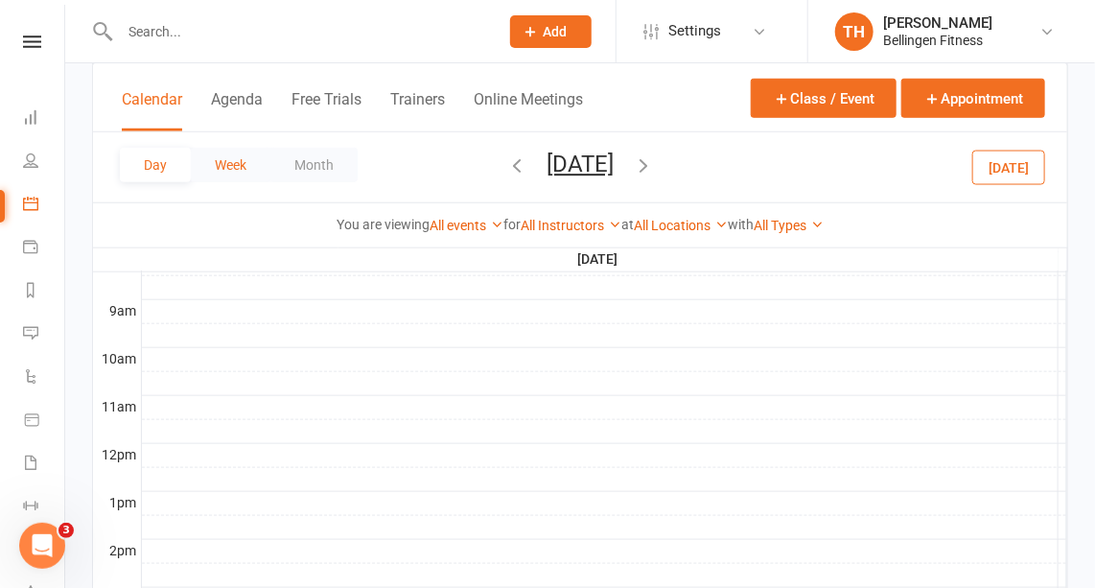
click at [251, 162] on button "Week" at bounding box center [231, 165] width 80 height 35
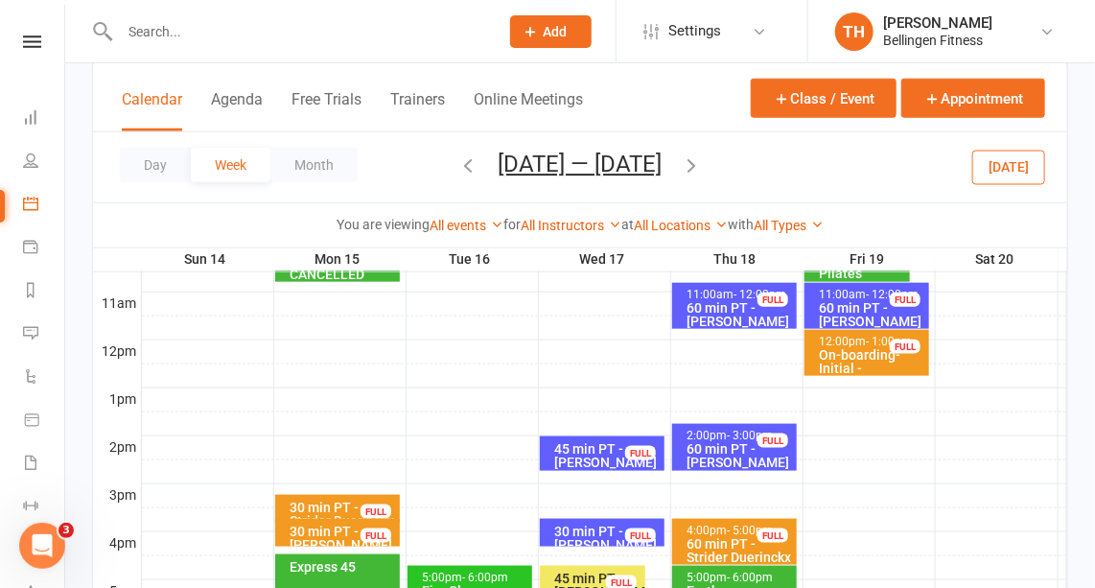
scroll to position [623, 0]
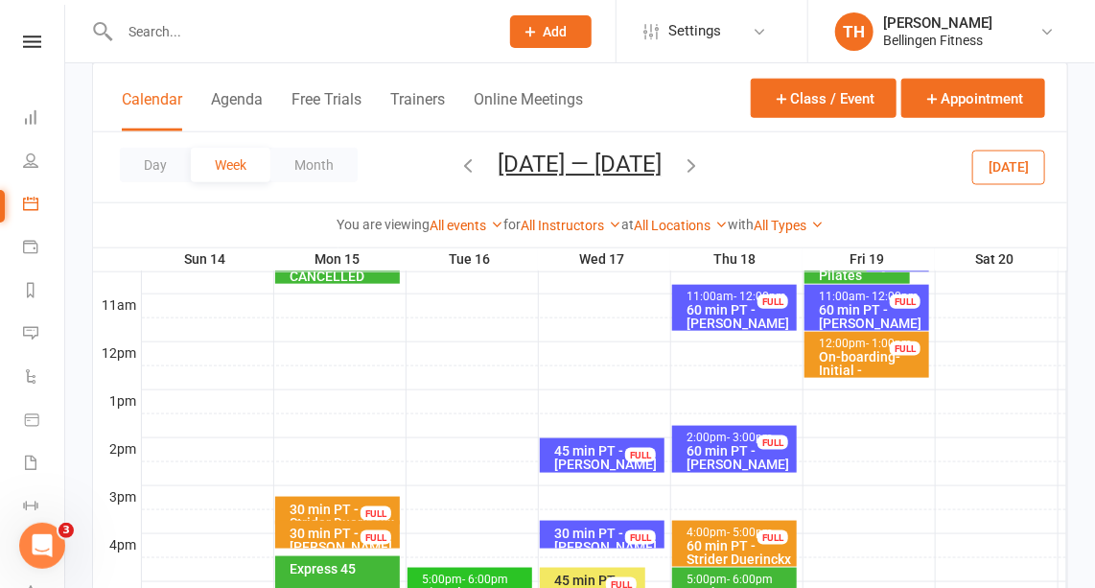
click at [301, 342] on div at bounding box center [604, 353] width 925 height 23
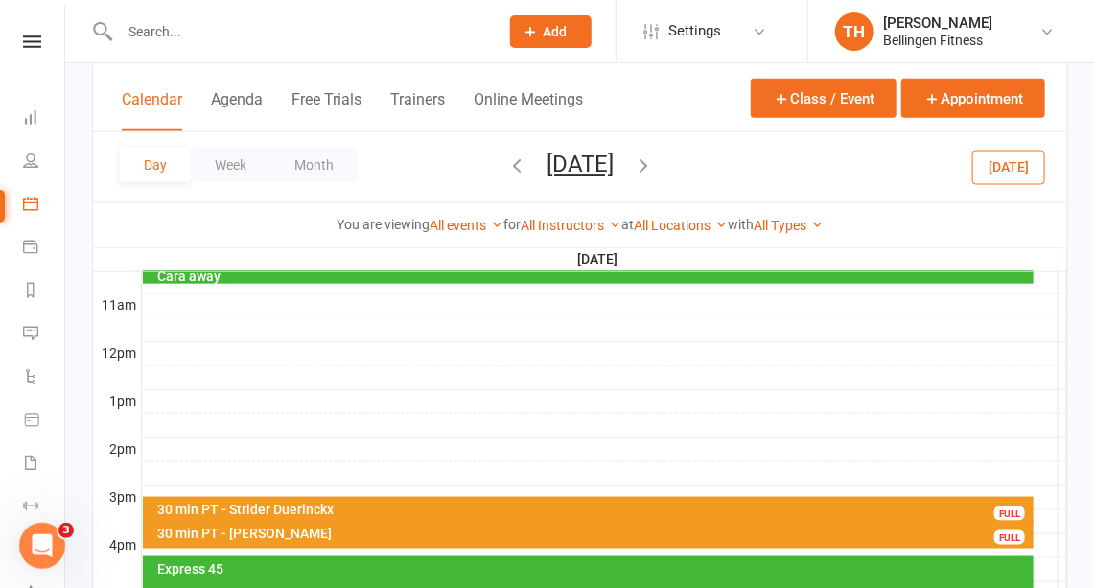
click at [185, 344] on div at bounding box center [604, 353] width 925 height 23
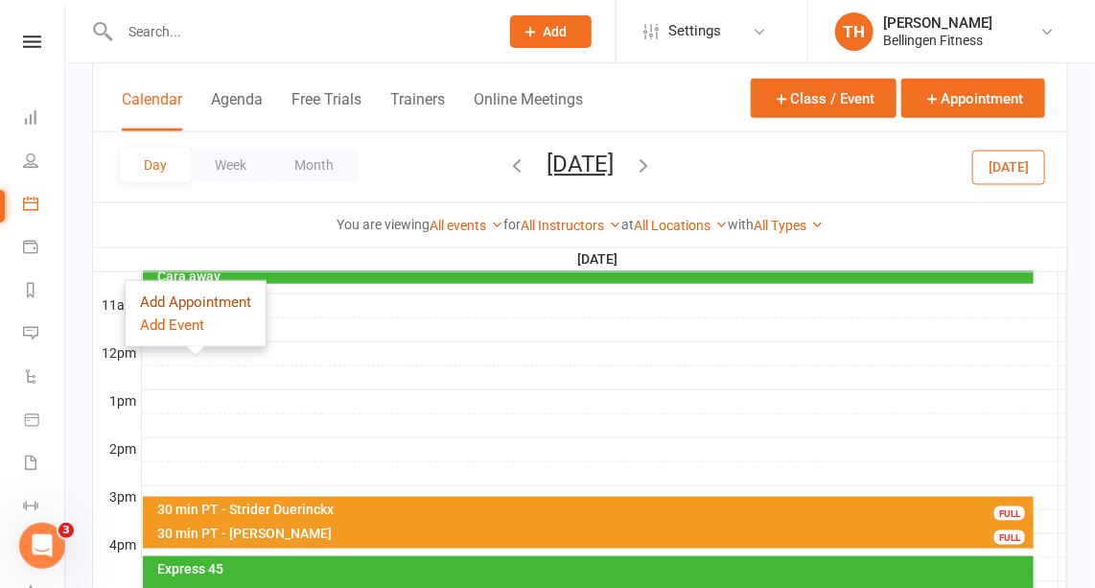
click at [206, 302] on button "Add Appointment" at bounding box center [195, 301] width 111 height 23
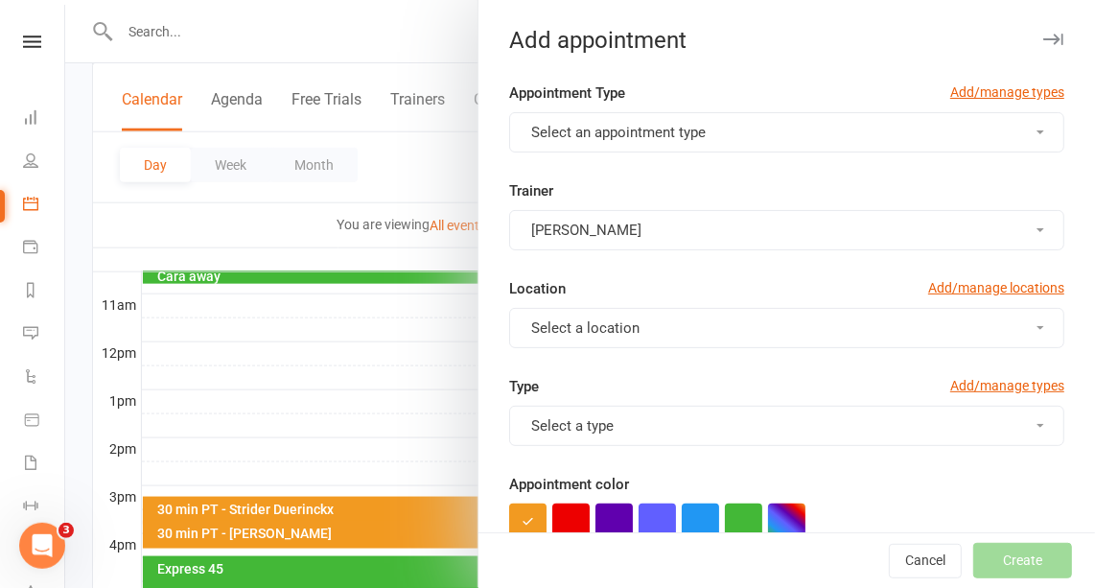
click at [697, 130] on button "Select an appointment type" at bounding box center [786, 132] width 555 height 40
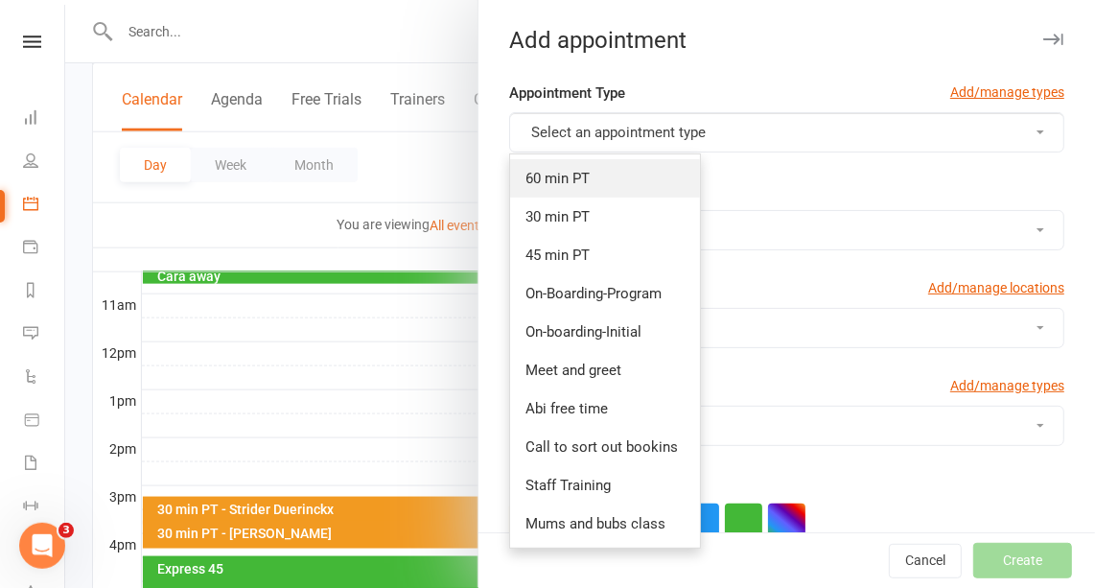
click at [593, 162] on link "60 min PT" at bounding box center [605, 178] width 190 height 38
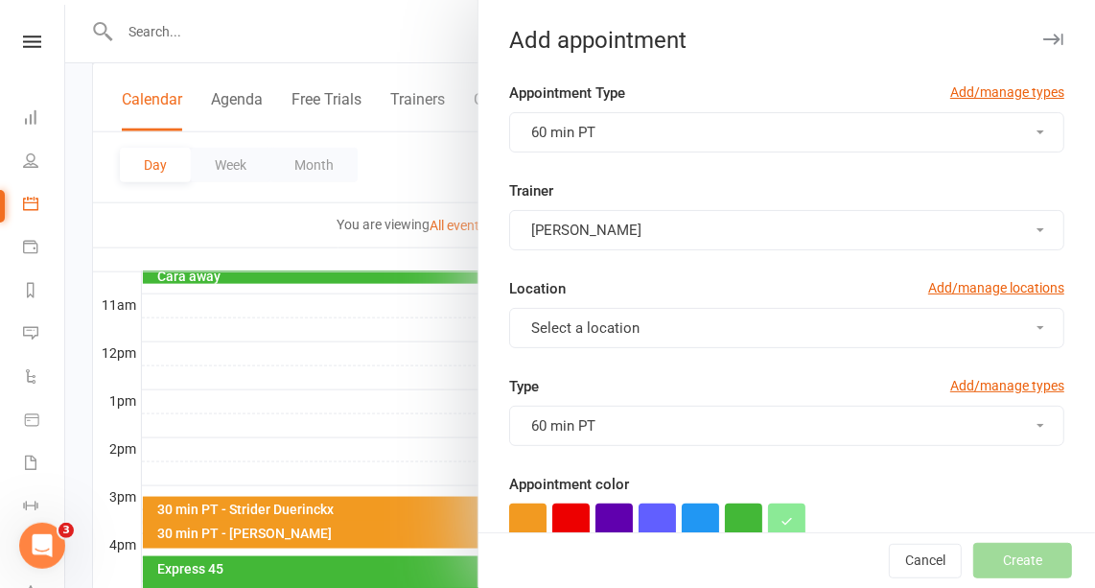
click at [595, 324] on span "Select a location" at bounding box center [585, 327] width 108 height 17
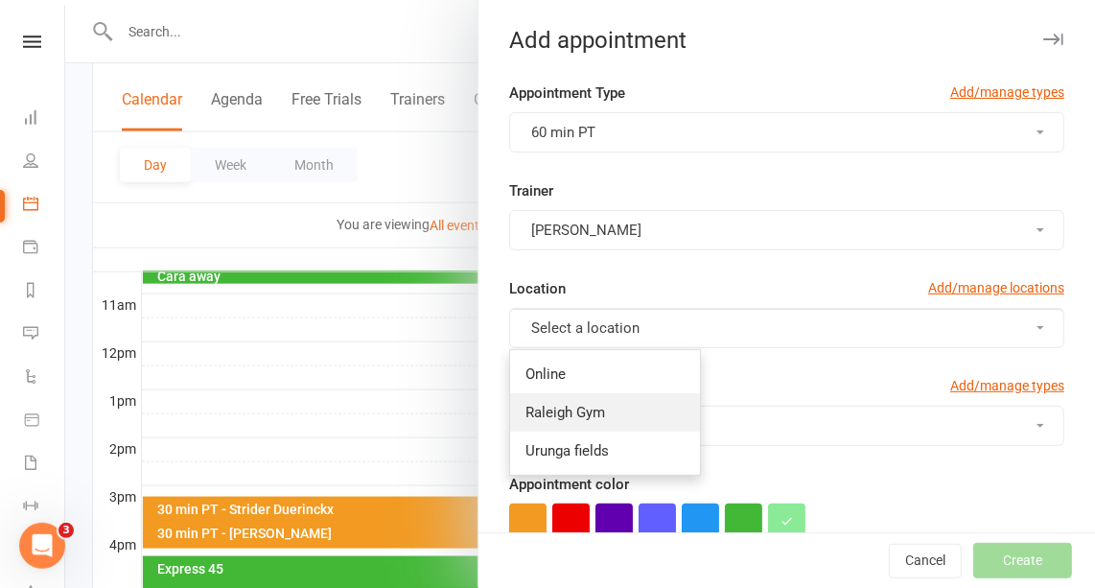
click at [555, 404] on span "Raleigh Gym" at bounding box center [565, 412] width 80 height 17
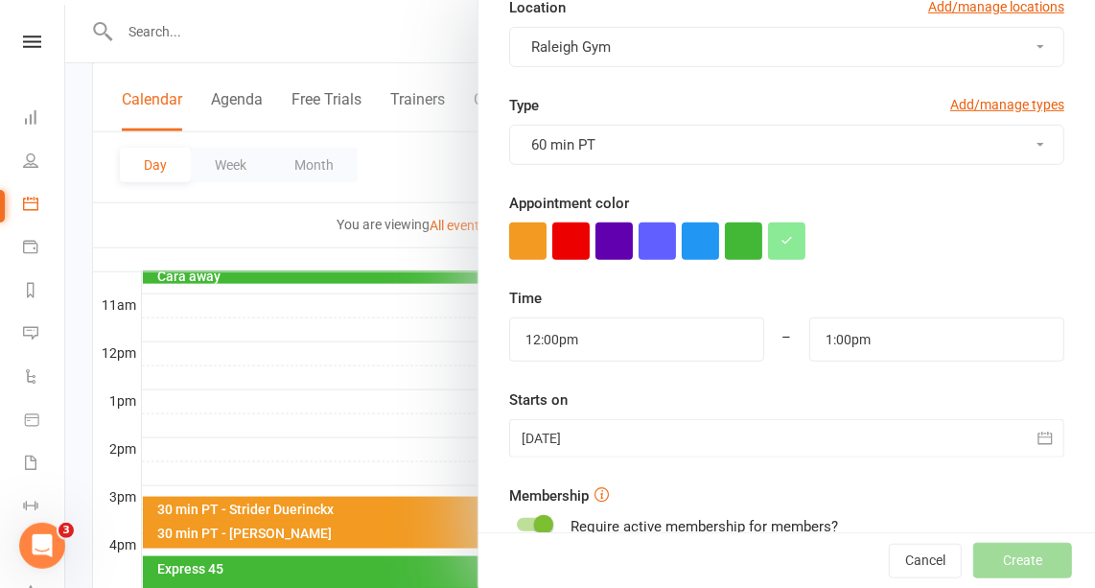
scroll to position [284, 0]
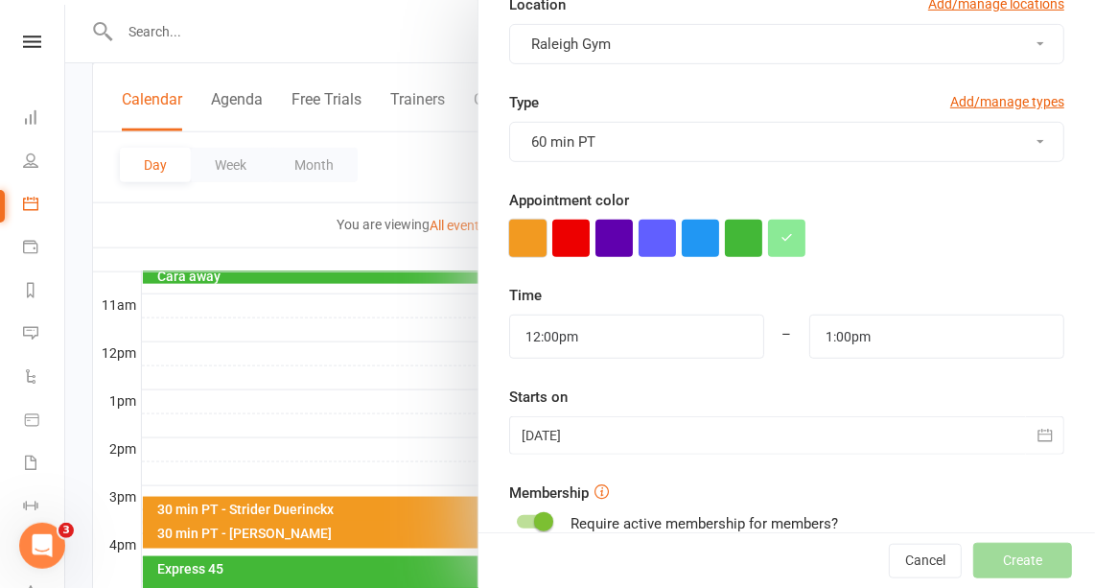
click at [514, 241] on button "button" at bounding box center [527, 237] width 37 height 37
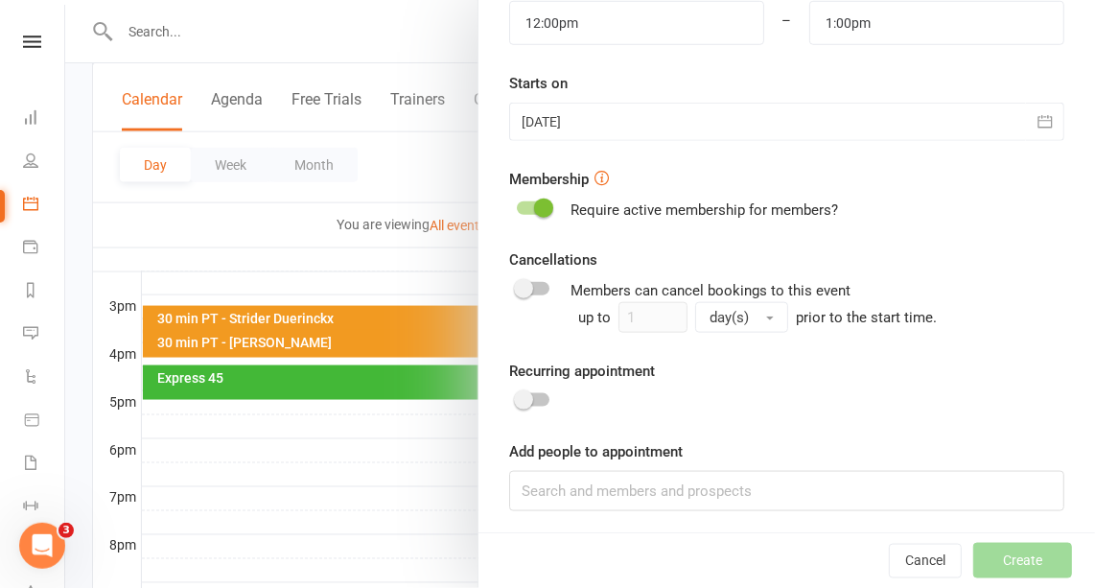
scroll to position [817, 0]
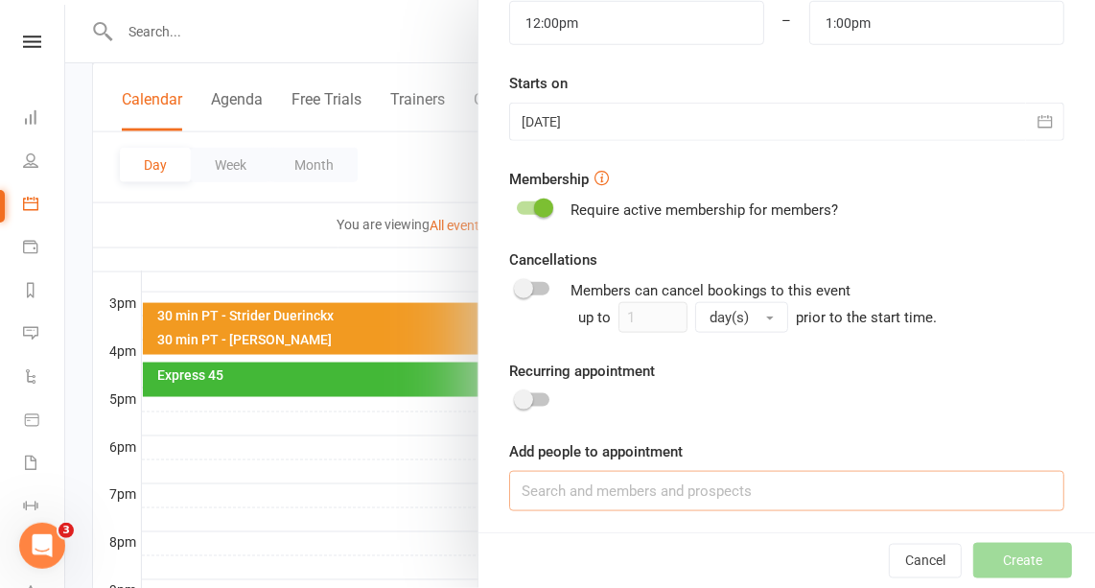
click at [540, 501] on input at bounding box center [786, 491] width 555 height 40
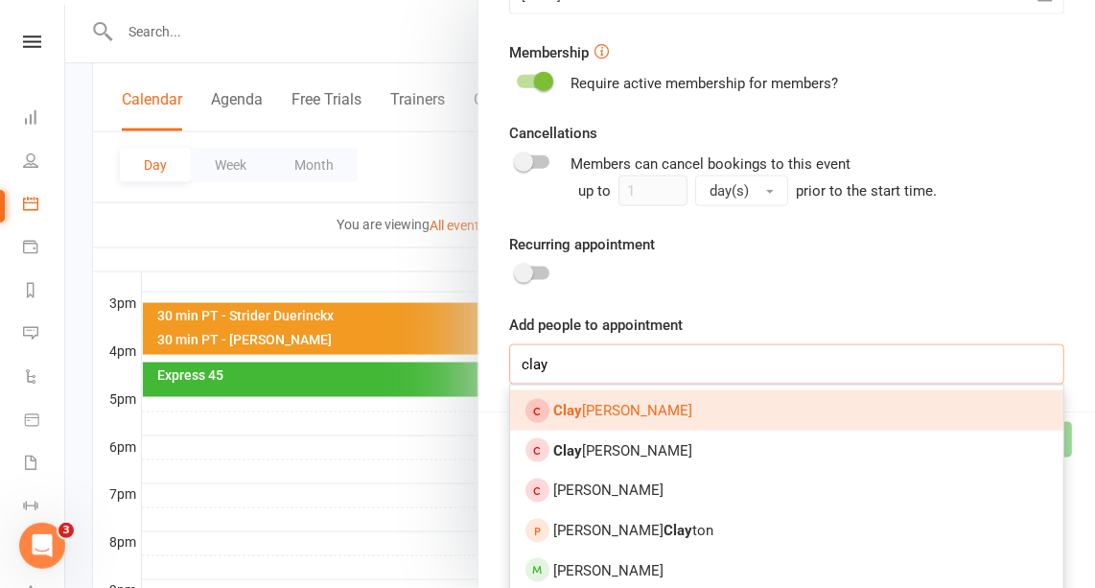
scroll to position [727, 0]
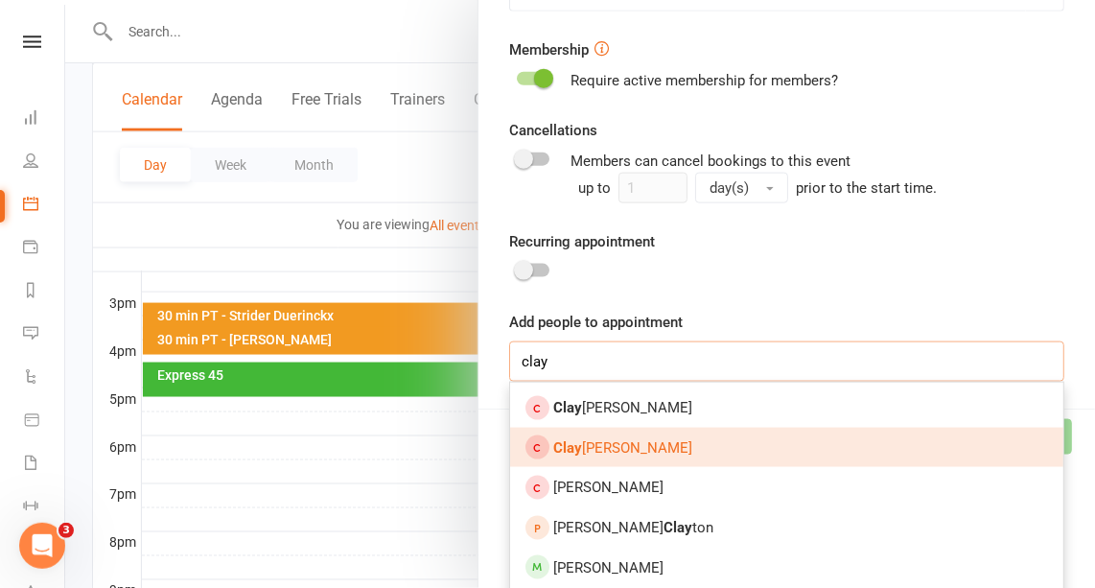
type input "clay"
click at [610, 439] on span "[PERSON_NAME]" at bounding box center [622, 447] width 139 height 17
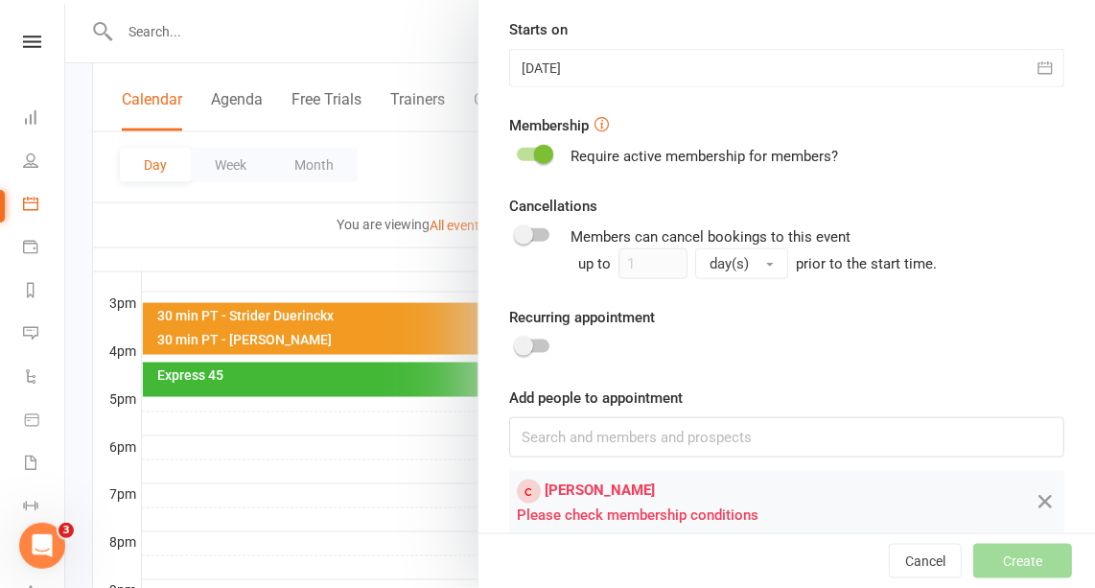
click at [534, 149] on span at bounding box center [543, 154] width 19 height 19
click at [517, 151] on input "checkbox" at bounding box center [517, 151] width 0 height 0
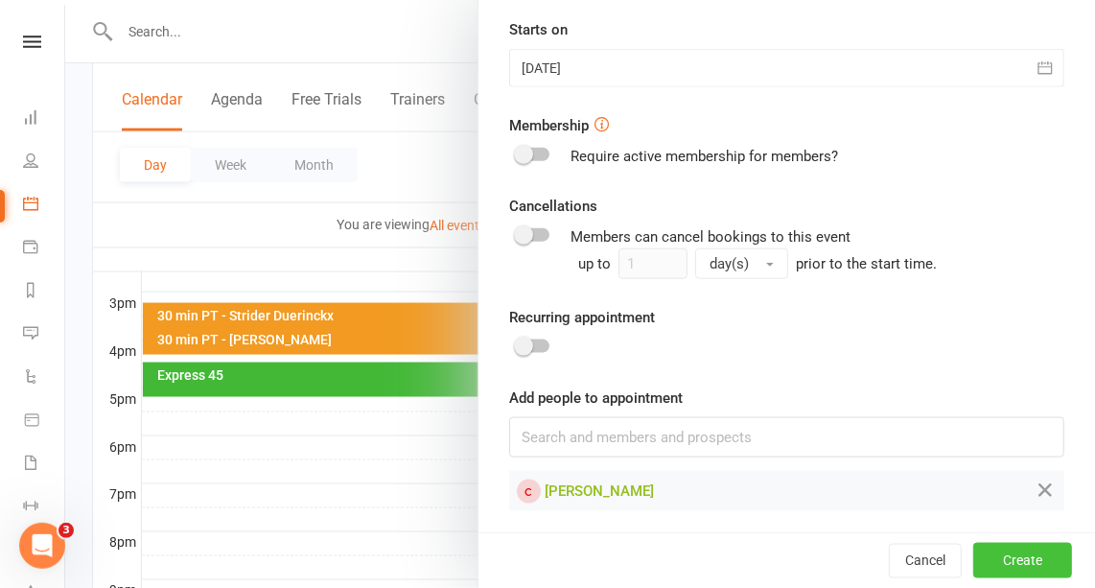
click at [997, 555] on button "Create" at bounding box center [1022, 560] width 99 height 35
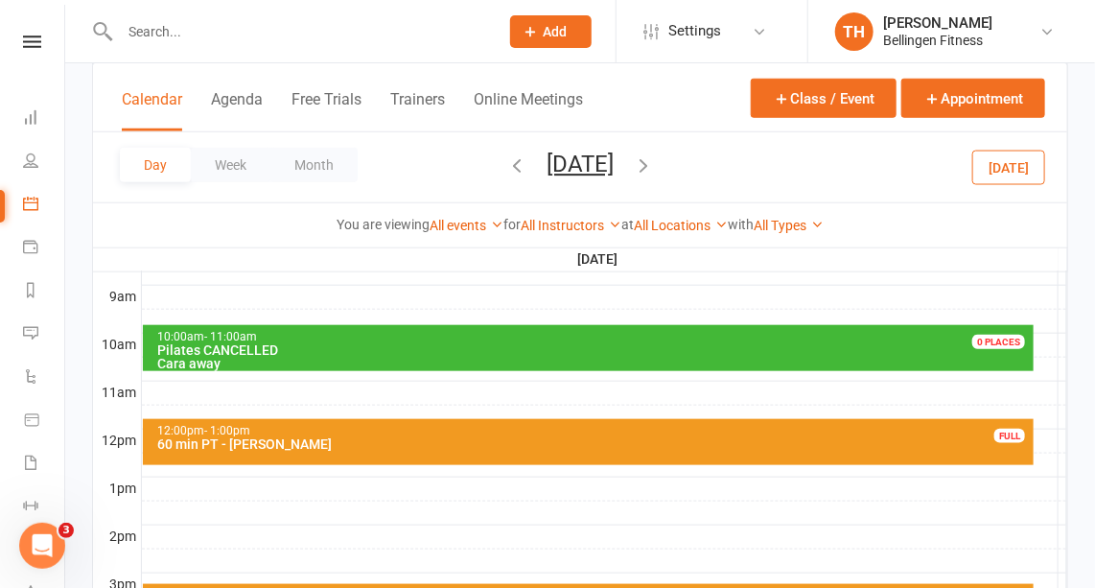
scroll to position [537, 0]
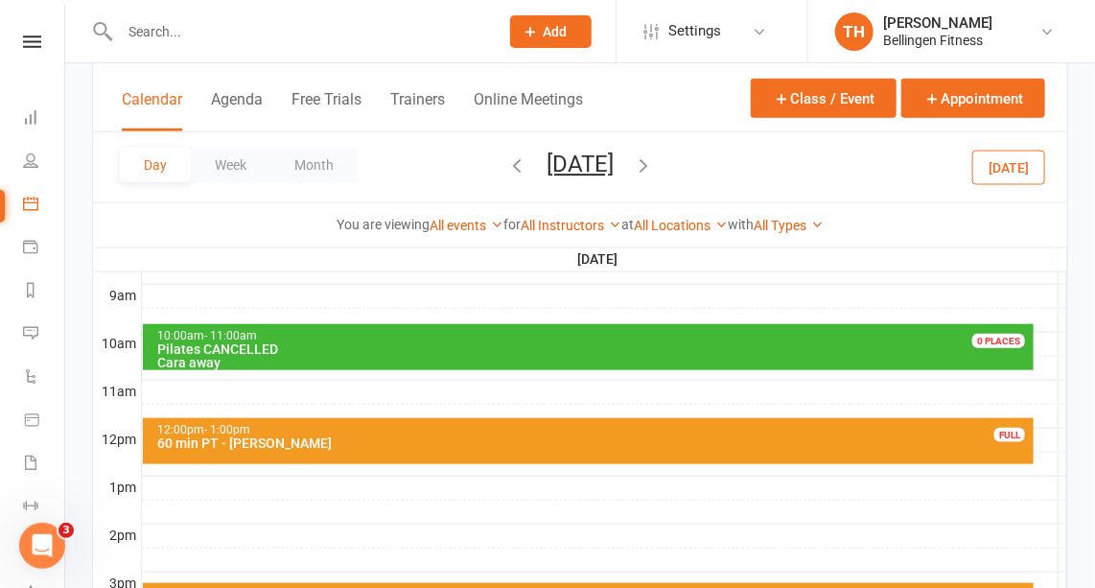
click at [141, 15] on div at bounding box center [288, 31] width 393 height 62
click at [147, 32] on input "text" at bounding box center [299, 31] width 371 height 27
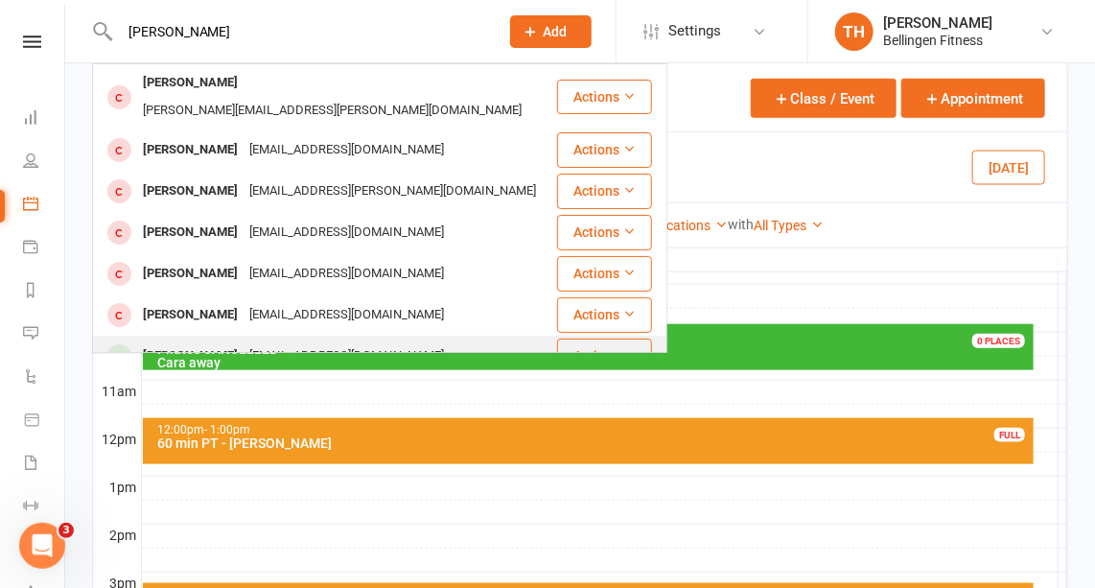
type input "[PERSON_NAME]"
click at [184, 342] on div "[PERSON_NAME]" at bounding box center [190, 356] width 106 height 28
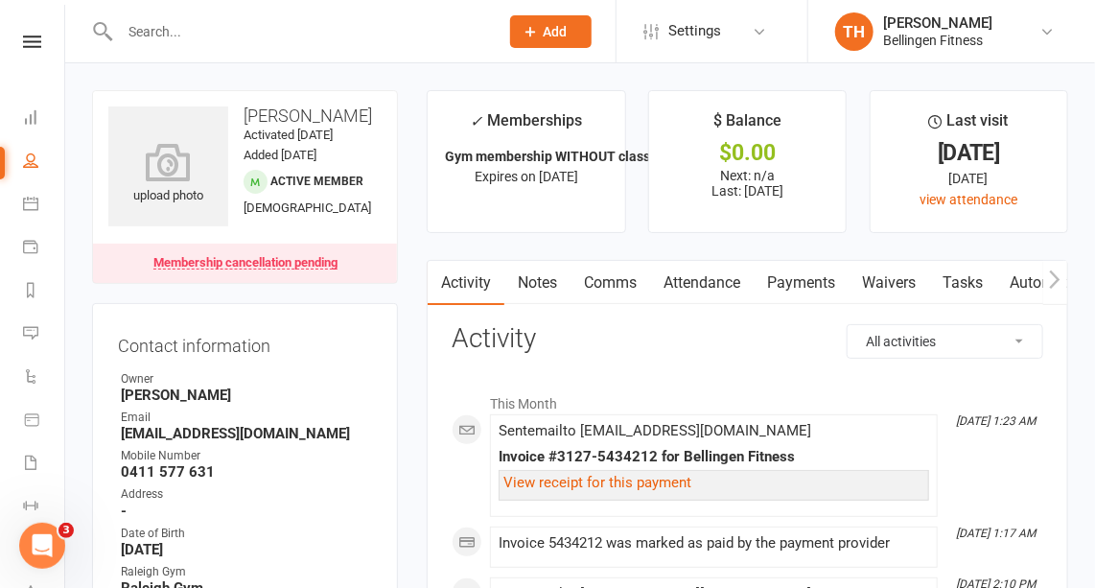
click at [170, 25] on input "text" at bounding box center [299, 31] width 371 height 27
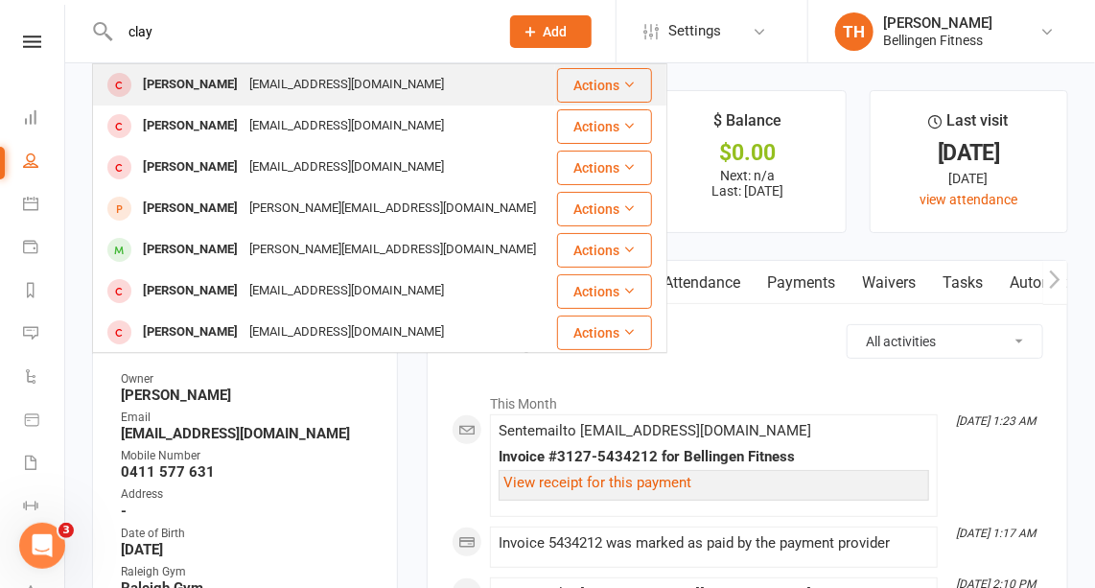
type input "clay"
click at [184, 85] on div "[PERSON_NAME]" at bounding box center [190, 85] width 106 height 28
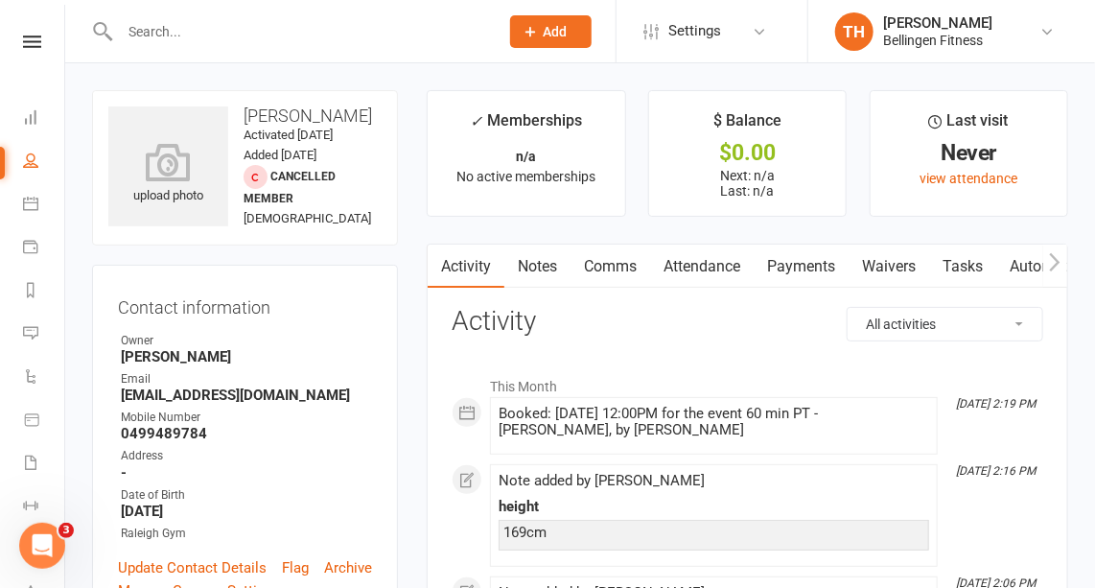
click at [171, 32] on input "text" at bounding box center [299, 31] width 371 height 27
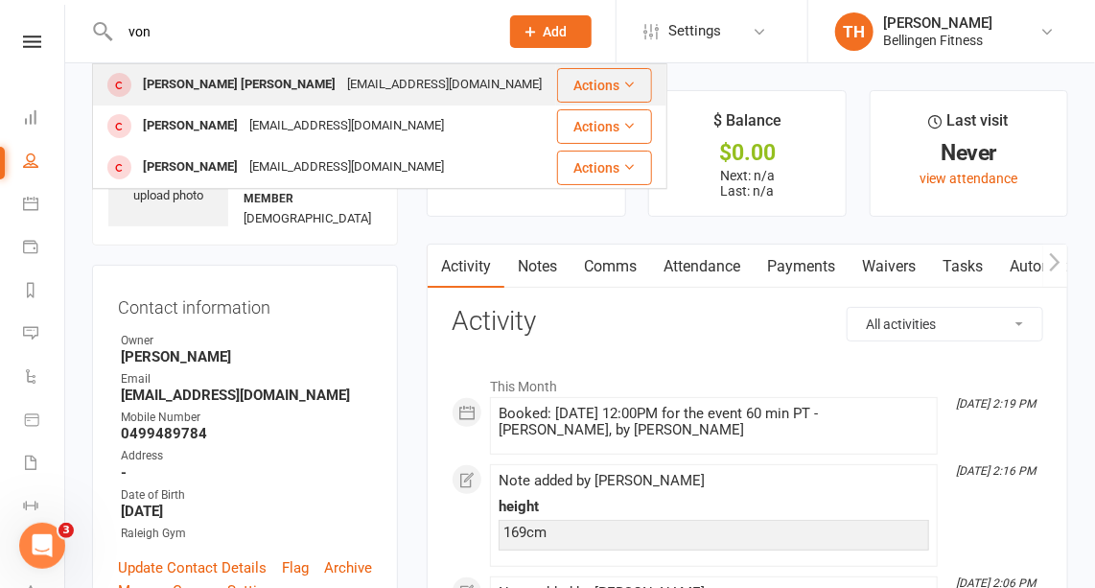
type input "von"
click at [188, 81] on div "[PERSON_NAME] [PERSON_NAME]" at bounding box center [239, 85] width 204 height 28
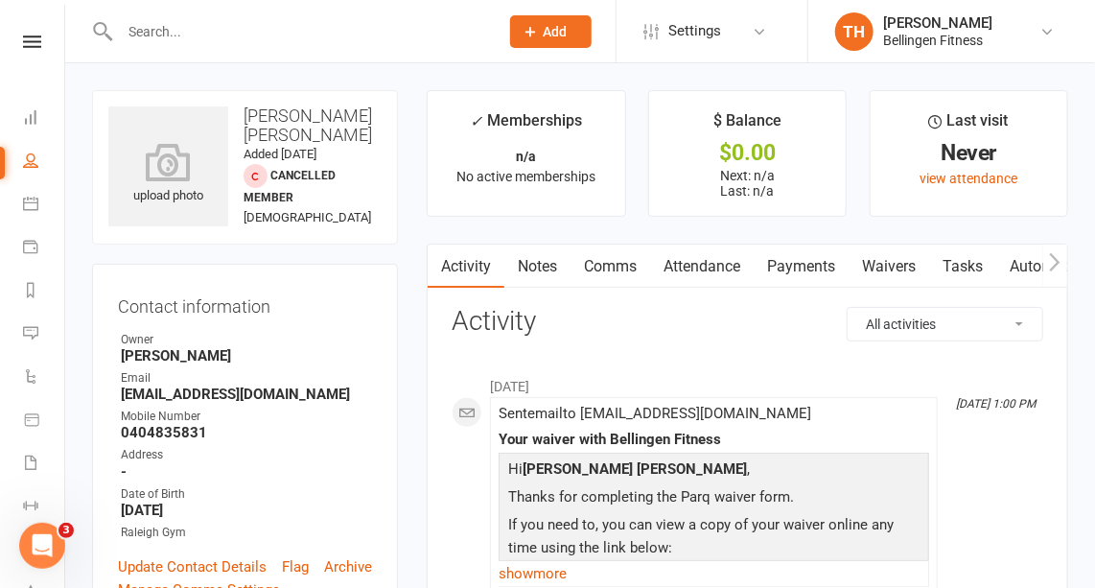
click at [146, 35] on input "text" at bounding box center [299, 31] width 371 height 27
click at [29, 335] on icon at bounding box center [30, 332] width 15 height 15
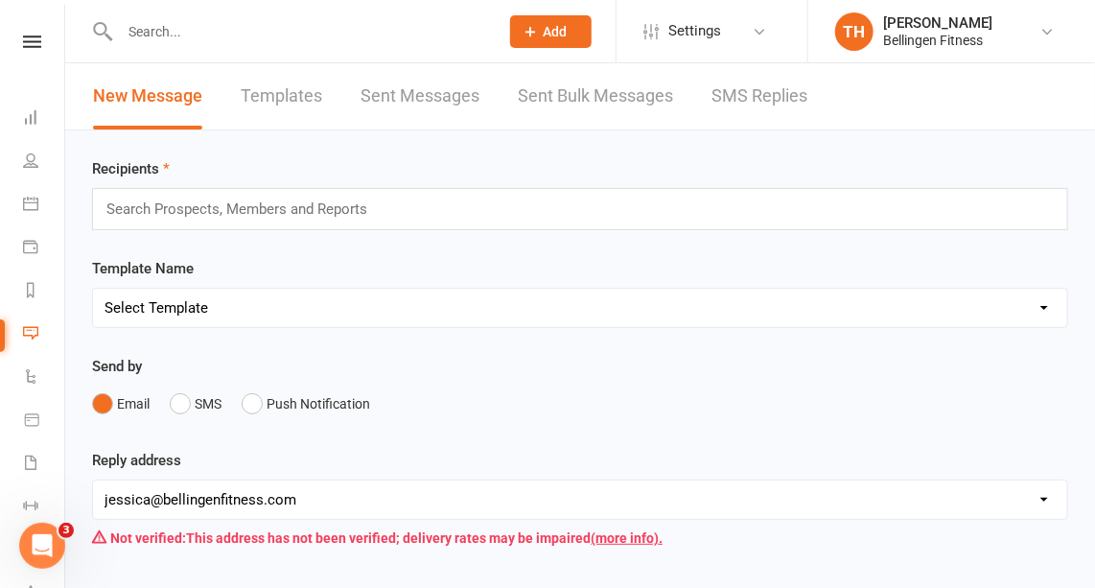
click at [736, 83] on link "SMS Replies" at bounding box center [759, 96] width 96 height 66
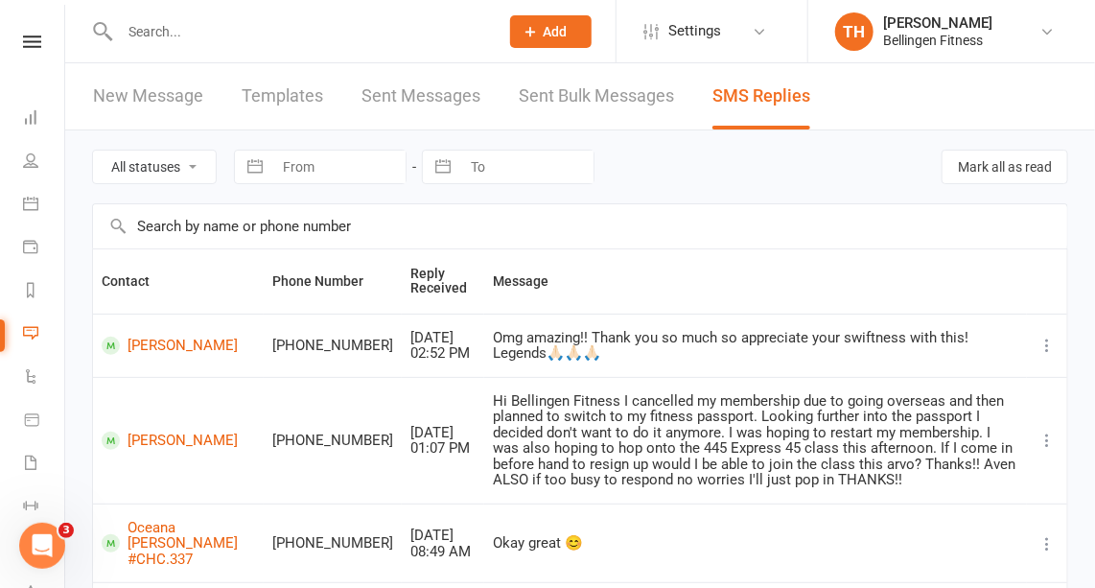
click at [430, 91] on link "Sent Messages" at bounding box center [420, 96] width 119 height 66
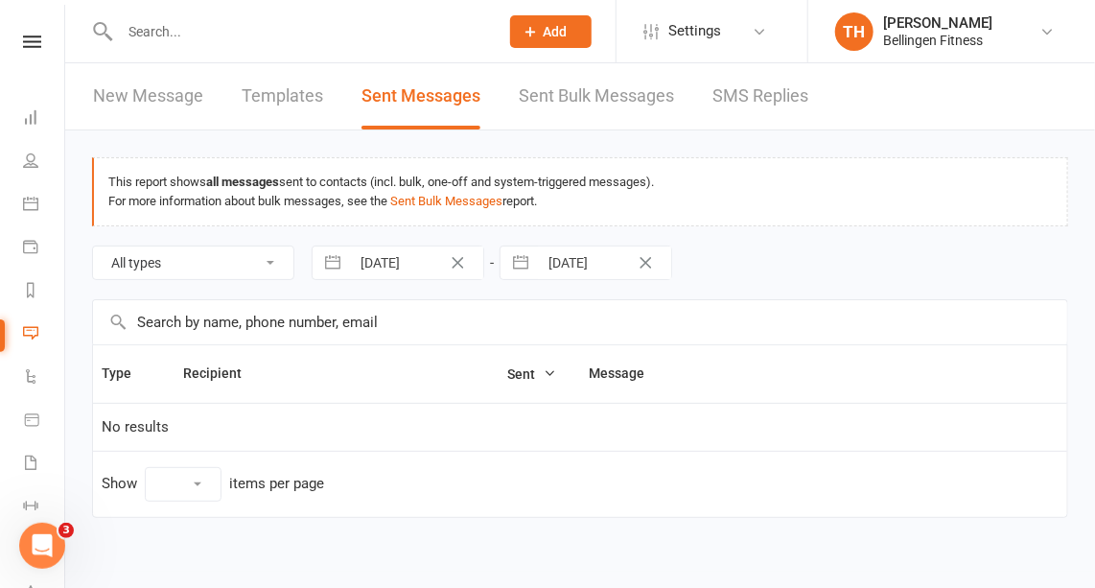
select select "10"
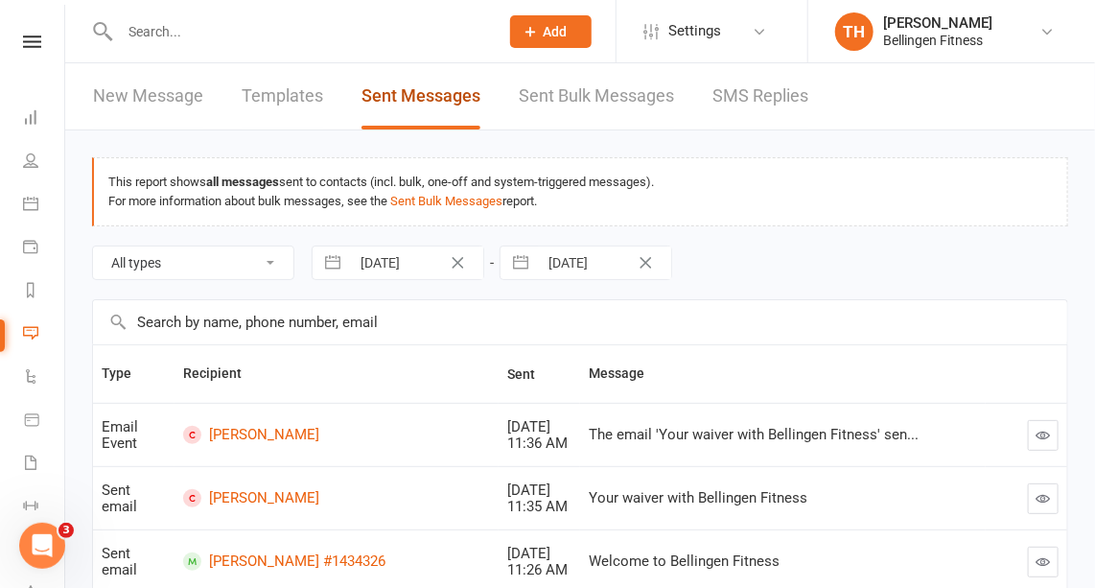
click at [430, 91] on link "Sent Messages" at bounding box center [420, 96] width 119 height 66
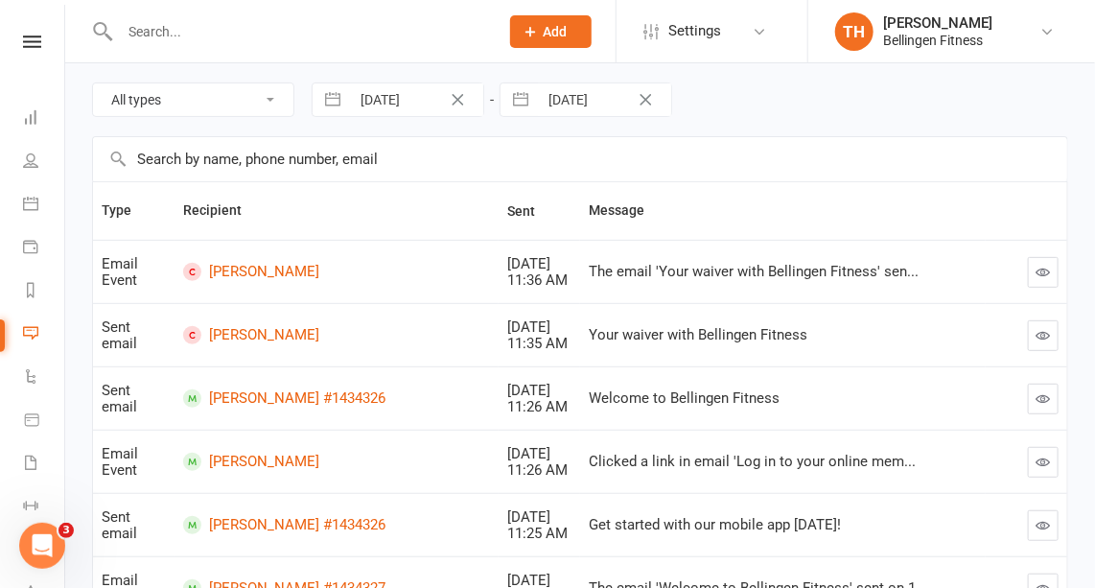
scroll to position [166, 0]
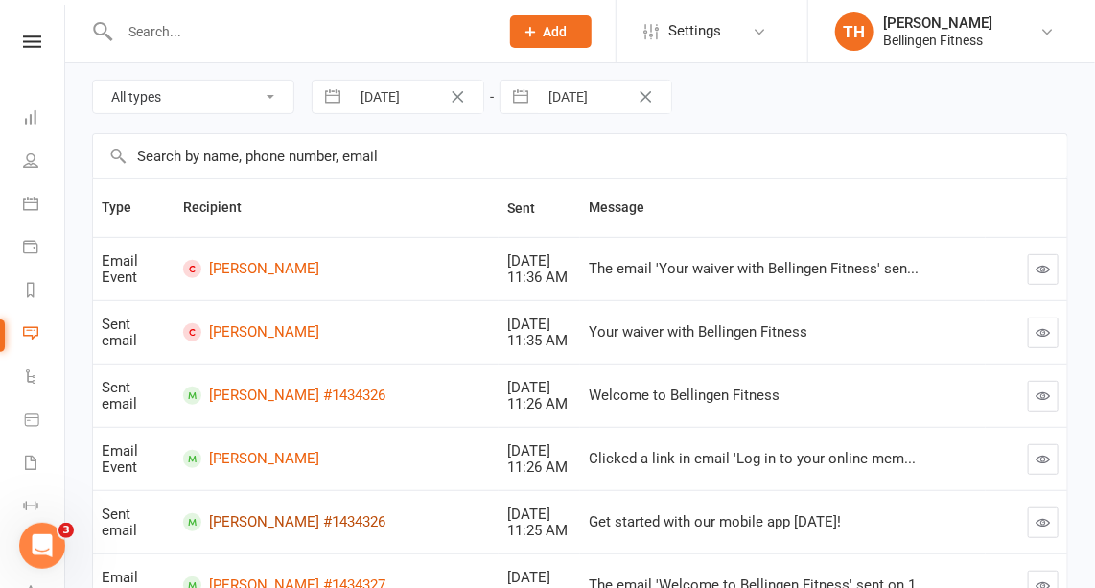
click at [248, 514] on link "[PERSON_NAME] #1434326" at bounding box center [337, 522] width 308 height 18
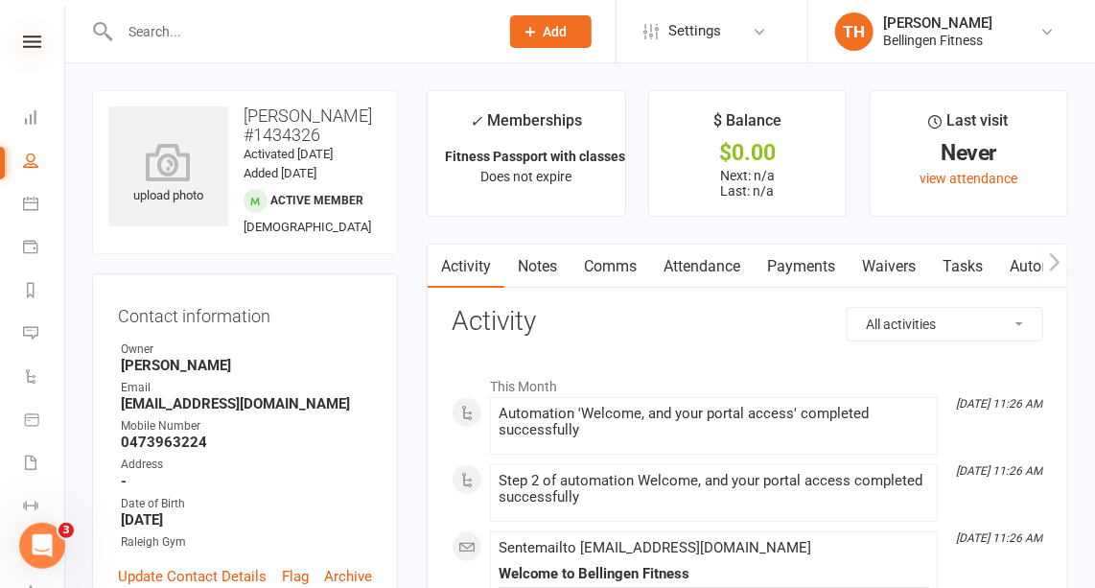
click at [28, 41] on icon at bounding box center [32, 41] width 18 height 12
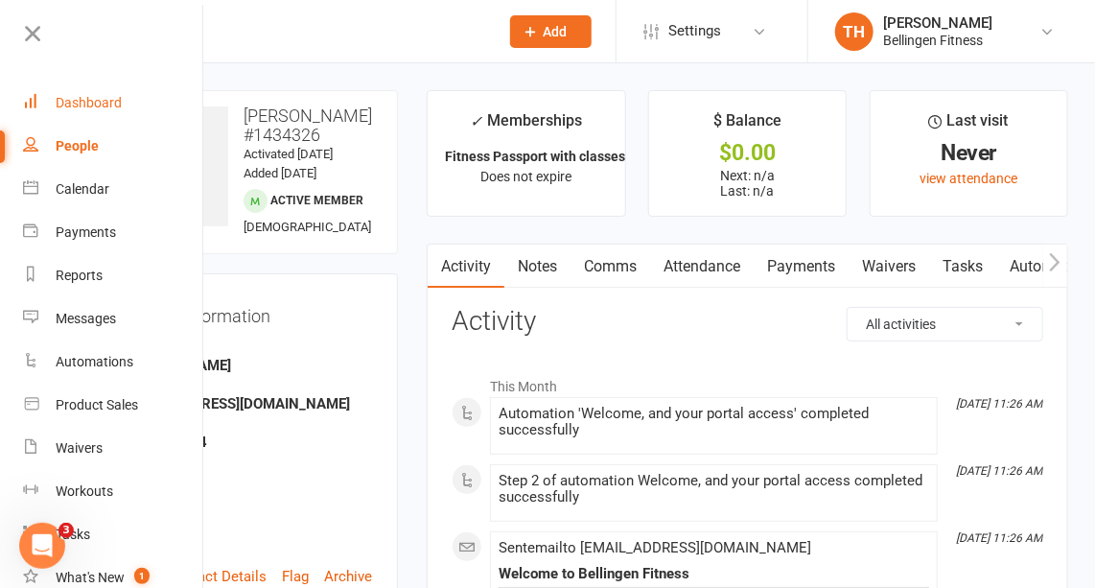
click at [100, 103] on div "Dashboard" at bounding box center [89, 102] width 66 height 15
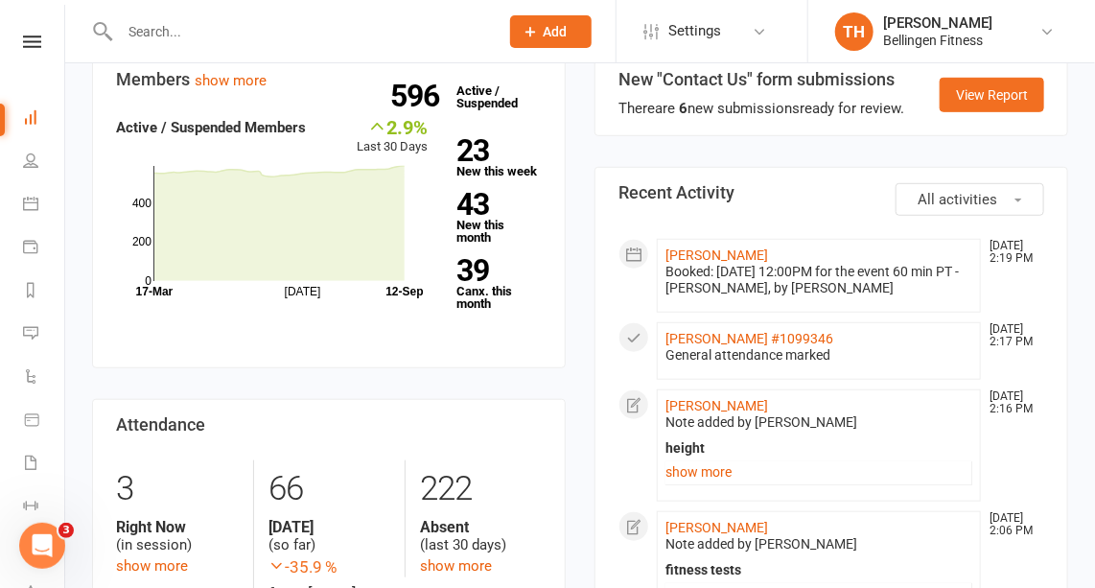
scroll to position [374, 0]
click at [729, 253] on link "[PERSON_NAME]" at bounding box center [716, 254] width 103 height 15
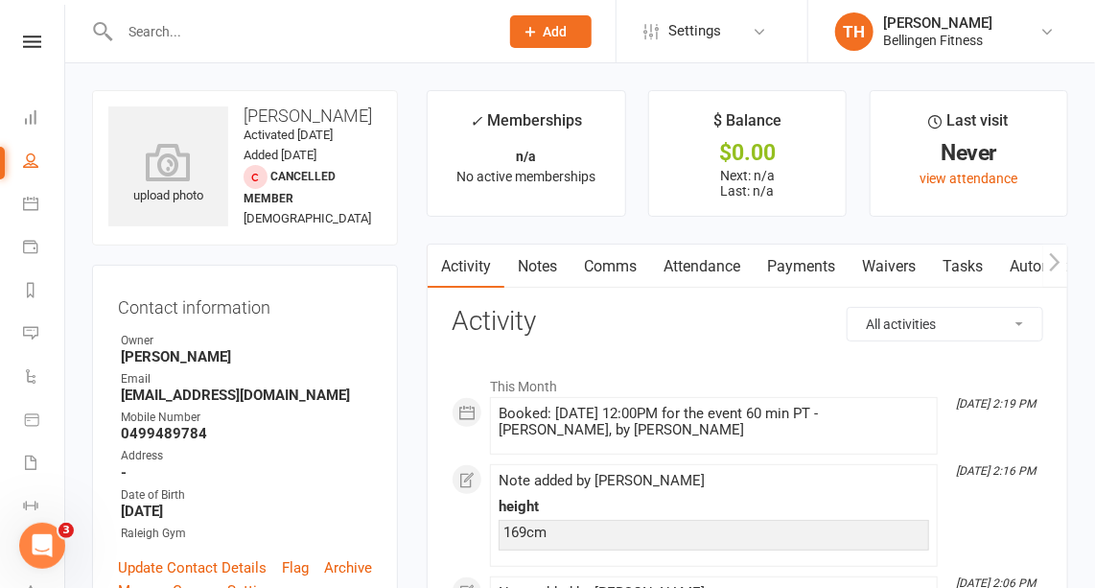
click at [607, 259] on link "Comms" at bounding box center [610, 266] width 80 height 44
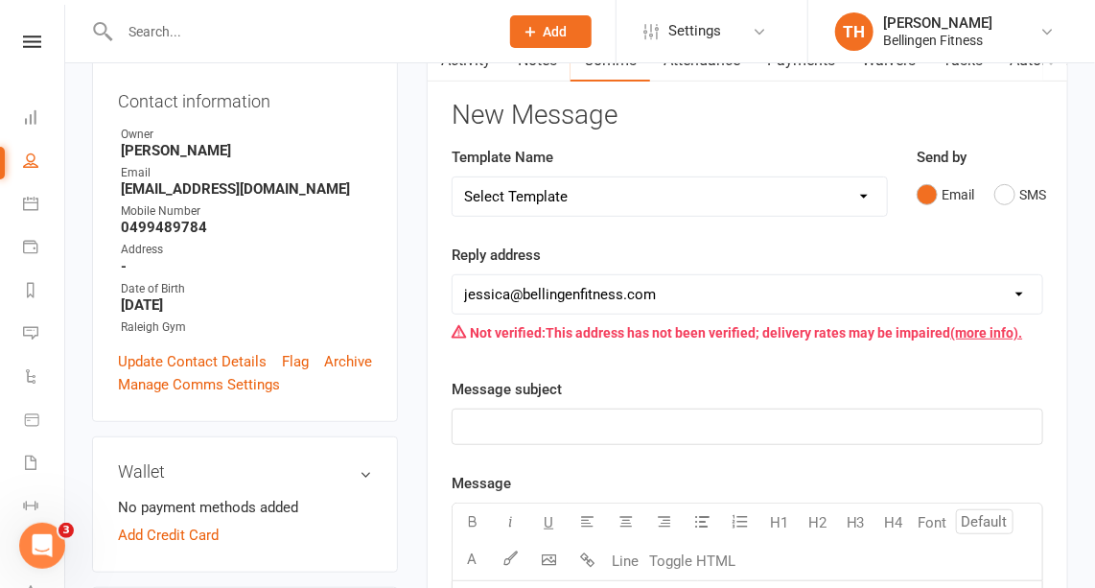
scroll to position [207, 0]
click at [491, 422] on p "﻿" at bounding box center [747, 425] width 566 height 23
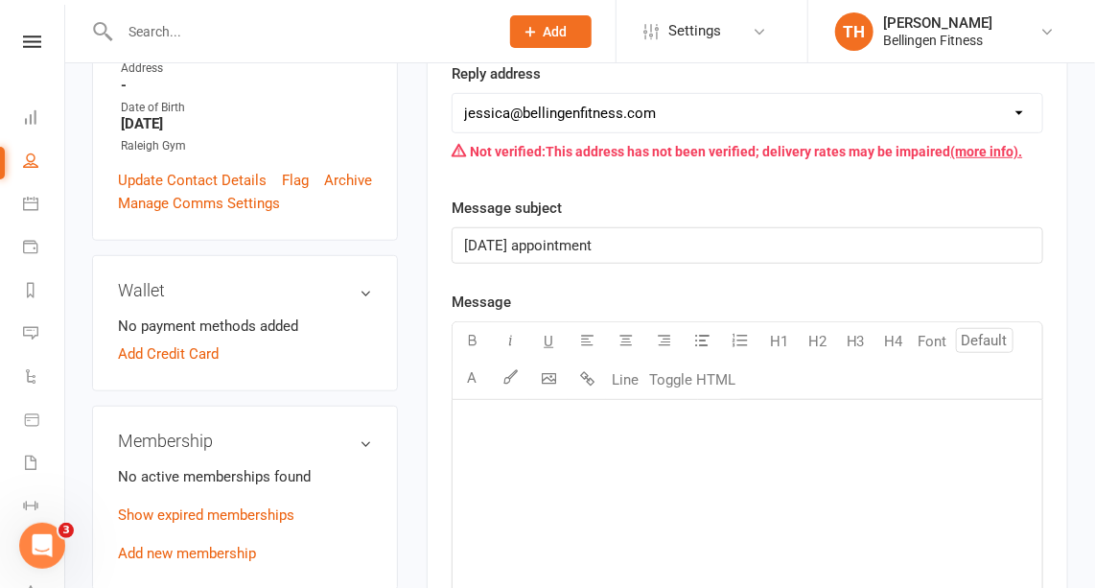
scroll to position [398, 0]
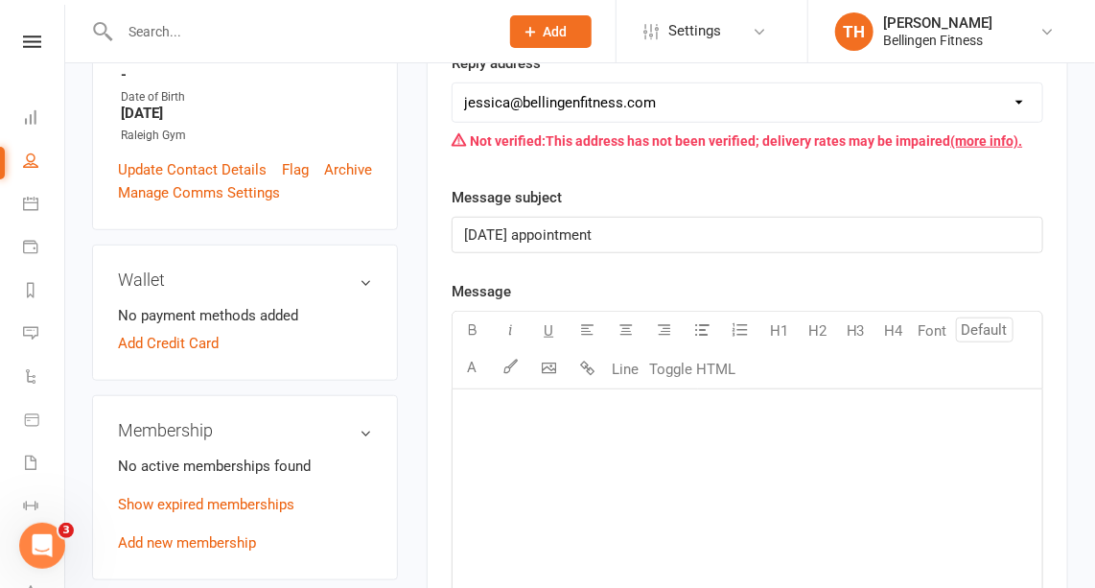
click at [491, 422] on div "﻿" at bounding box center [746, 533] width 589 height 288
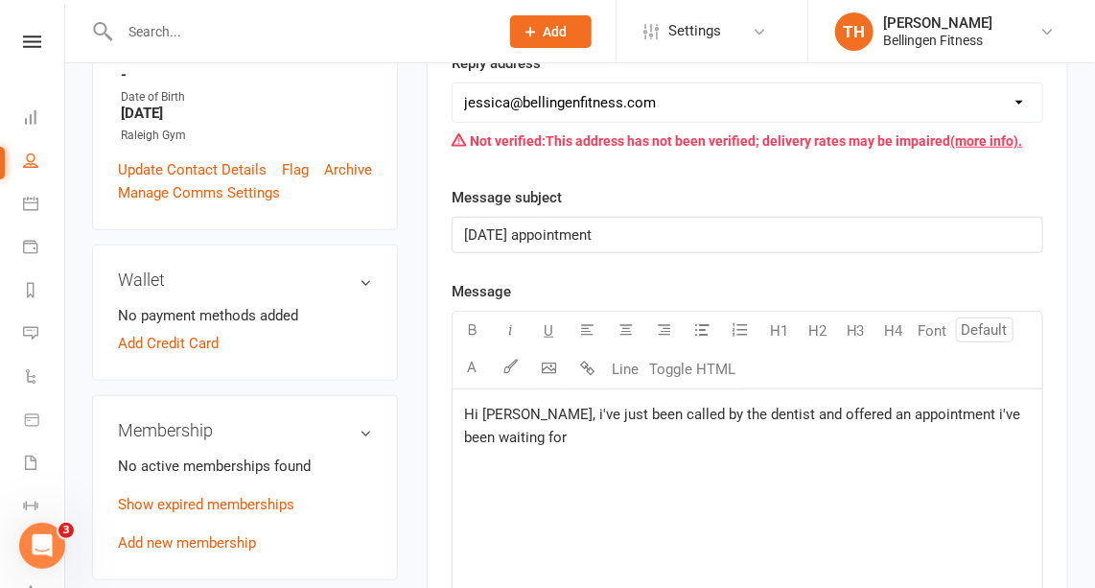
click at [908, 408] on span "Hi [PERSON_NAME], i've just been called by the dentist and offered an appointme…" at bounding box center [744, 425] width 560 height 40
click at [496, 430] on span "Hi [PERSON_NAME], i've just been called by the dentist and offered an appointme…" at bounding box center [731, 425] width 535 height 40
click at [660, 433] on span "Hi [PERSON_NAME], i've just been called by the dentist and offered an appointme…" at bounding box center [731, 425] width 535 height 40
click at [635, 429] on p "Hi [PERSON_NAME], i've just been called by the dentist and offered an appointme…" at bounding box center [747, 426] width 566 height 46
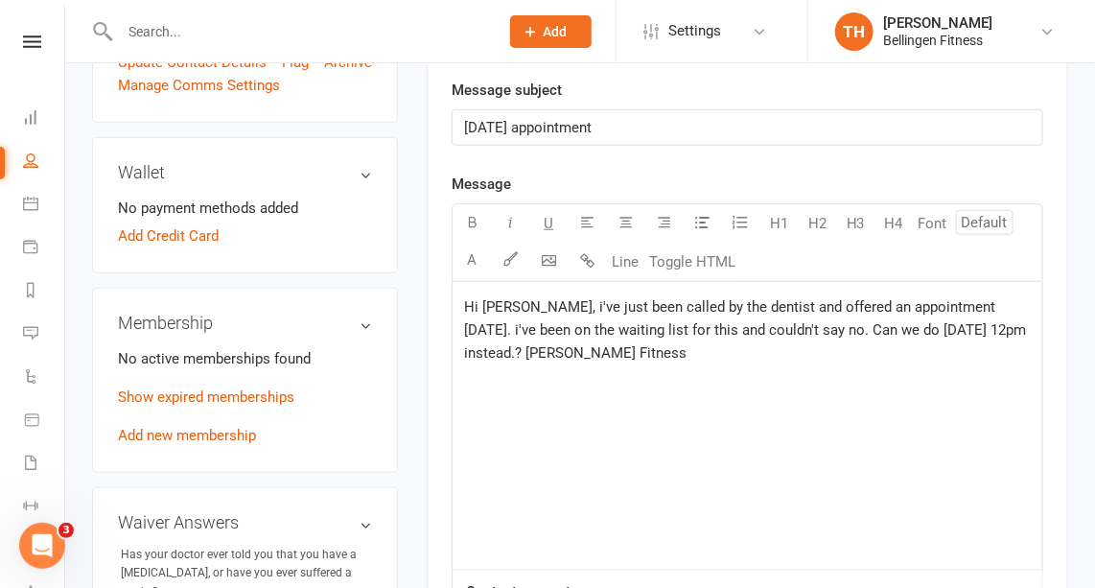
scroll to position [506, 0]
click at [553, 344] on span "Hi [PERSON_NAME], i've just been called by the dentist and offered an appointme…" at bounding box center [747, 328] width 566 height 63
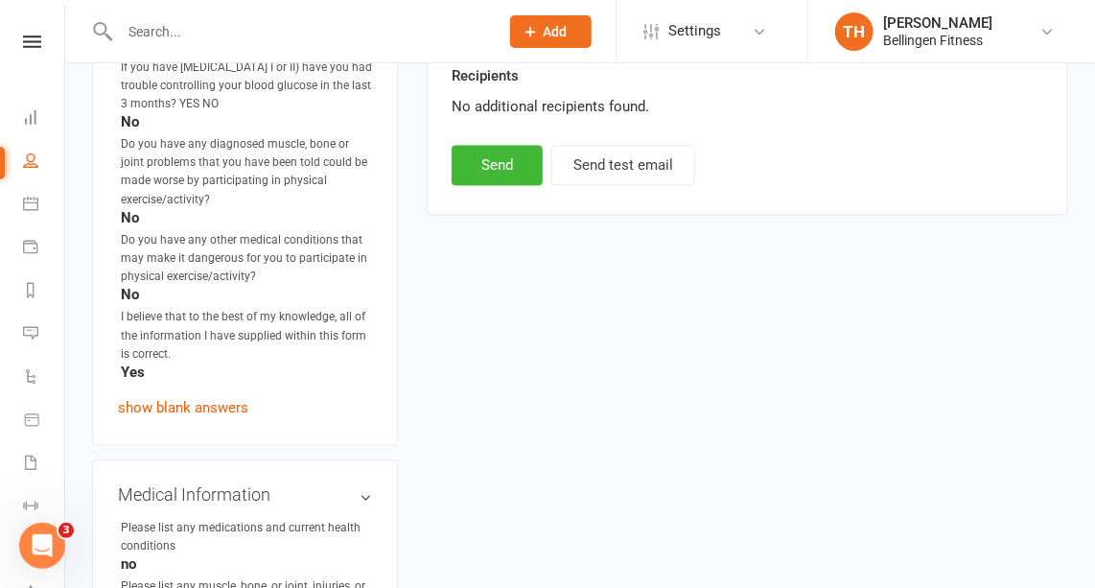
scroll to position [1358, 0]
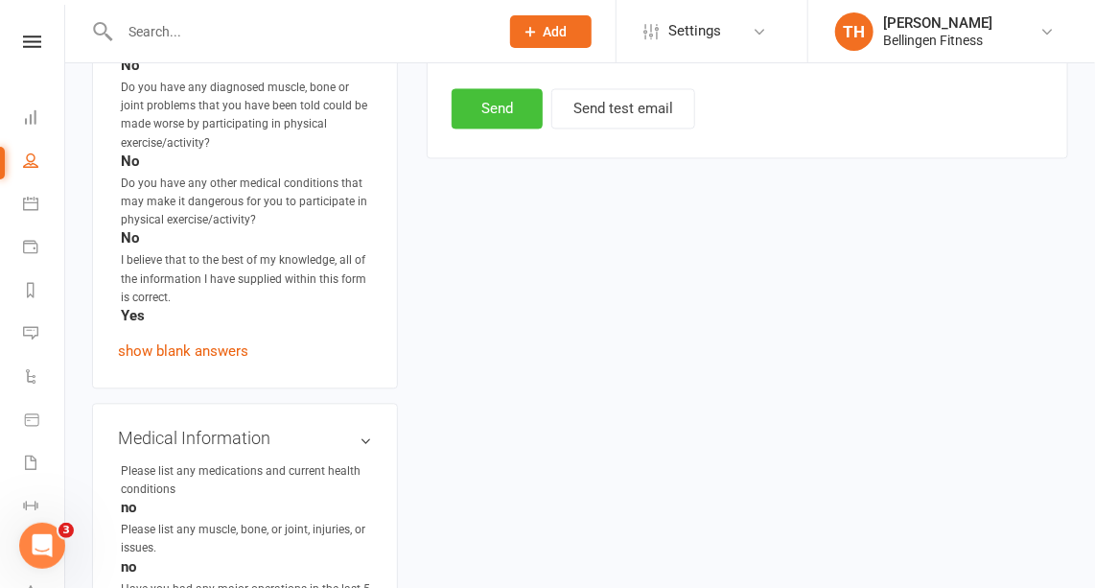
click at [501, 97] on button "Send" at bounding box center [496, 108] width 91 height 40
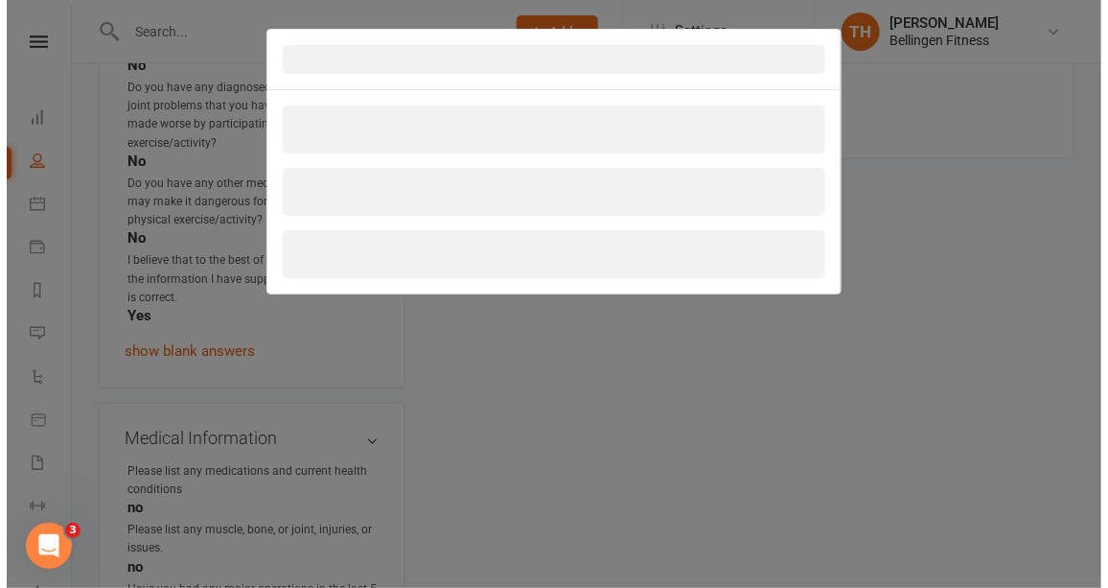
scroll to position [1338, 0]
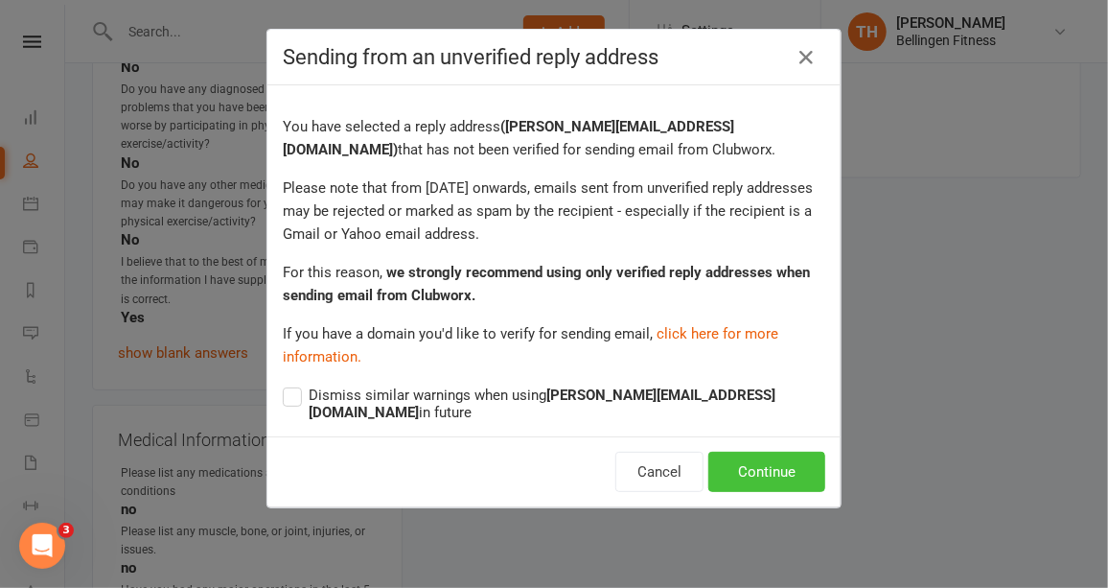
click at [773, 451] on button "Continue" at bounding box center [766, 471] width 117 height 40
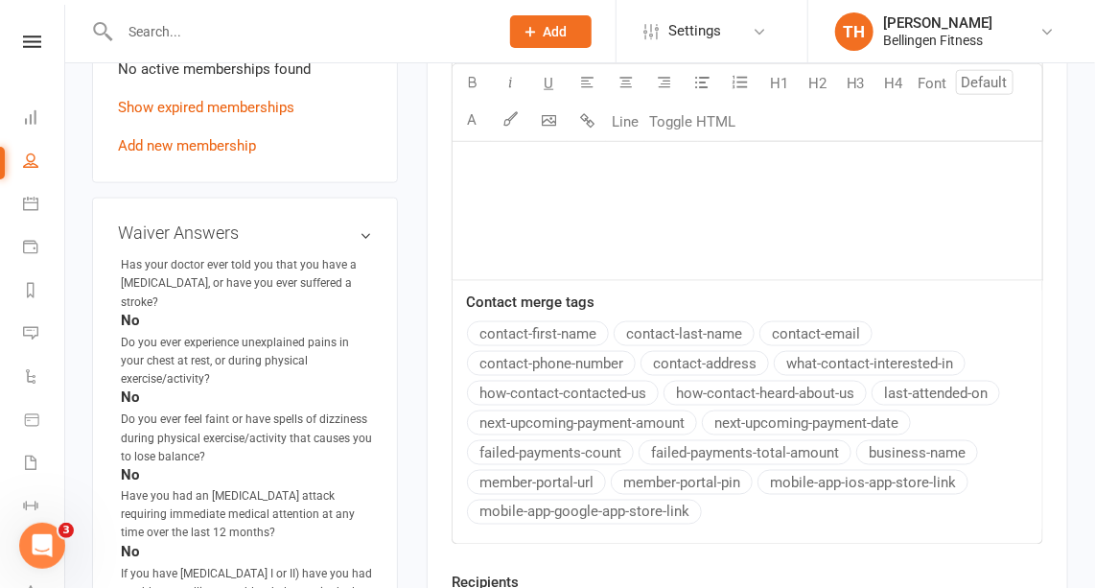
scroll to position [0, 0]
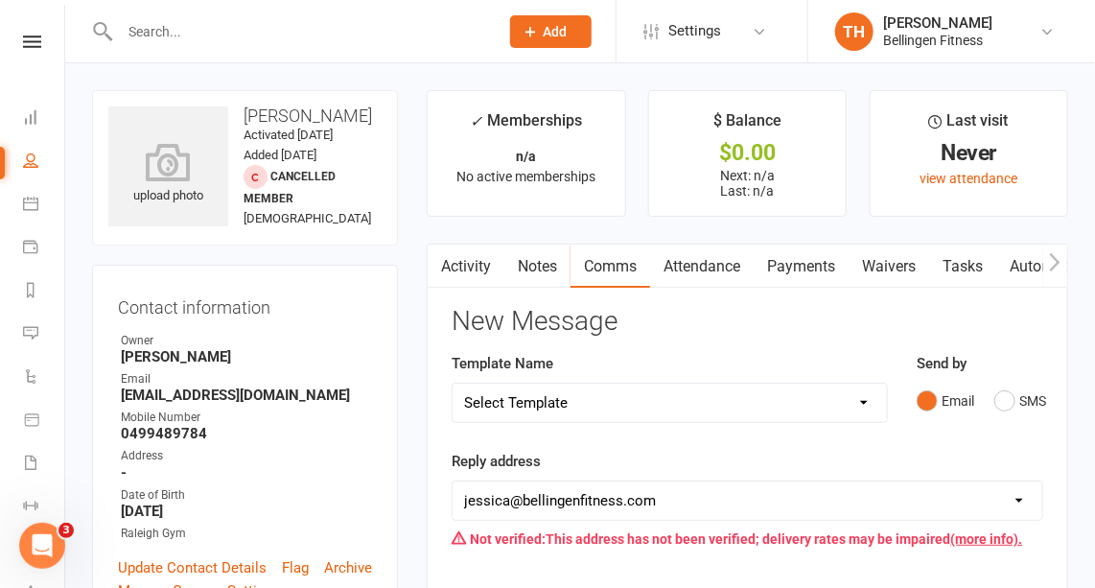
click at [710, 256] on link "Attendance" at bounding box center [702, 266] width 104 height 44
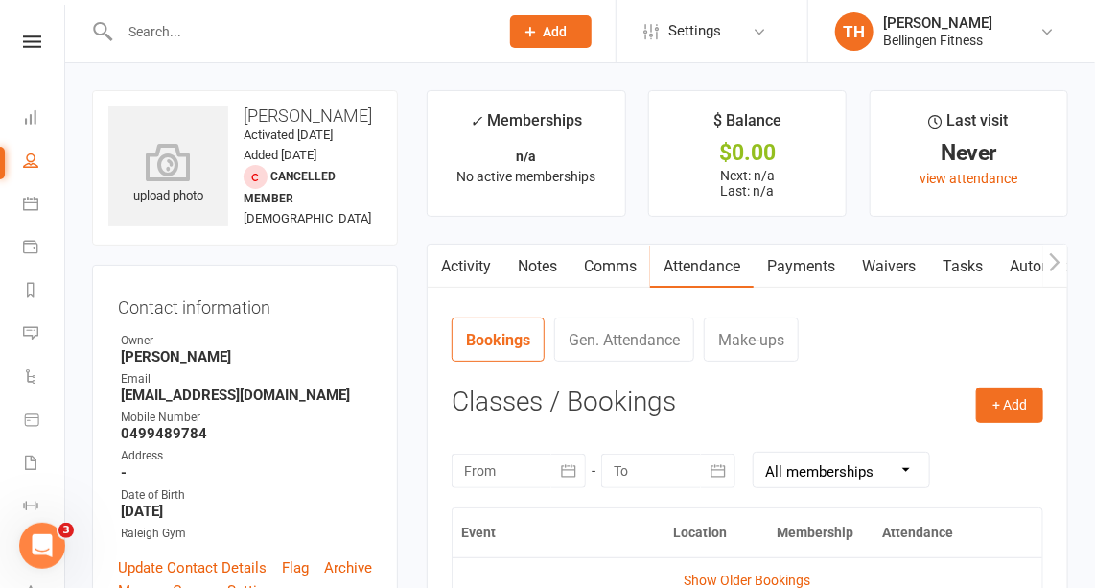
click at [461, 264] on link "Activity" at bounding box center [465, 266] width 77 height 44
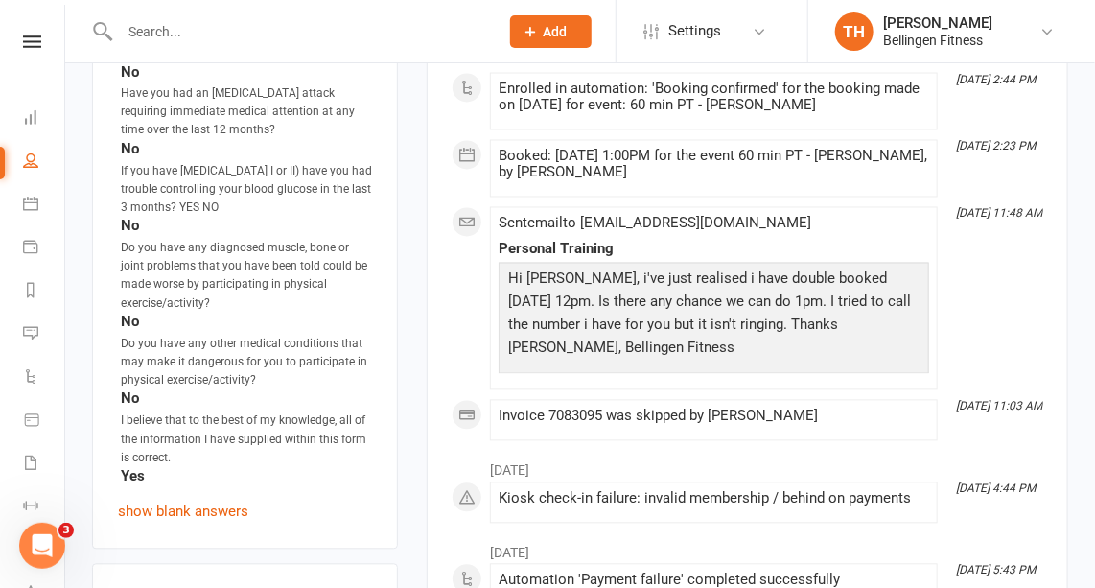
scroll to position [1198, 0]
click at [704, 361] on div "Hi [PERSON_NAME], i've just realised i have double booked [DATE] 12pm. Is there…" at bounding box center [713, 317] width 430 height 111
click at [803, 365] on div "Sent email to [EMAIL_ADDRESS][DOMAIN_NAME] Personal Training Hi [PERSON_NAME], …" at bounding box center [713, 298] width 430 height 166
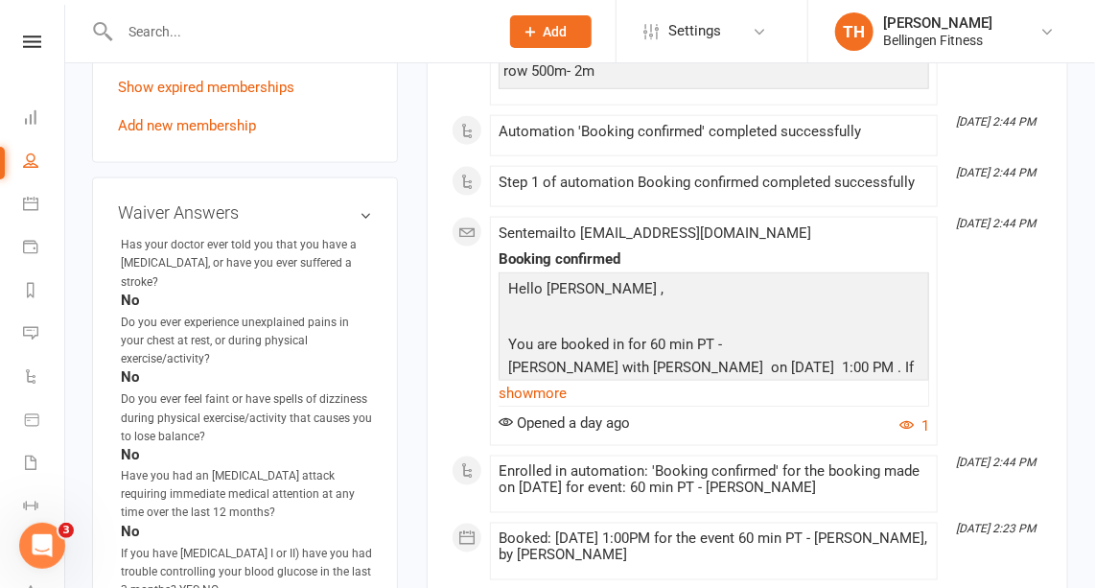
scroll to position [818, 0]
